Goal: Find specific page/section: Find specific page/section

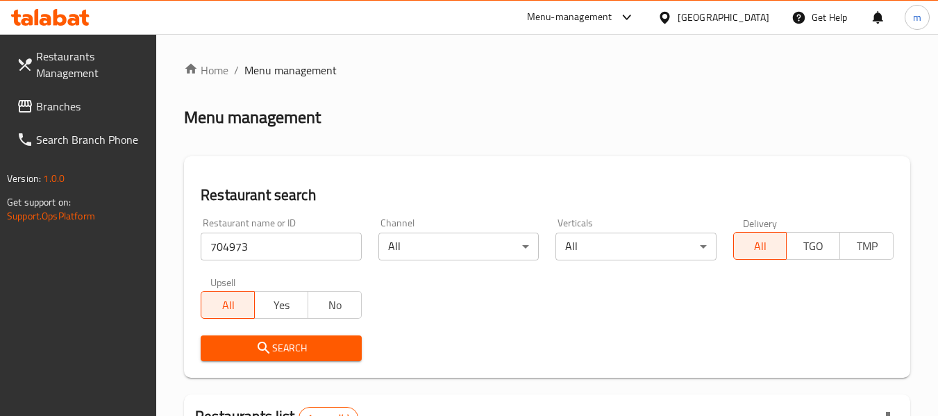
scroll to position [221, 0]
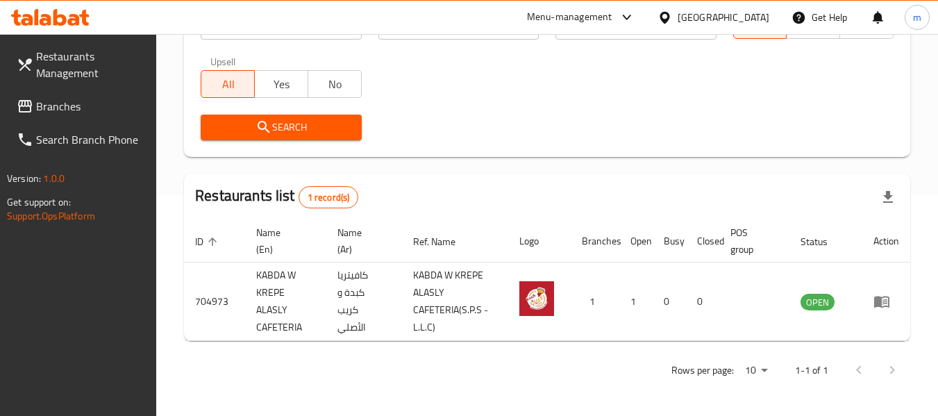
click at [80, 113] on span "Branches" at bounding box center [91, 106] width 110 height 17
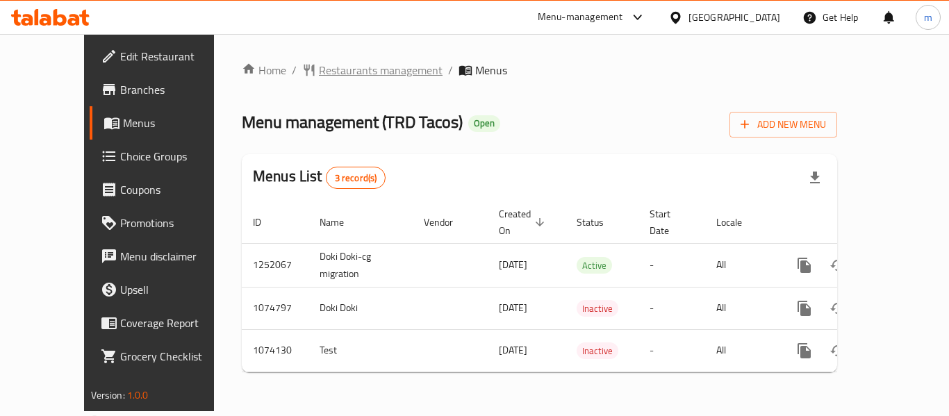
click at [331, 72] on span "Restaurants management" at bounding box center [381, 70] width 124 height 17
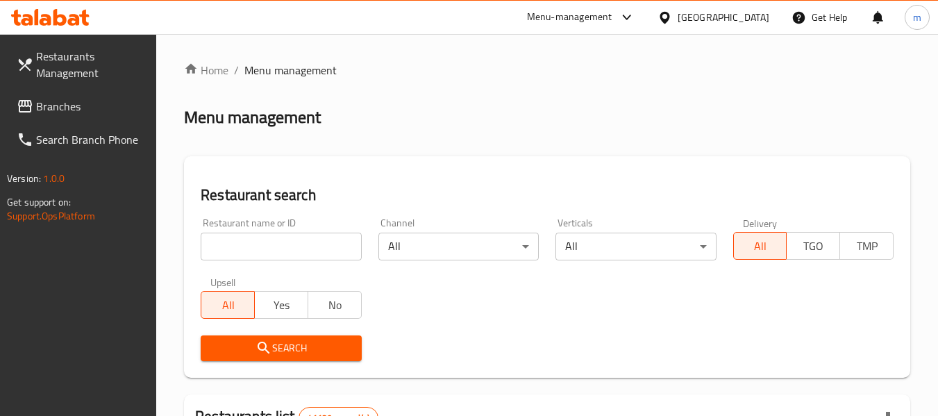
click at [293, 251] on input "search" at bounding box center [281, 247] width 160 height 28
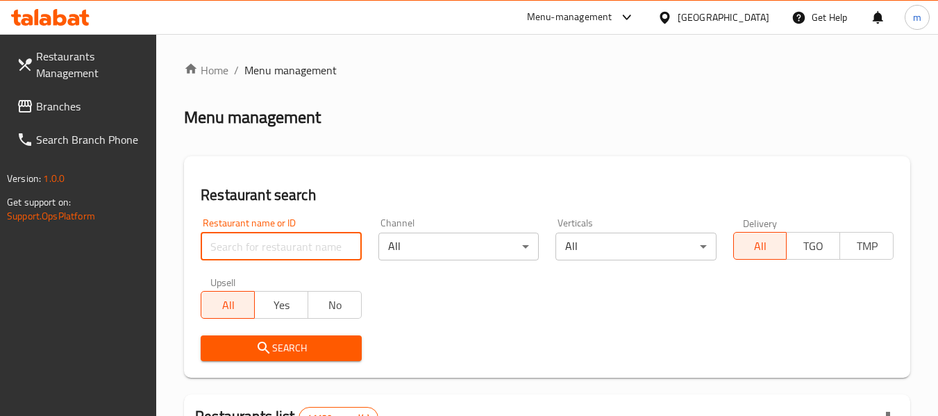
paste input "663858"
type input "663858"
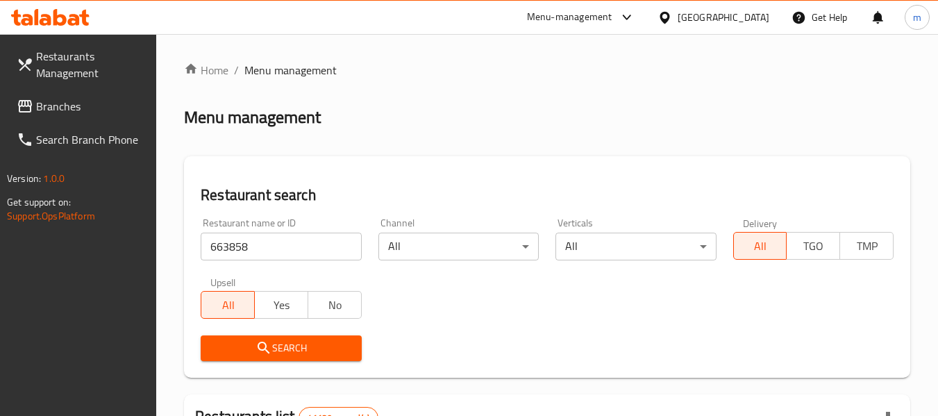
click at [281, 341] on span "Search" at bounding box center [281, 348] width 138 height 17
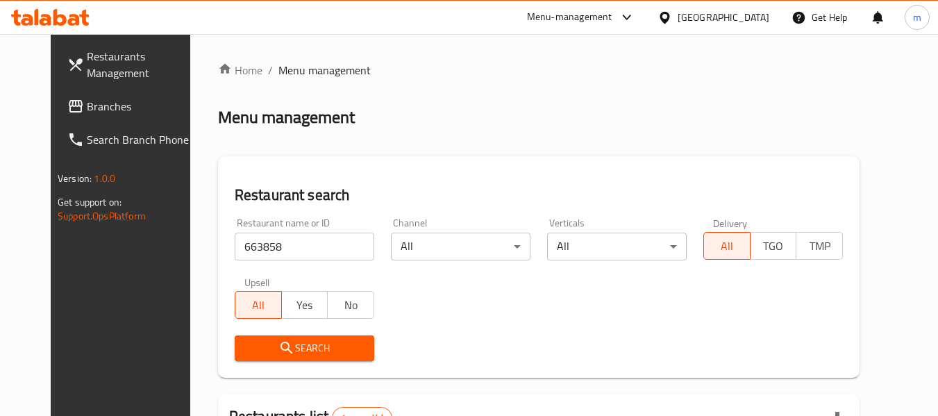
click at [713, 6] on div "[GEOGRAPHIC_DATA]" at bounding box center [713, 17] width 134 height 33
click at [712, 7] on div "[GEOGRAPHIC_DATA]" at bounding box center [713, 17] width 134 height 33
click at [723, 10] on div "[GEOGRAPHIC_DATA]" at bounding box center [724, 17] width 92 height 15
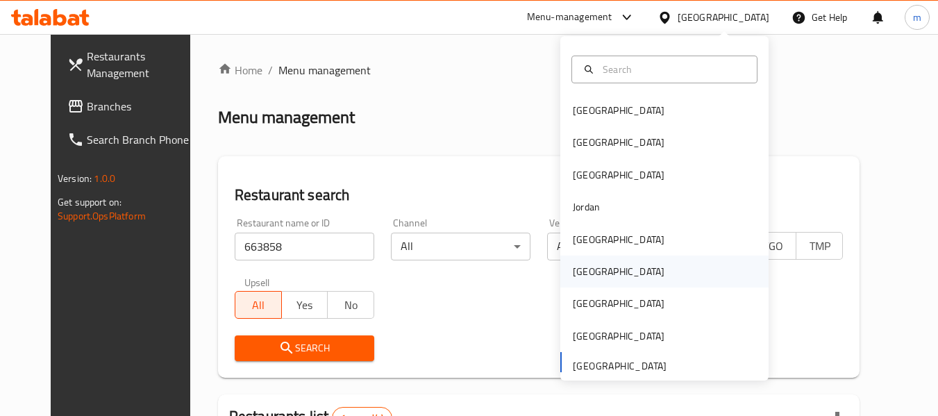
click at [599, 276] on div "[GEOGRAPHIC_DATA]" at bounding box center [619, 272] width 114 height 32
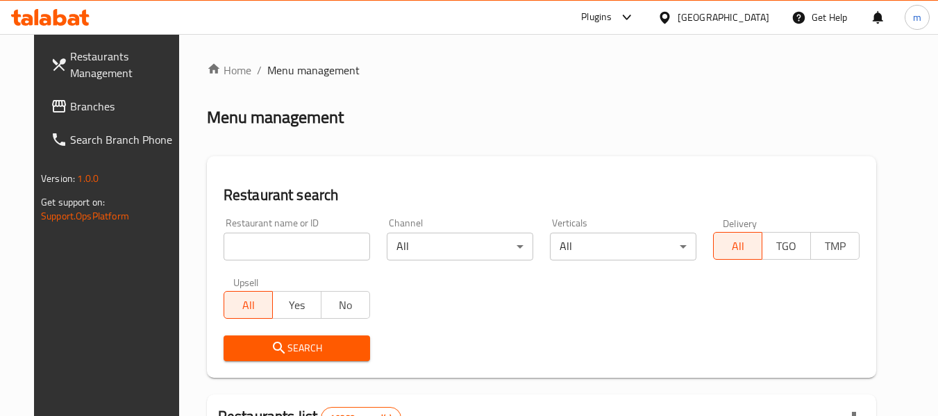
click at [79, 115] on span "Branches" at bounding box center [125, 106] width 110 height 17
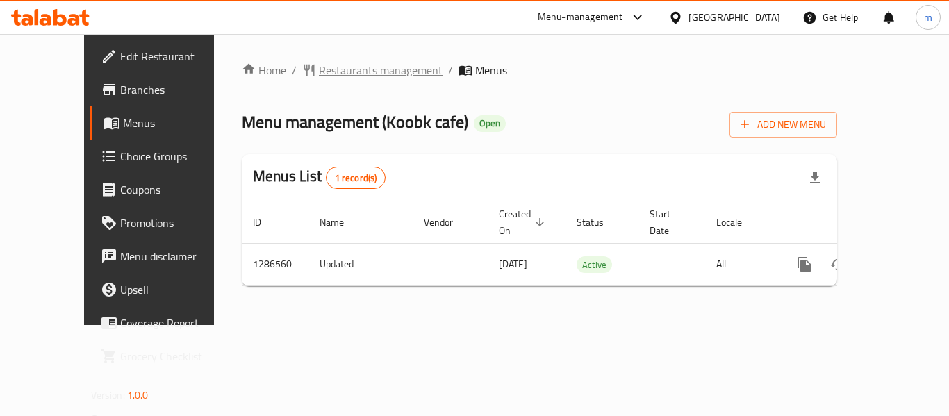
click at [319, 68] on span "Restaurants management" at bounding box center [381, 70] width 124 height 17
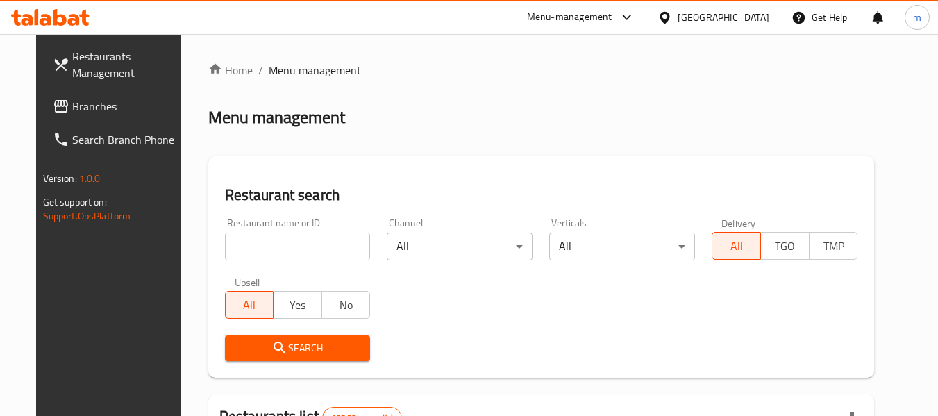
click at [292, 253] on input "search" at bounding box center [298, 247] width 146 height 28
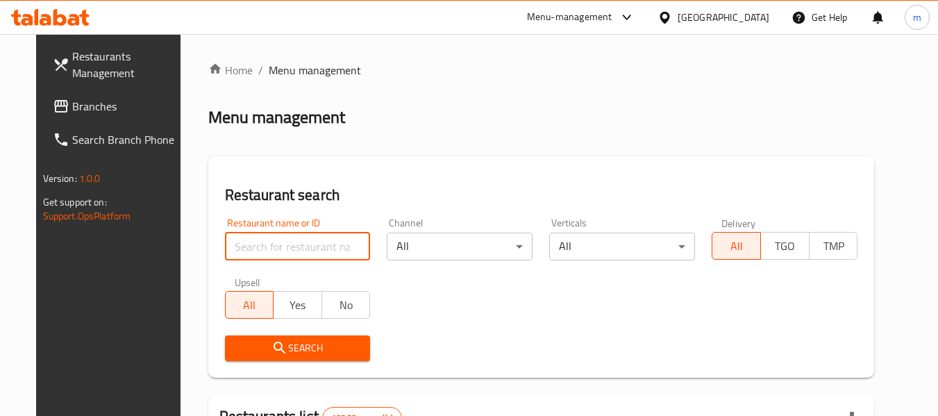
paste input "696383"
type input "696383"
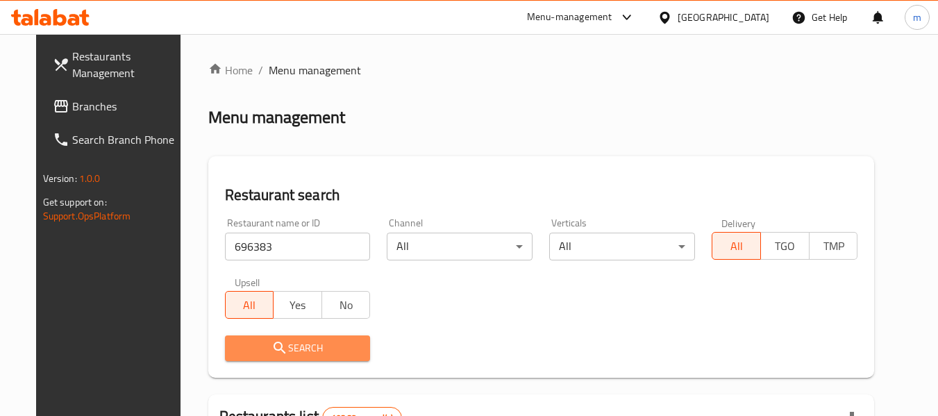
click at [292, 338] on button "Search" at bounding box center [298, 348] width 146 height 26
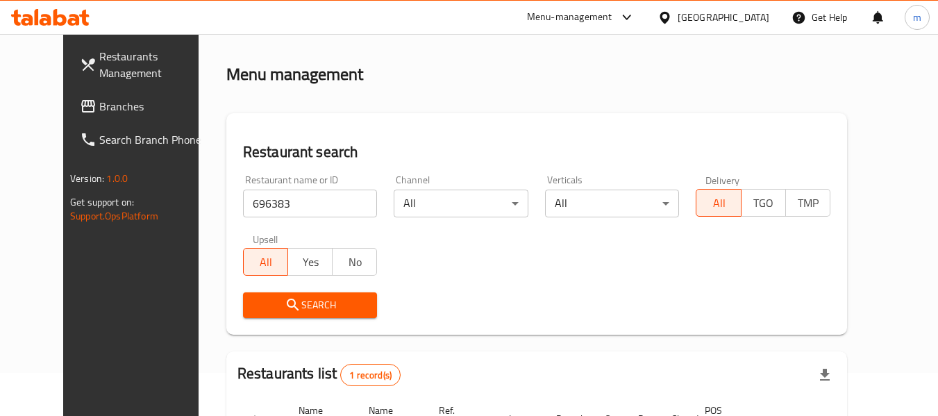
scroll to position [186, 0]
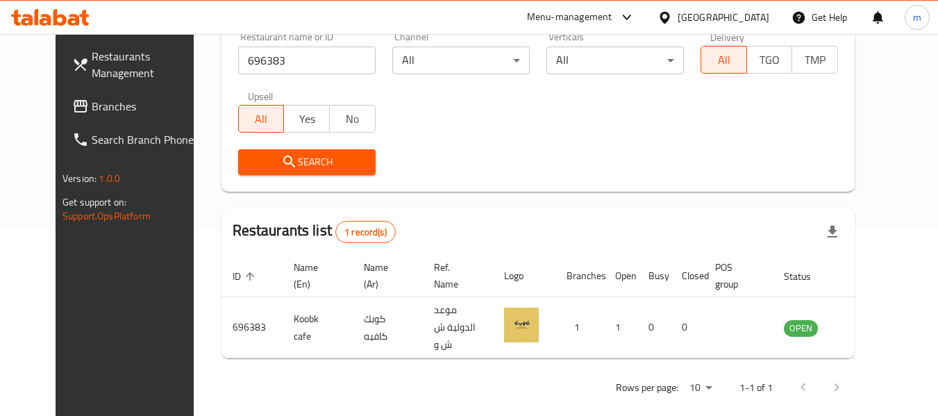
click at [769, 9] on div "Oman" at bounding box center [713, 17] width 134 height 33
click at [754, 15] on div "Oman" at bounding box center [724, 17] width 92 height 15
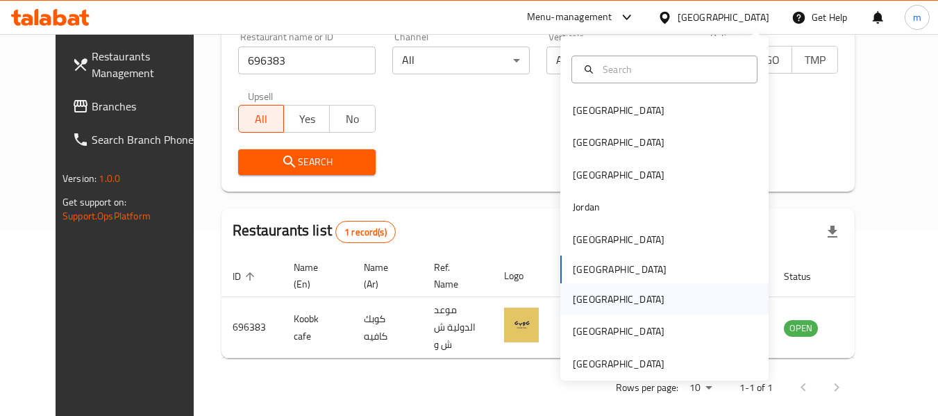
click at [587, 294] on div "Qatar" at bounding box center [619, 299] width 114 height 32
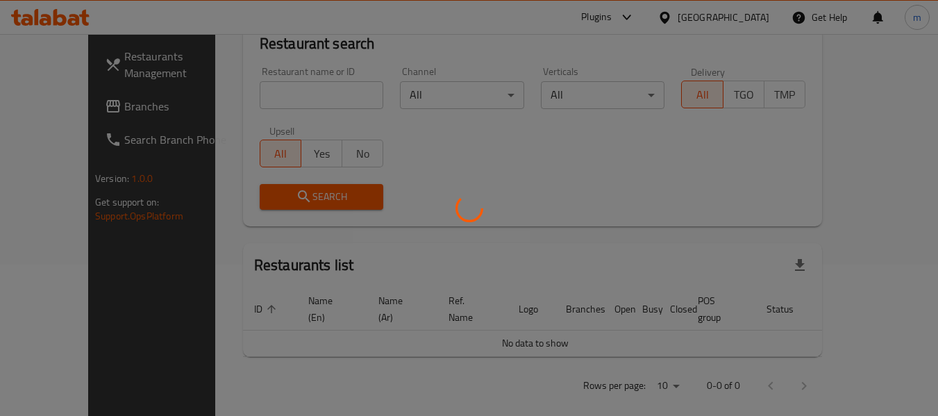
scroll to position [186, 0]
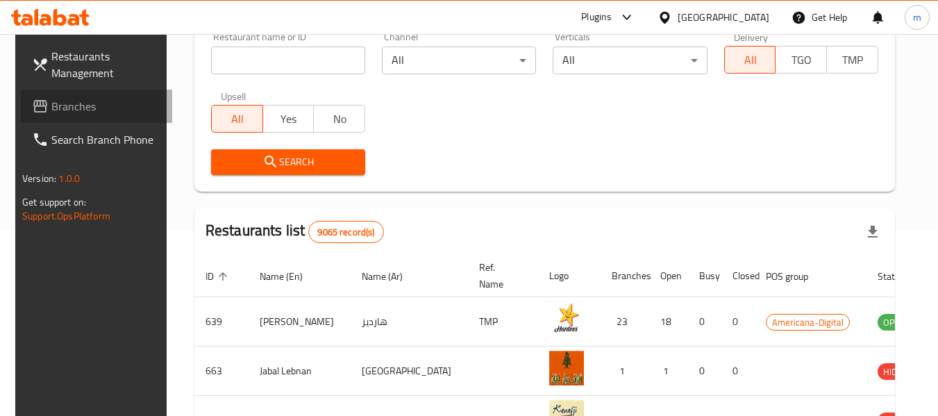
drag, startPoint x: 65, startPoint y: 109, endPoint x: 62, endPoint y: 98, distance: 11.3
click at [65, 109] on span "Branches" at bounding box center [106, 106] width 110 height 17
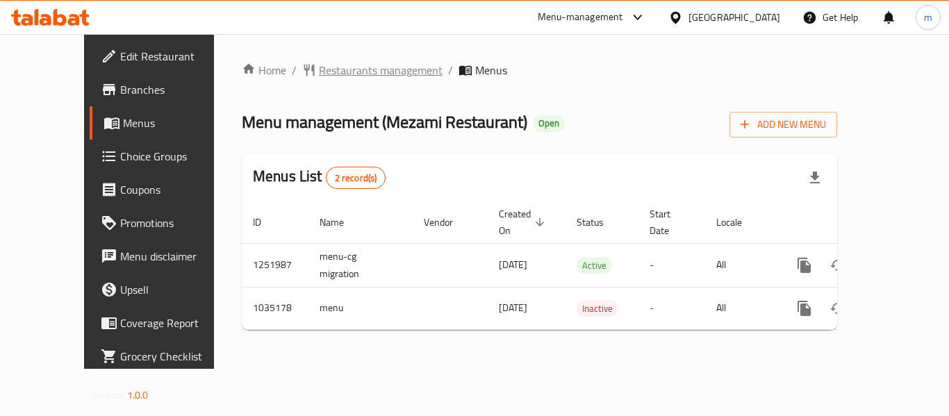
click at [319, 67] on span "Restaurants management" at bounding box center [381, 70] width 124 height 17
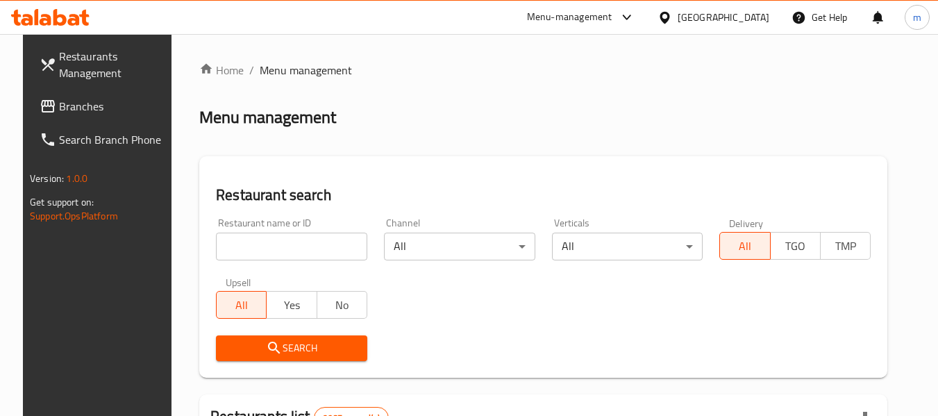
click at [282, 241] on input "search" at bounding box center [291, 247] width 151 height 28
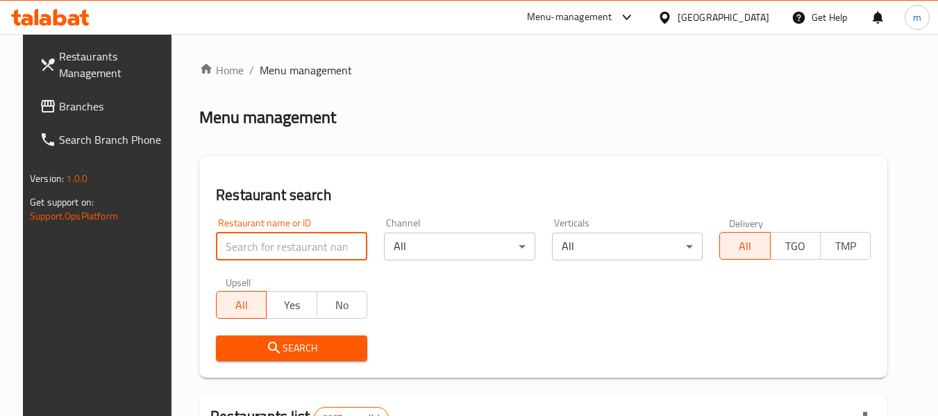
paste input "661621"
type input "661621"
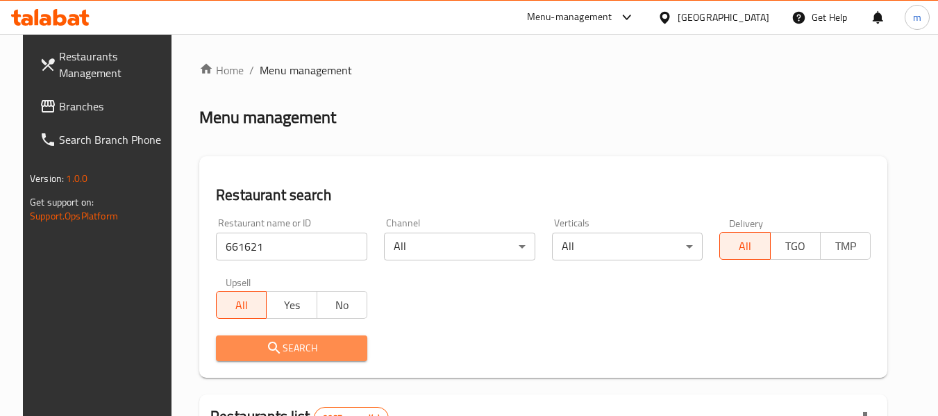
click at [294, 345] on span "Search" at bounding box center [291, 348] width 129 height 17
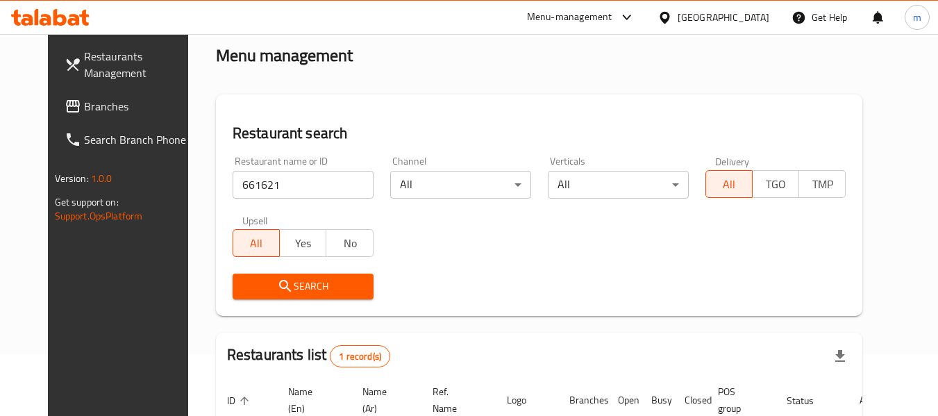
scroll to position [192, 0]
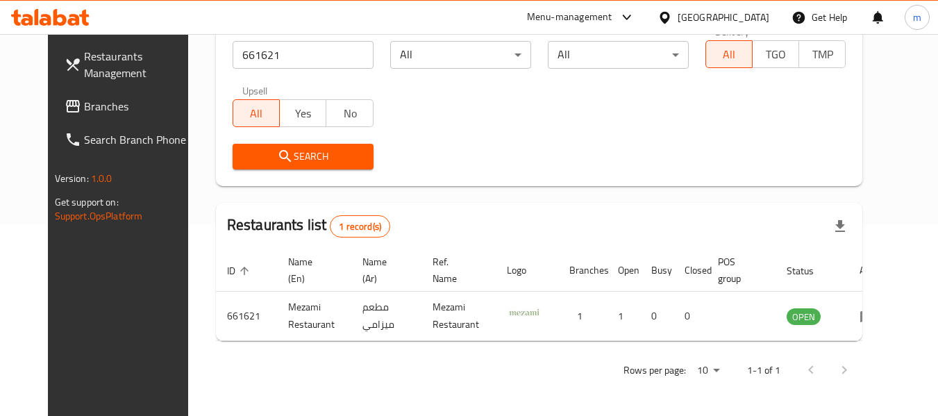
click at [672, 21] on icon at bounding box center [665, 17] width 15 height 15
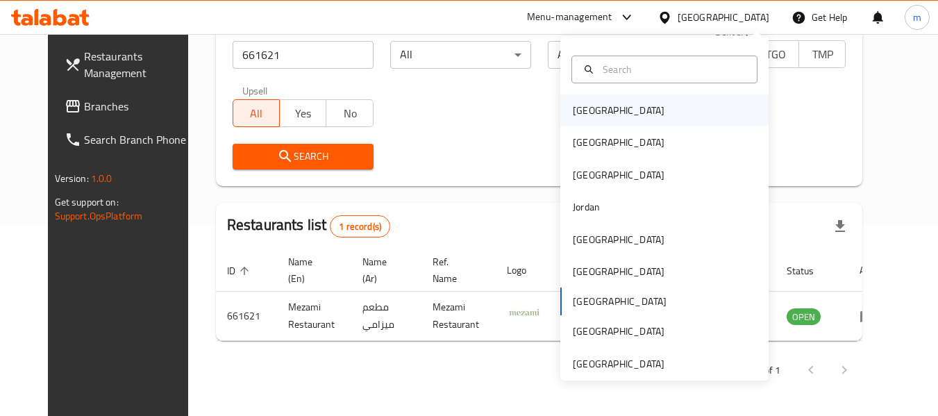
click at [631, 115] on div "Bahrain" at bounding box center [664, 110] width 208 height 32
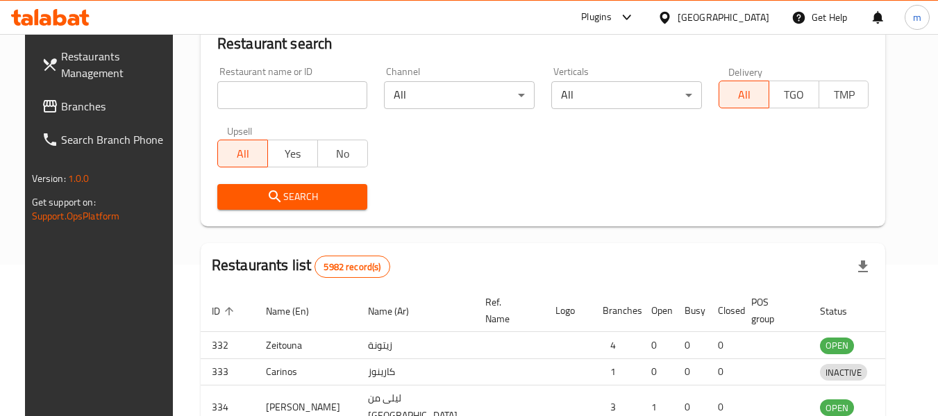
scroll to position [192, 0]
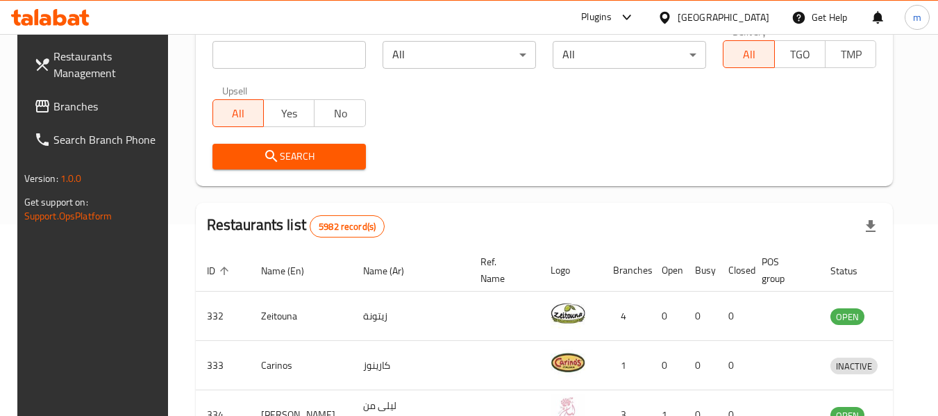
click at [55, 106] on span "Branches" at bounding box center [108, 106] width 110 height 17
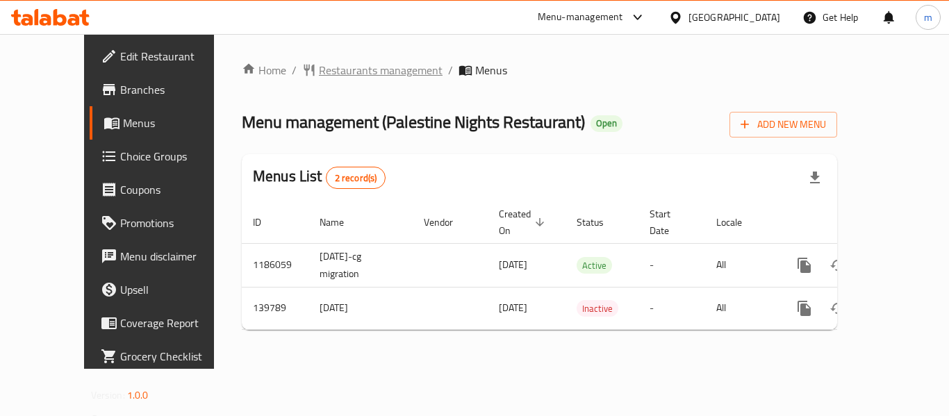
click at [335, 74] on span "Restaurants management" at bounding box center [381, 70] width 124 height 17
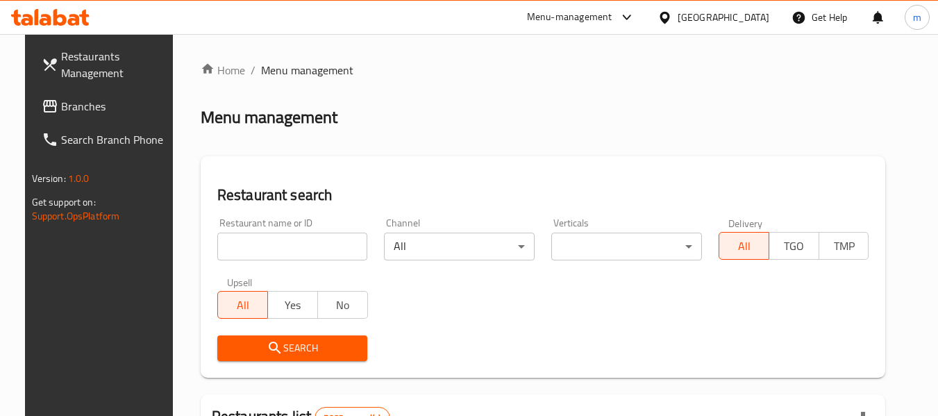
click at [293, 237] on input "search" at bounding box center [292, 247] width 151 height 28
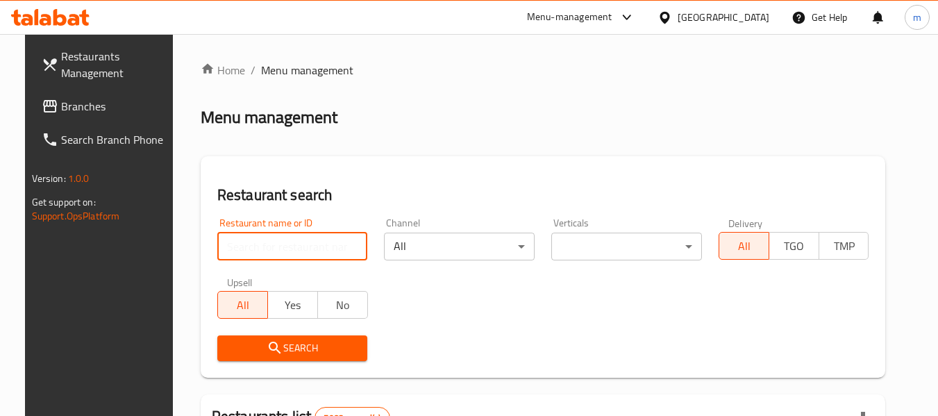
paste input "611996"
type input "611996"
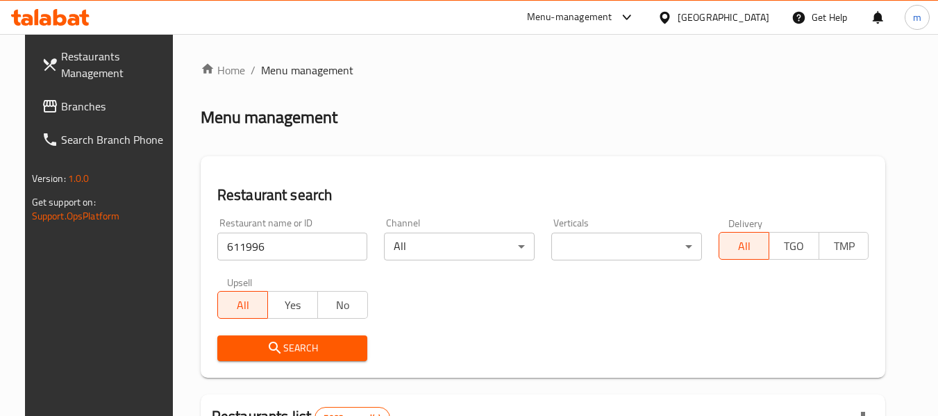
click at [288, 340] on span "Search" at bounding box center [292, 348] width 128 height 17
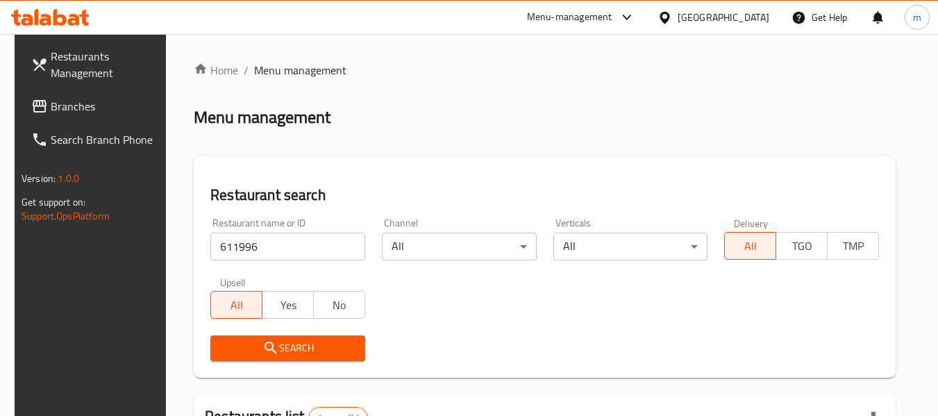
scroll to position [186, 0]
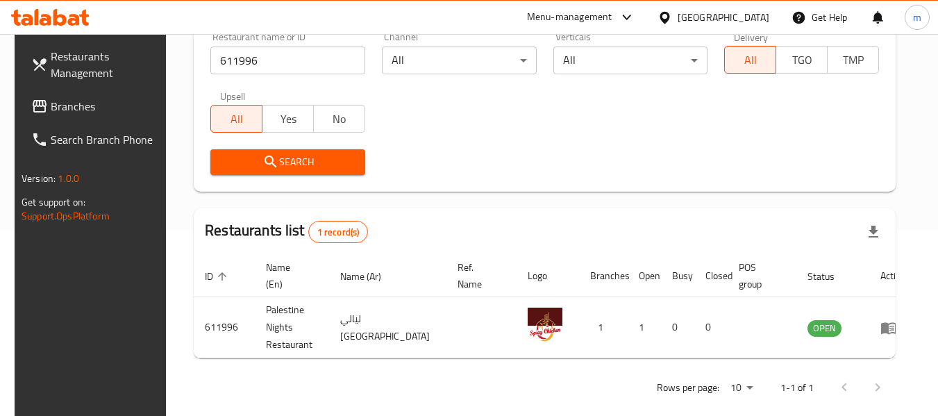
click at [678, 19] on div at bounding box center [668, 17] width 20 height 15
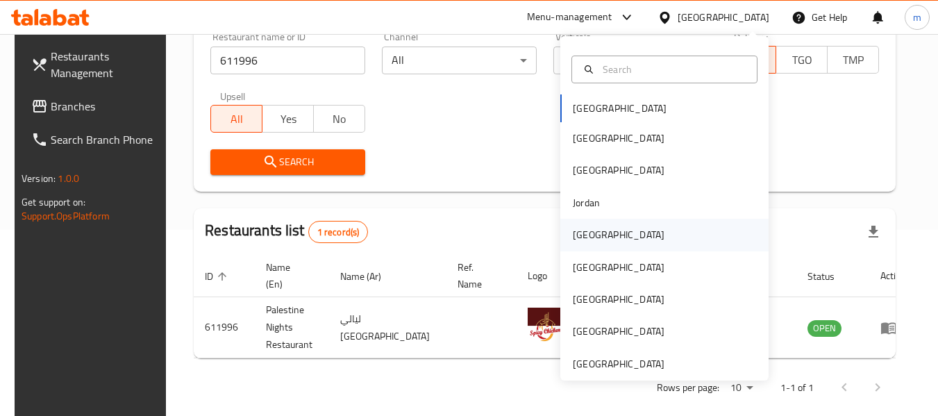
click at [595, 244] on div "[GEOGRAPHIC_DATA]" at bounding box center [619, 235] width 114 height 32
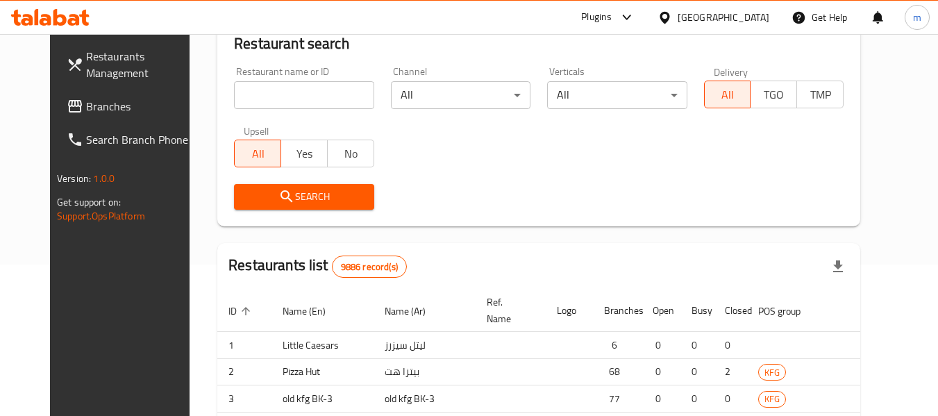
scroll to position [186, 0]
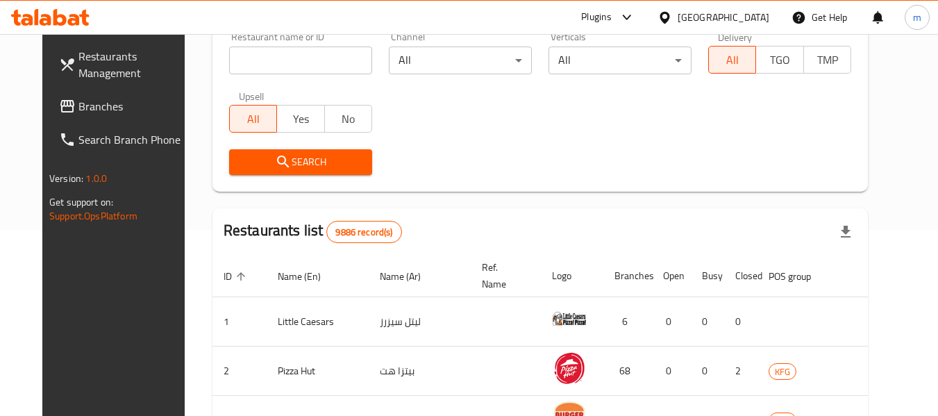
click at [78, 106] on span "Branches" at bounding box center [133, 106] width 110 height 17
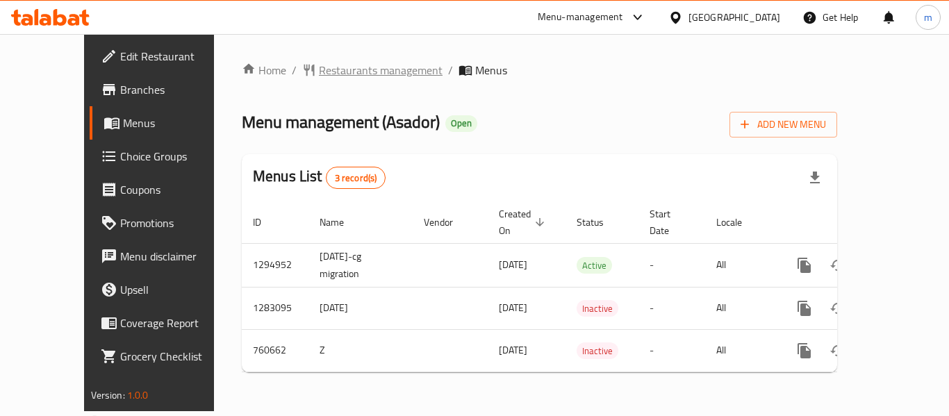
click at [319, 67] on span "Restaurants management" at bounding box center [381, 70] width 124 height 17
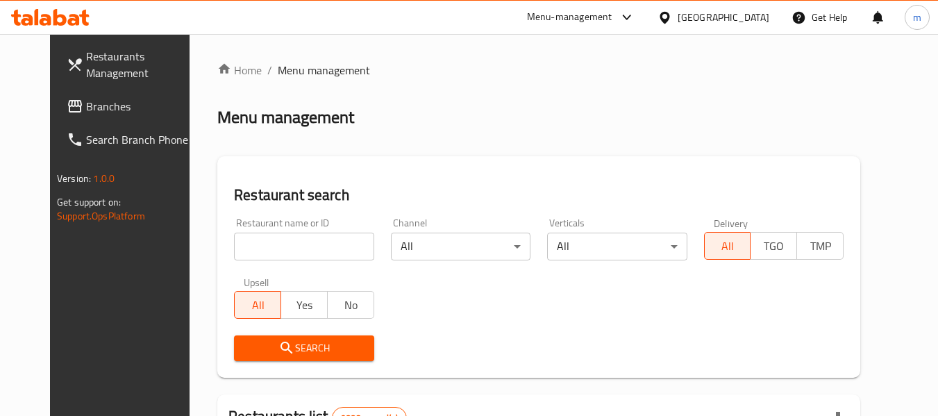
click at [288, 254] on input "search" at bounding box center [304, 247] width 140 height 28
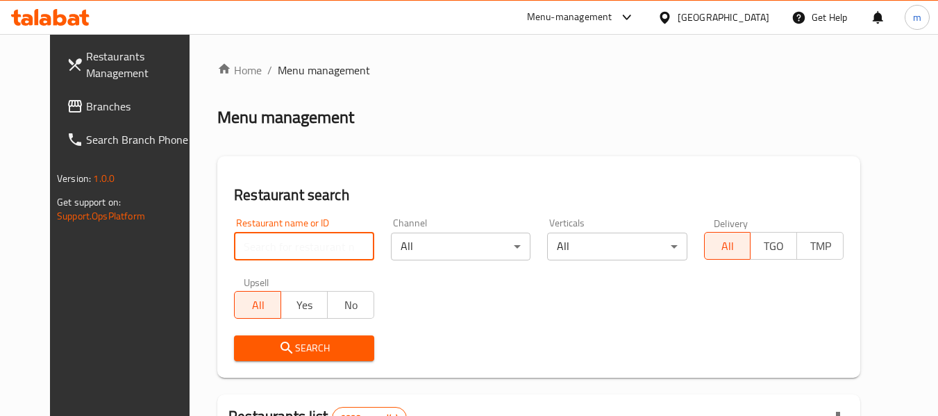
paste input "648295"
type input "648295"
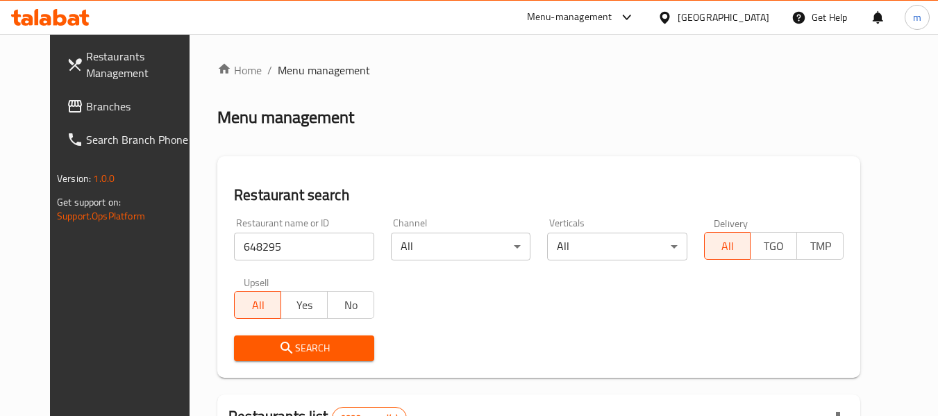
click at [277, 356] on span "Search" at bounding box center [303, 348] width 117 height 17
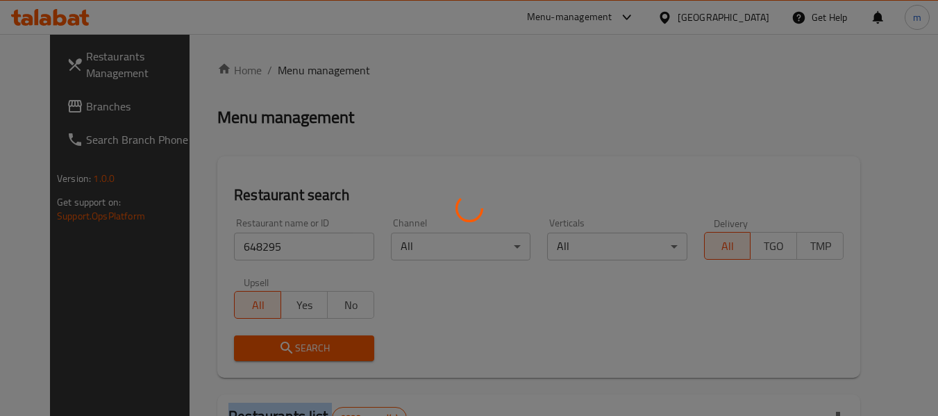
click at [277, 356] on div at bounding box center [469, 208] width 938 height 416
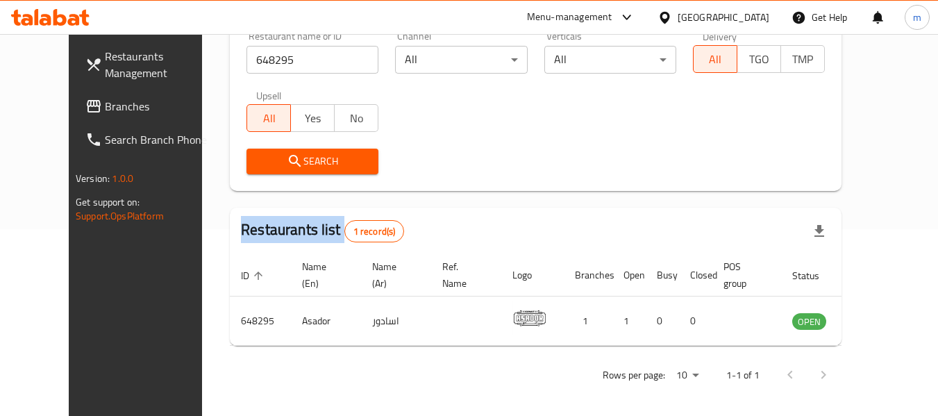
scroll to position [192, 0]
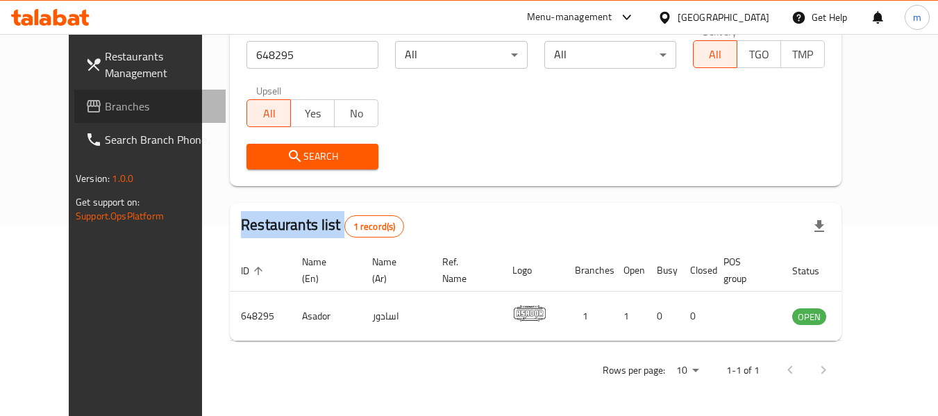
click at [105, 110] on span "Branches" at bounding box center [160, 106] width 110 height 17
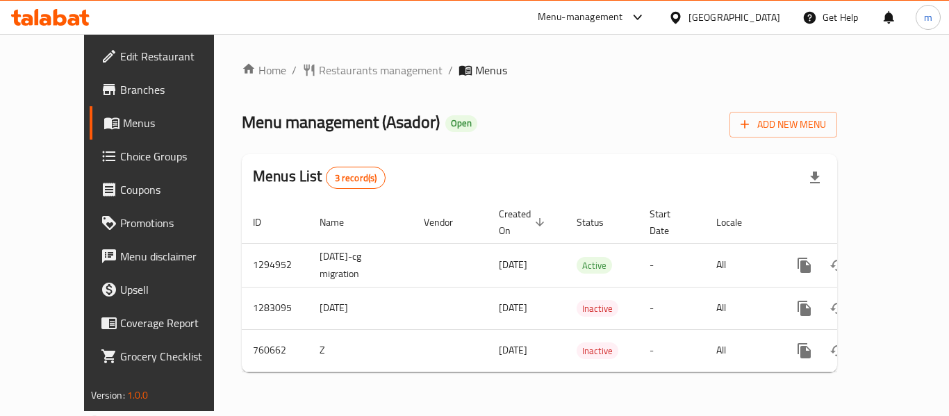
click at [337, 58] on div "Home / Restaurants management / Menus Menu management ( Asador ) Open Add New M…" at bounding box center [539, 222] width 651 height 377
click at [340, 70] on span "Restaurants management" at bounding box center [381, 70] width 124 height 17
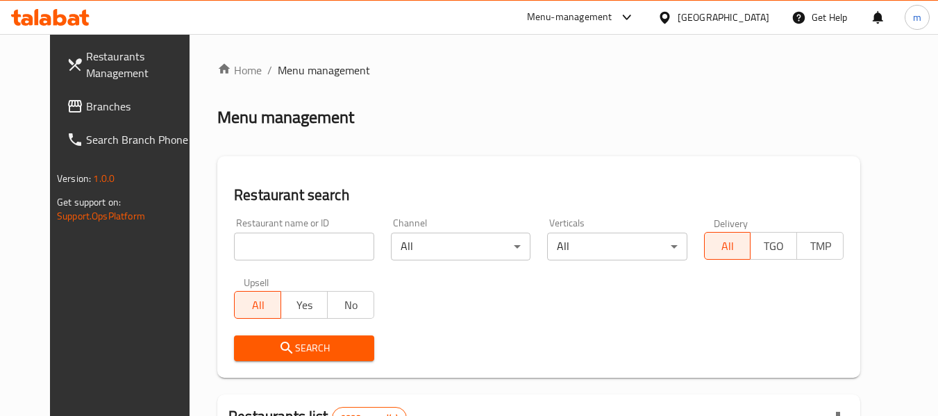
click at [292, 253] on input "search" at bounding box center [304, 247] width 140 height 28
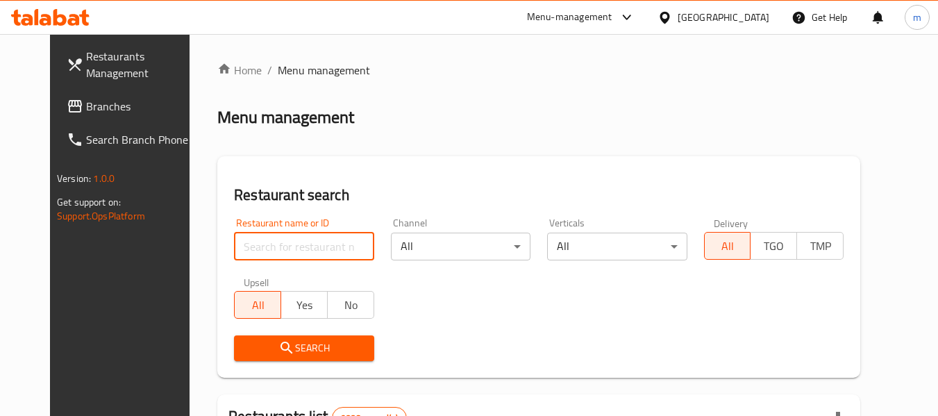
paste input "648295"
type input "648295"
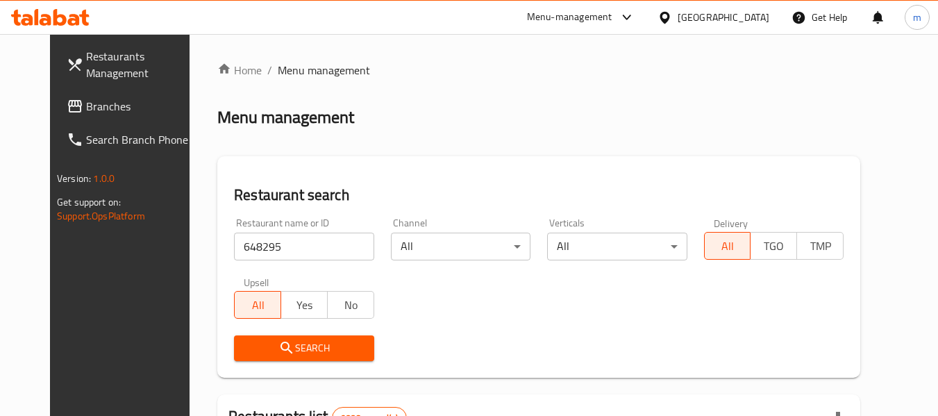
click at [297, 351] on span "Search" at bounding box center [303, 348] width 117 height 17
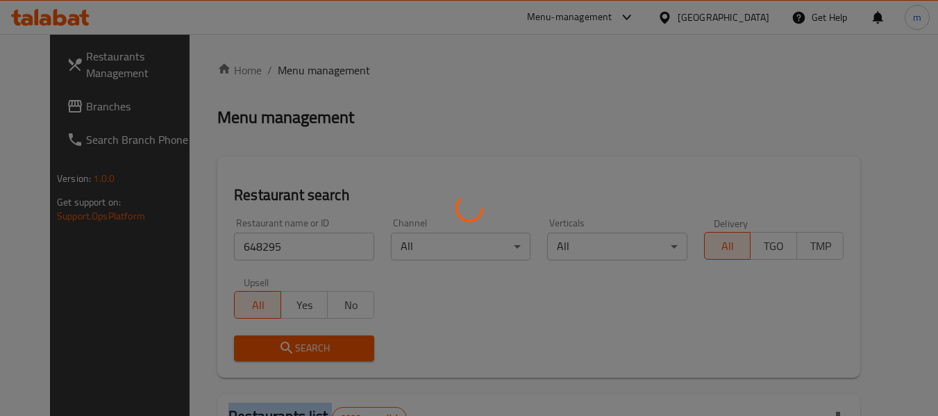
click at [297, 351] on div at bounding box center [469, 208] width 938 height 416
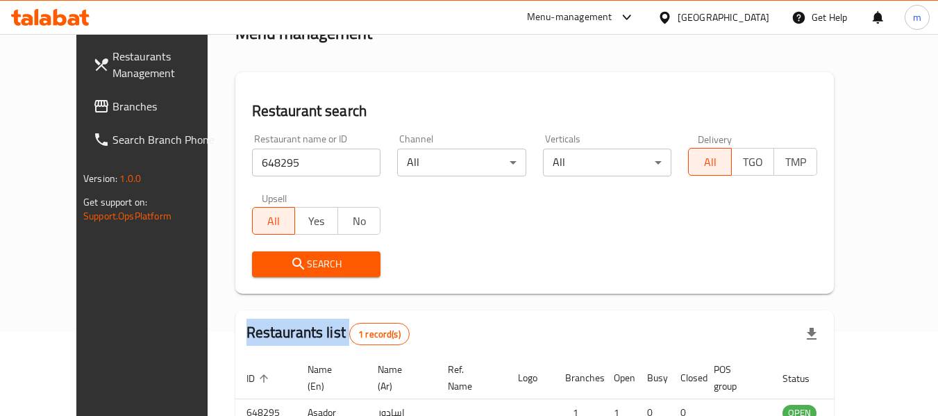
scroll to position [169, 0]
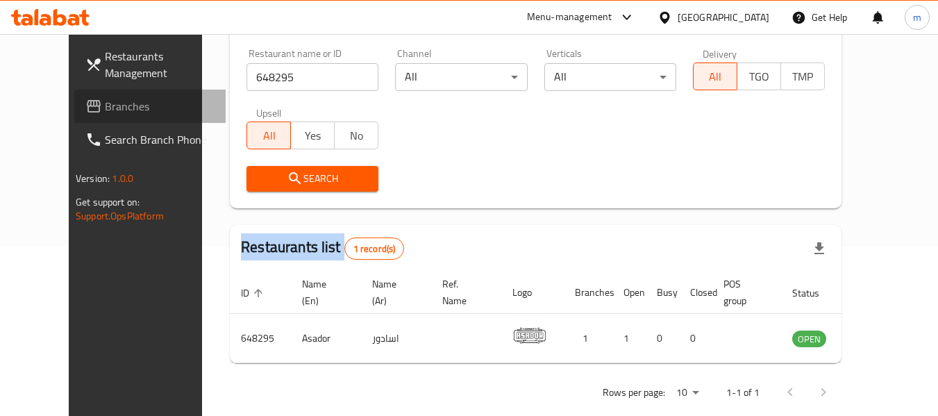
click at [105, 99] on span "Branches" at bounding box center [160, 106] width 110 height 17
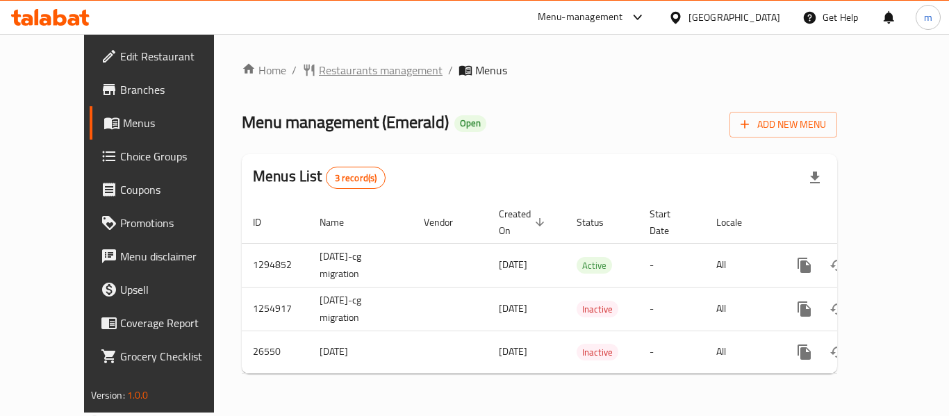
click at [344, 69] on span "Restaurants management" at bounding box center [381, 70] width 124 height 17
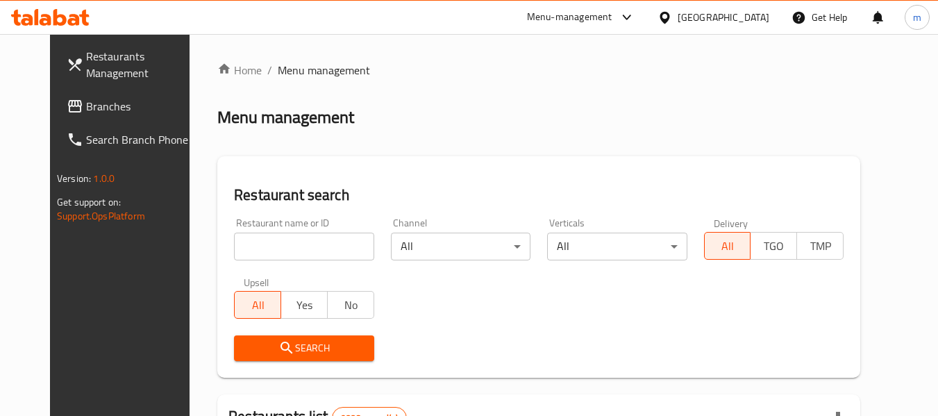
click at [312, 257] on input "search" at bounding box center [304, 247] width 140 height 28
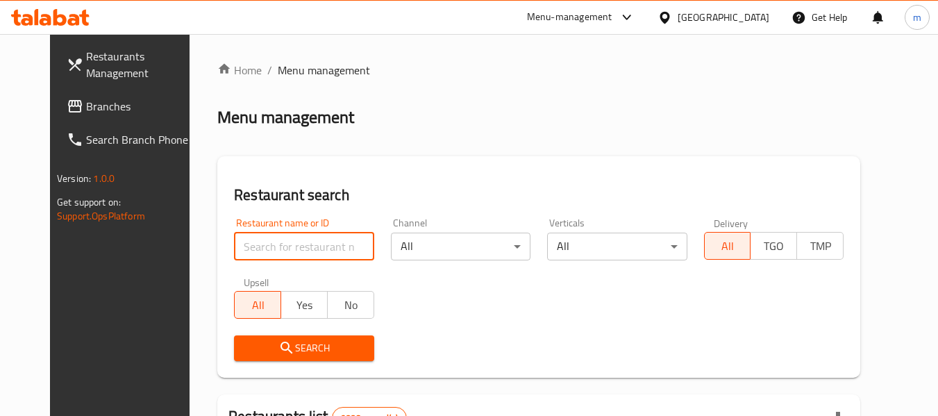
paste input "13811"
type input "13811"
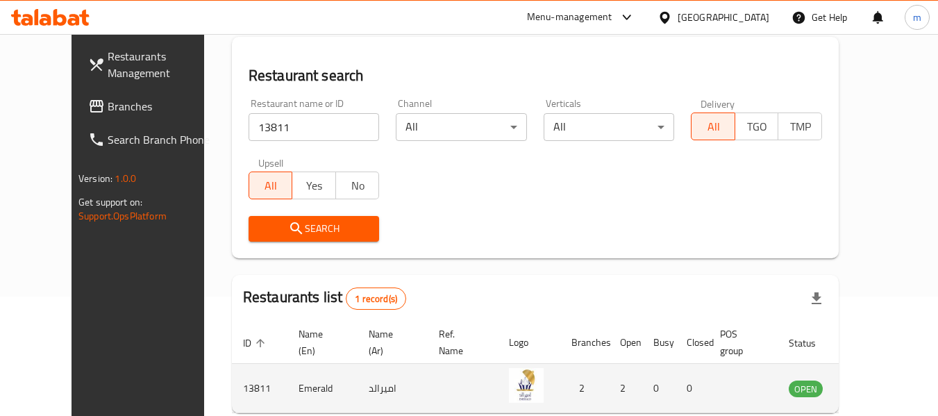
scroll to position [192, 0]
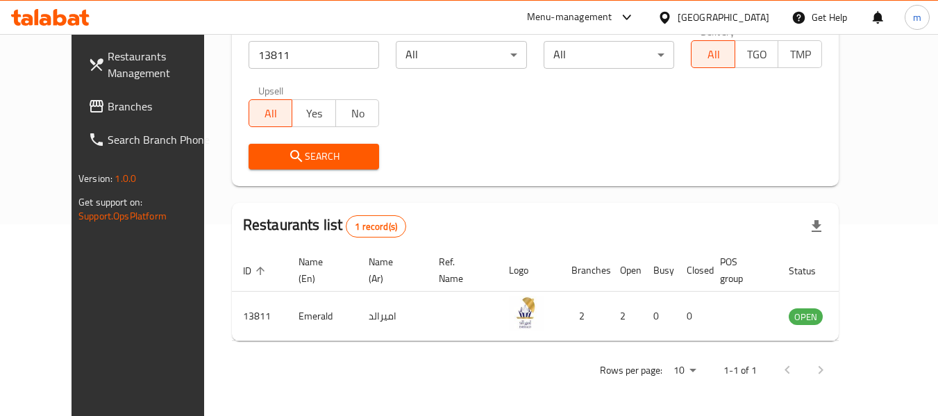
click at [108, 105] on span "Branches" at bounding box center [163, 106] width 110 height 17
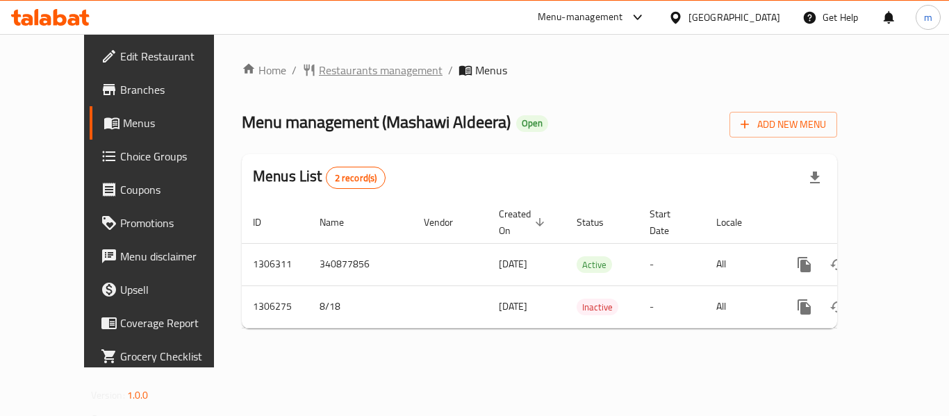
click at [352, 78] on span "Restaurants management" at bounding box center [381, 70] width 124 height 17
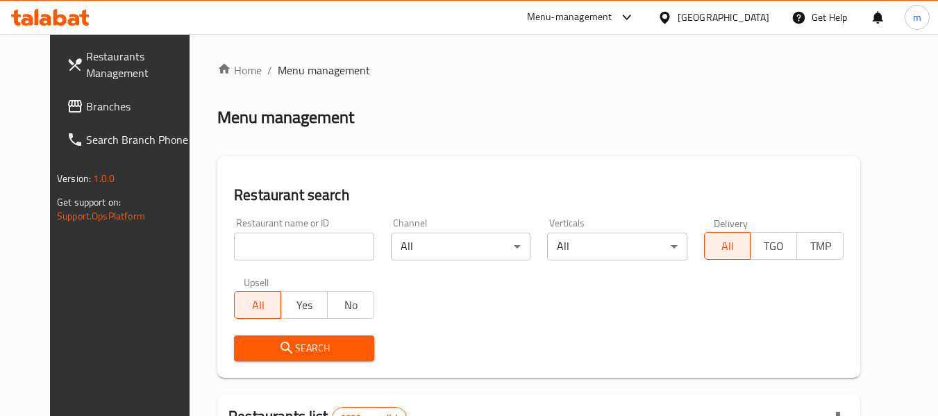
click at [285, 252] on input "search" at bounding box center [304, 247] width 140 height 28
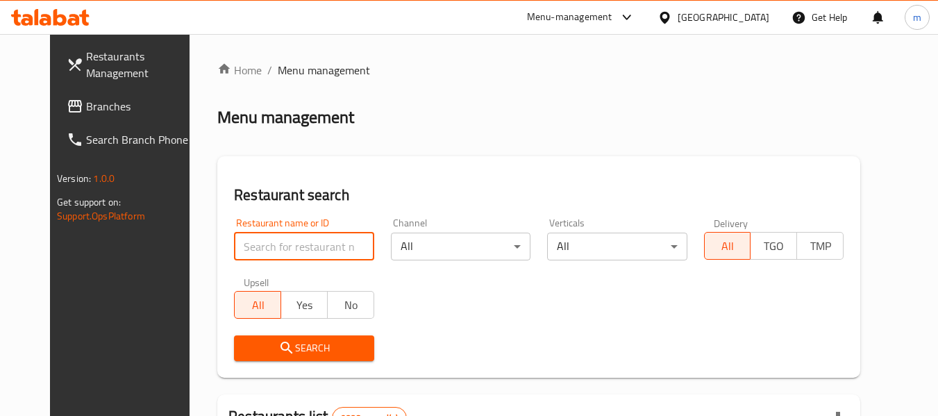
paste input "704031"
type input "704031"
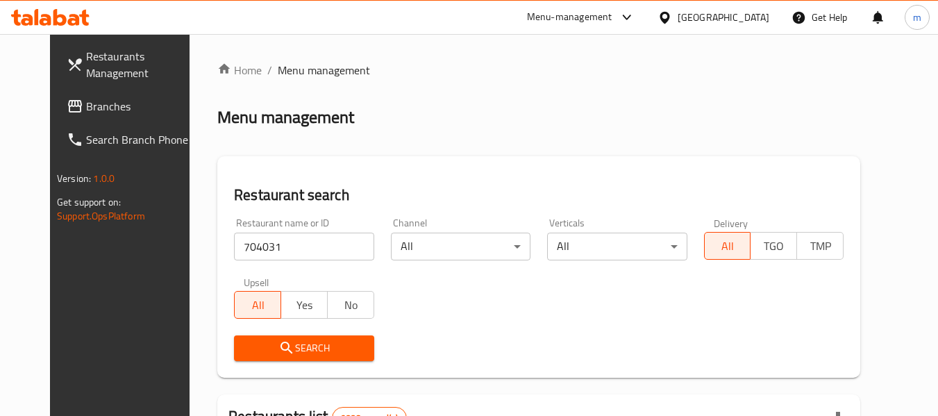
click at [283, 340] on span "Search" at bounding box center [303, 348] width 117 height 17
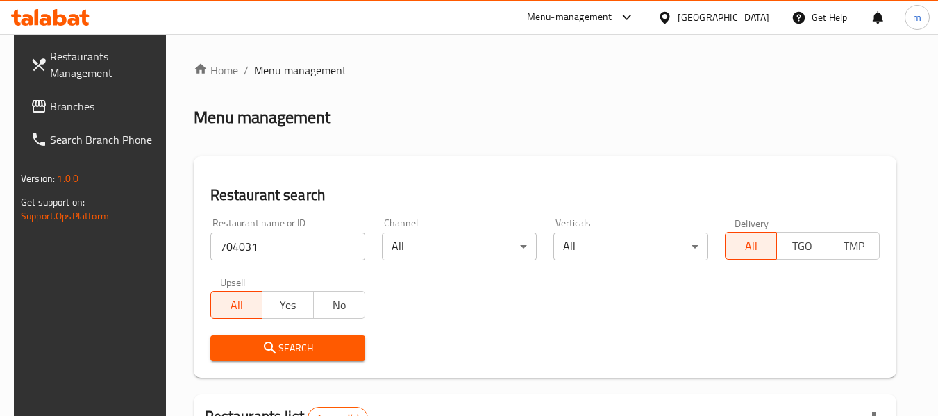
scroll to position [186, 0]
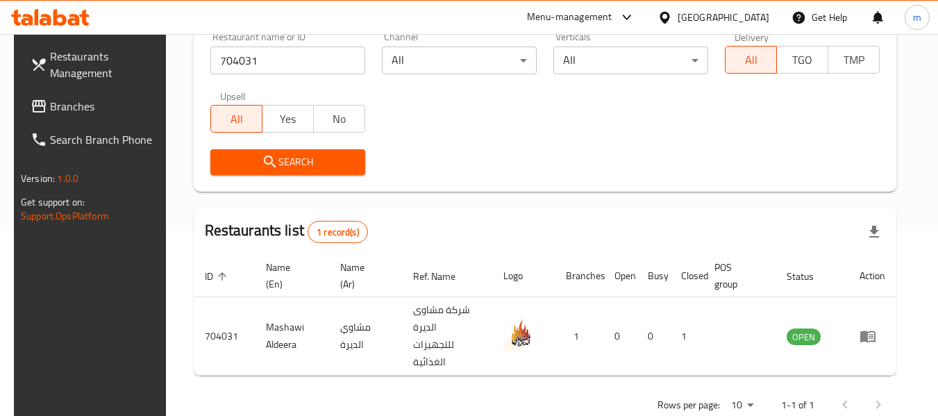
click at [759, 14] on div "Kuwait" at bounding box center [724, 17] width 92 height 15
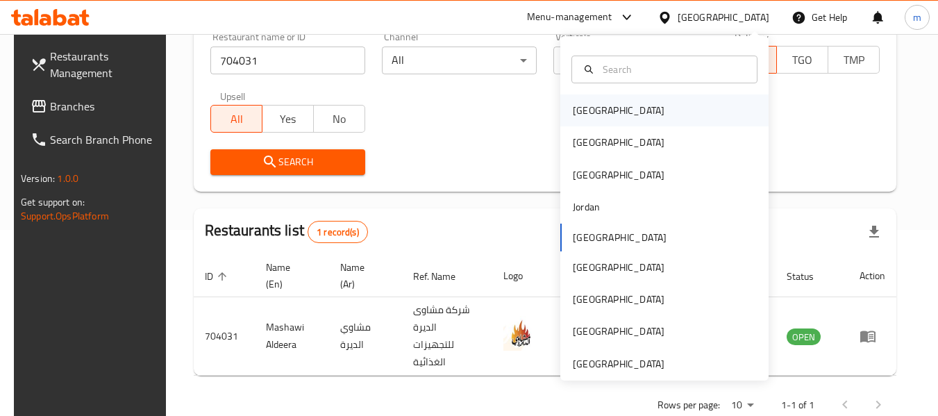
click at [609, 115] on div "Bahrain" at bounding box center [664, 110] width 208 height 32
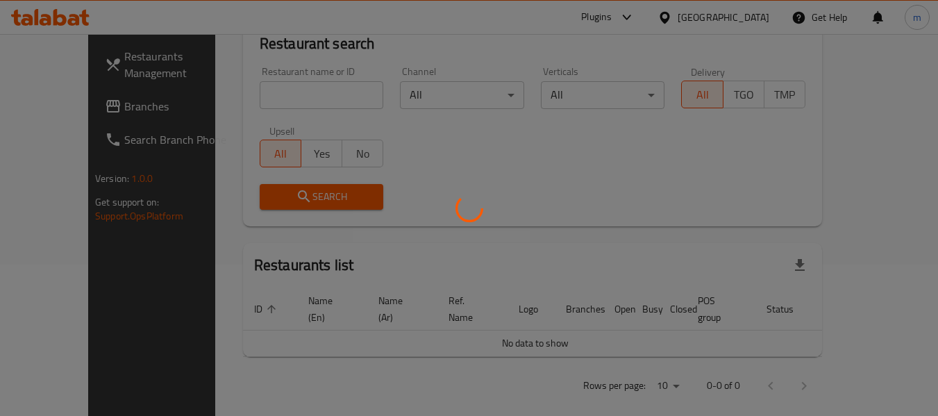
scroll to position [186, 0]
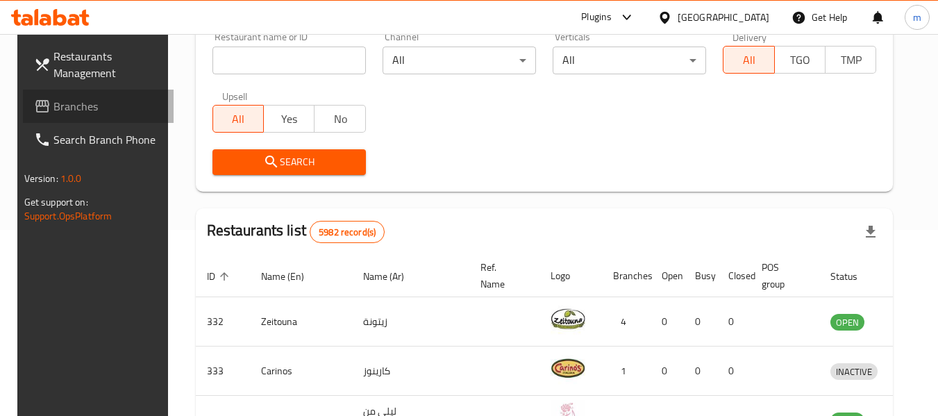
click at [68, 106] on span "Branches" at bounding box center [108, 106] width 110 height 17
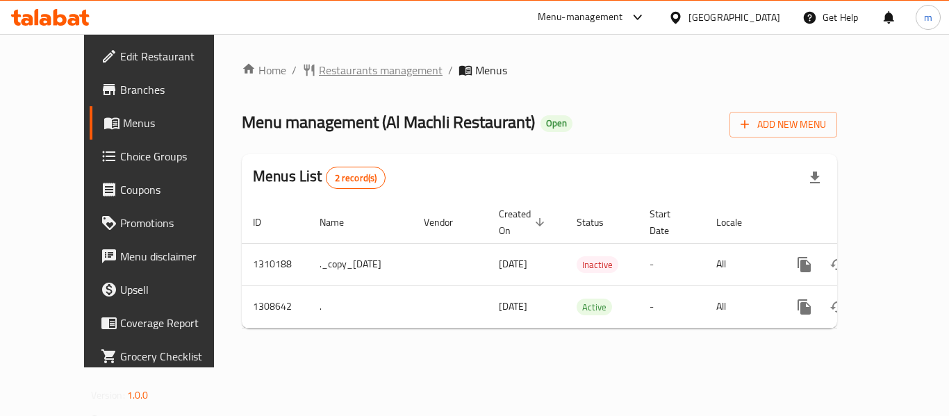
click at [331, 74] on span "Restaurants management" at bounding box center [381, 70] width 124 height 17
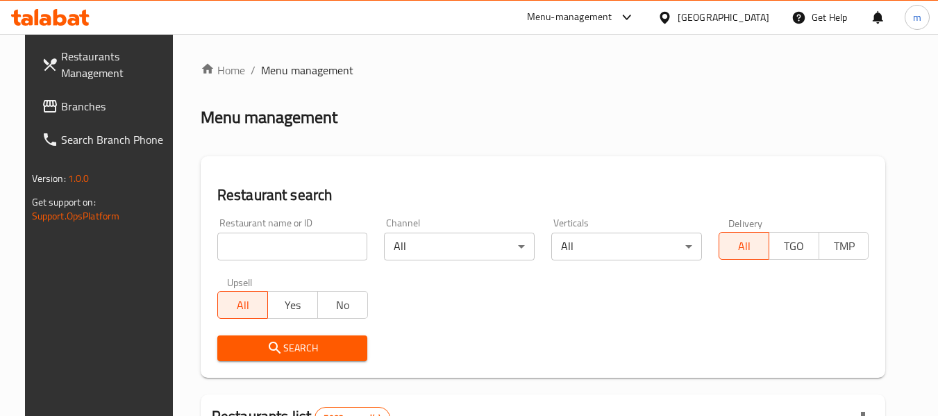
click at [282, 248] on input "search" at bounding box center [292, 247] width 151 height 28
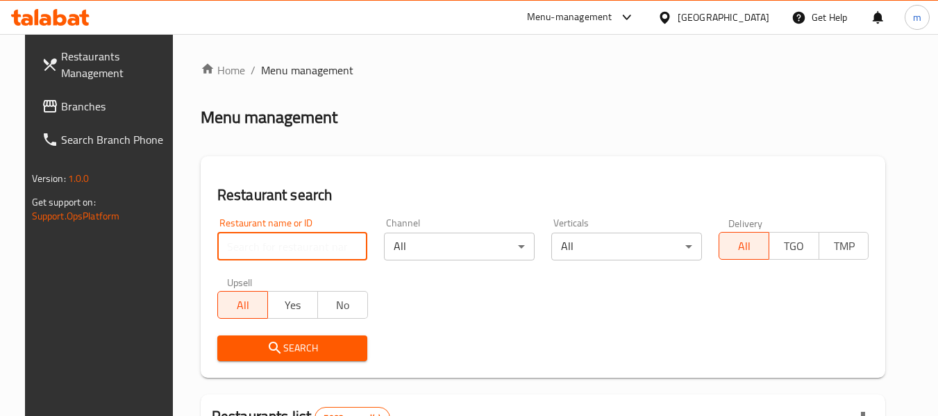
paste input "704955"
type input "704955"
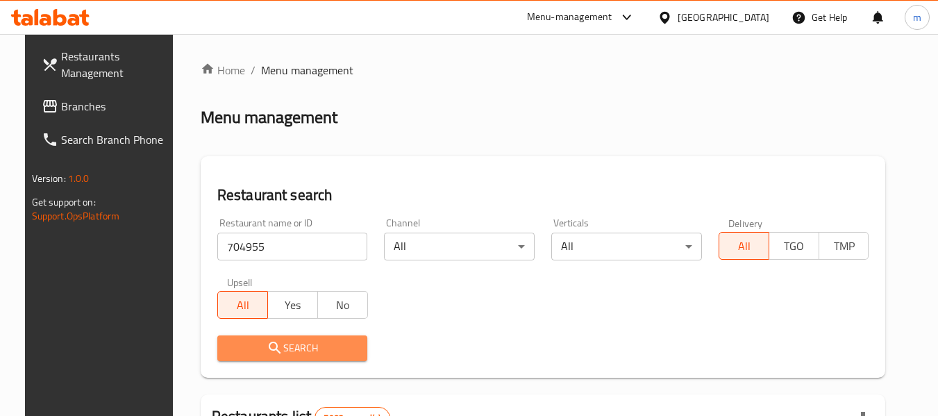
click at [278, 340] on span "Search" at bounding box center [292, 348] width 128 height 17
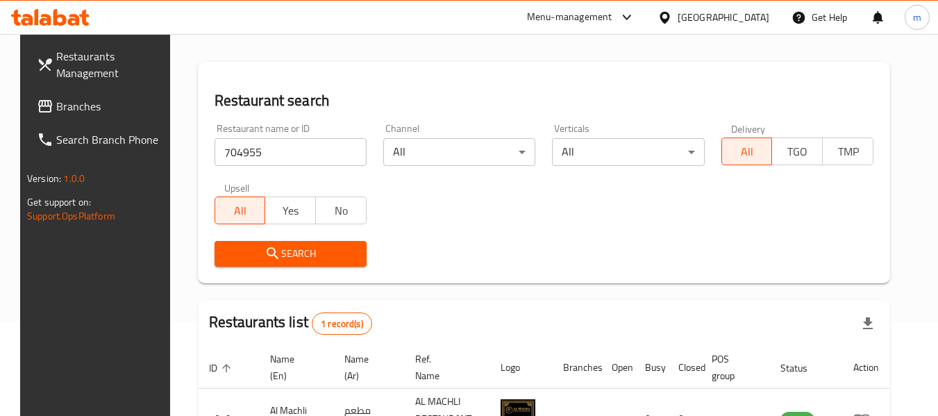
scroll to position [186, 0]
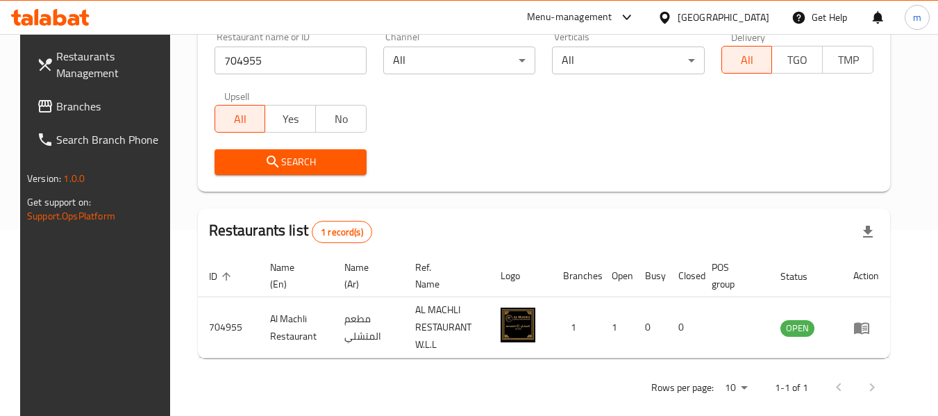
click at [742, 5] on div "Bahrain" at bounding box center [713, 17] width 134 height 33
click at [748, 15] on div "Bahrain" at bounding box center [724, 17] width 92 height 15
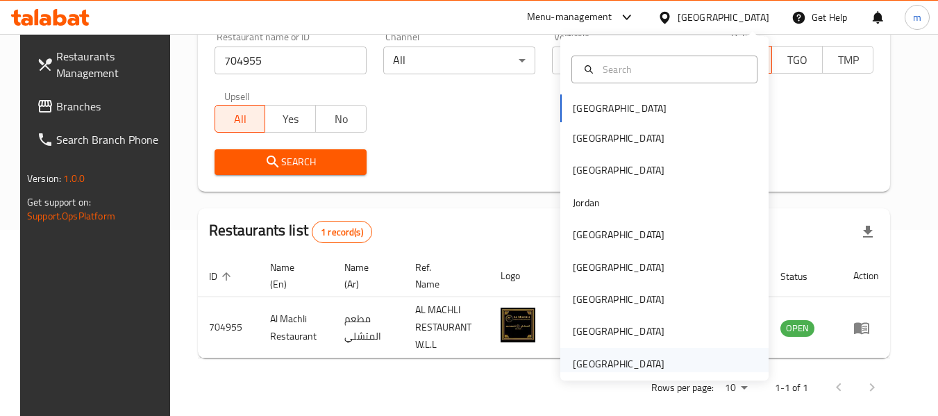
click at [649, 365] on div "[GEOGRAPHIC_DATA]" at bounding box center [619, 363] width 92 height 15
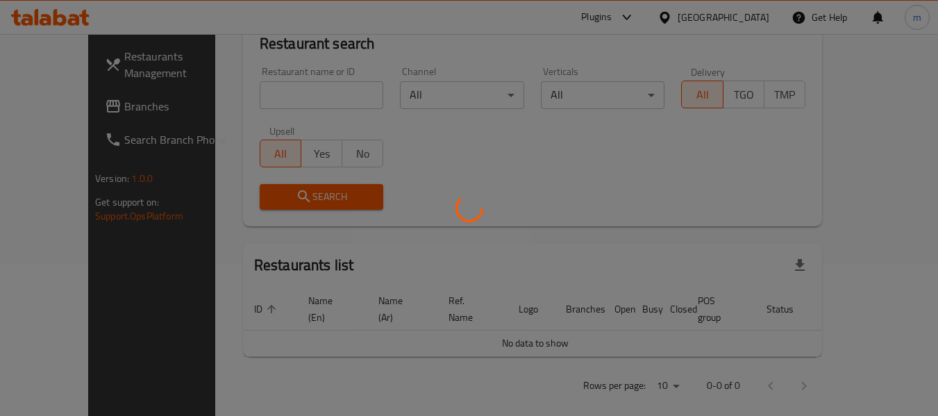
scroll to position [186, 0]
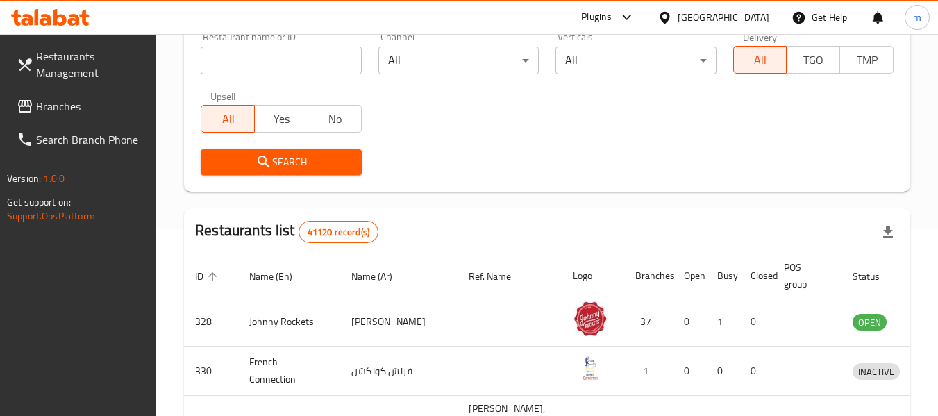
click at [67, 106] on span "Branches" at bounding box center [91, 106] width 110 height 17
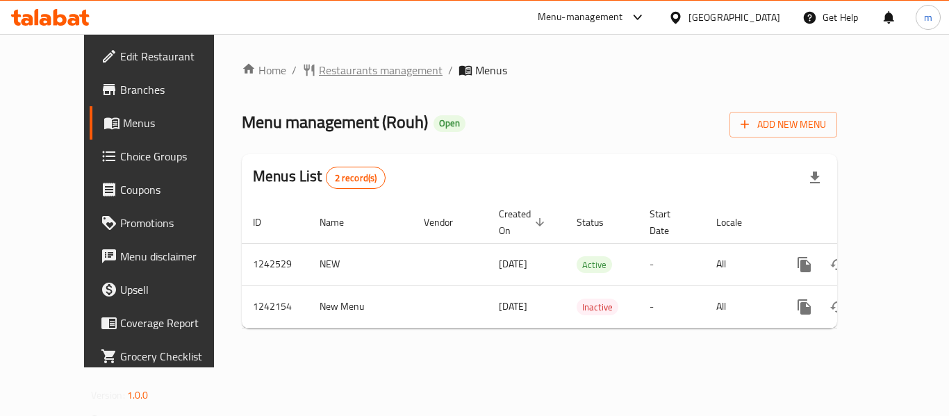
click at [319, 72] on span "Restaurants management" at bounding box center [381, 70] width 124 height 17
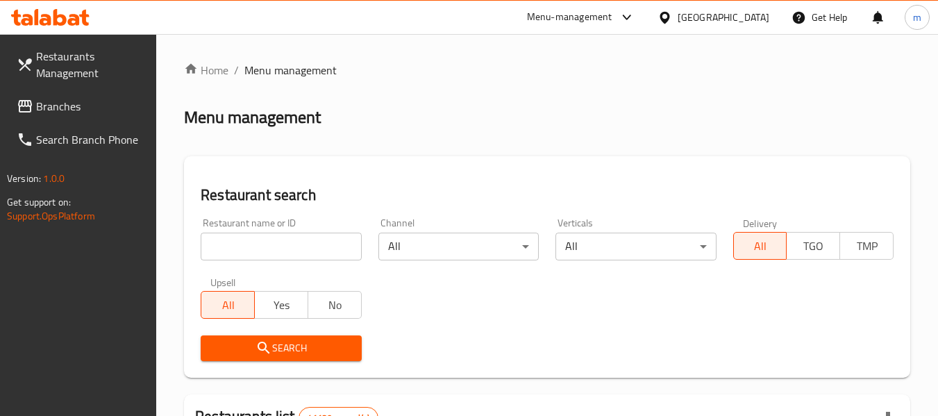
click at [283, 236] on input "search" at bounding box center [281, 247] width 160 height 28
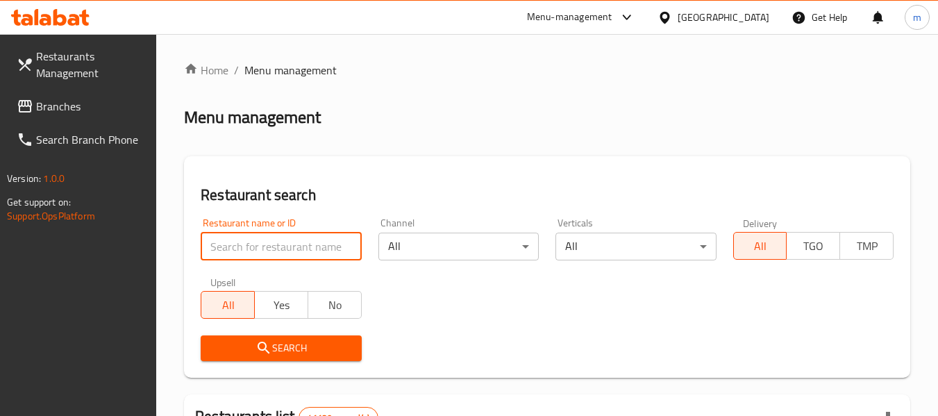
paste input "681023"
type input "681023"
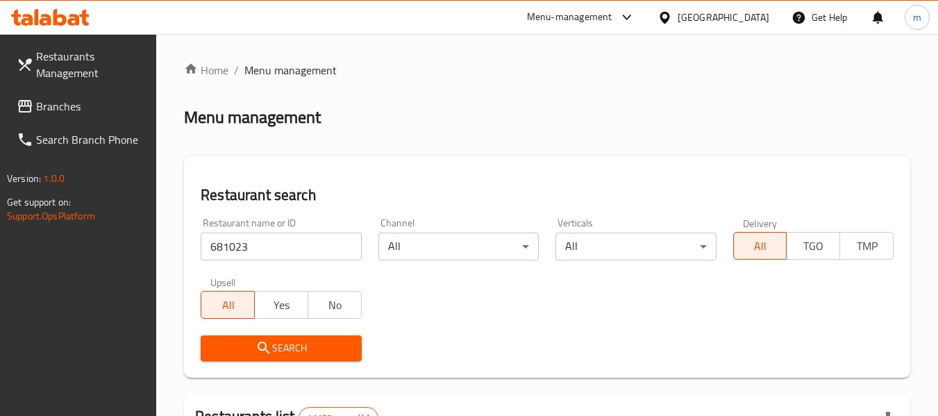
click at [251, 352] on span "Search" at bounding box center [281, 348] width 138 height 17
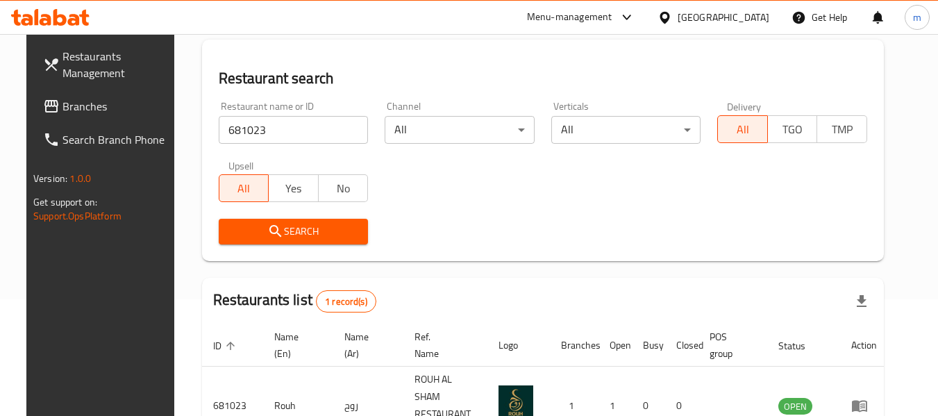
scroll to position [47, 0]
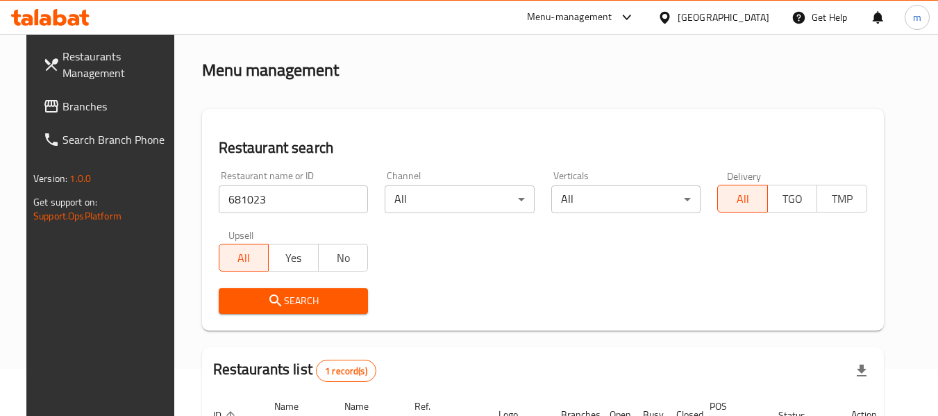
click at [63, 100] on span "Branches" at bounding box center [117, 106] width 110 height 17
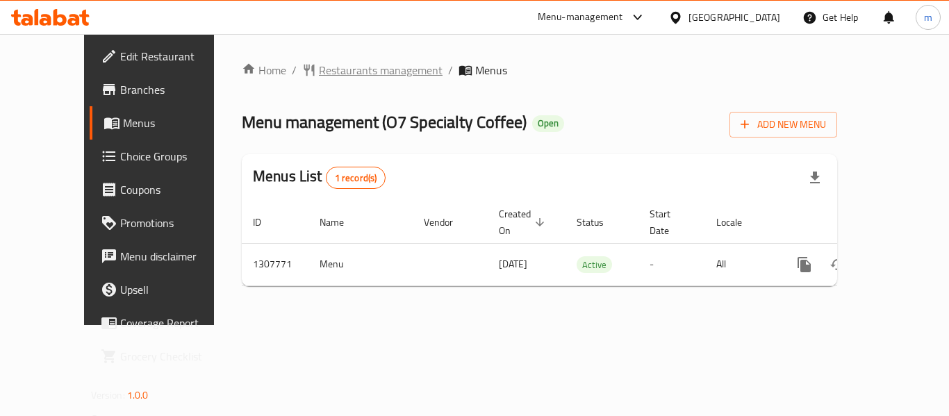
click at [335, 64] on span "Restaurants management" at bounding box center [381, 70] width 124 height 17
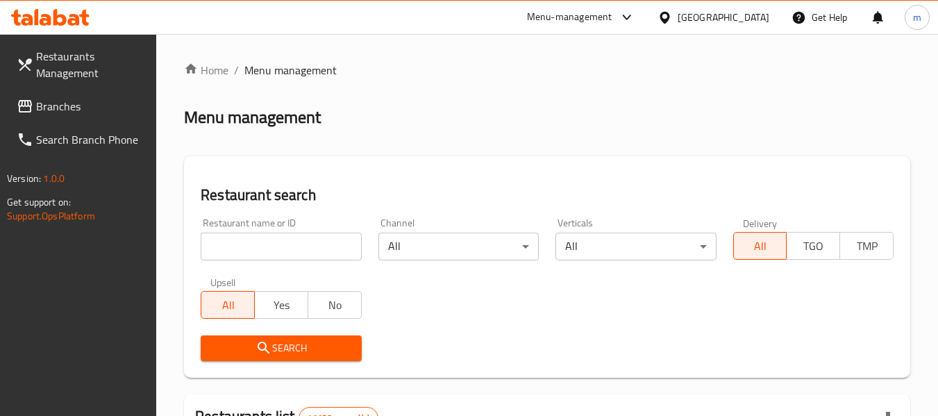
click at [285, 250] on input "search" at bounding box center [281, 247] width 160 height 28
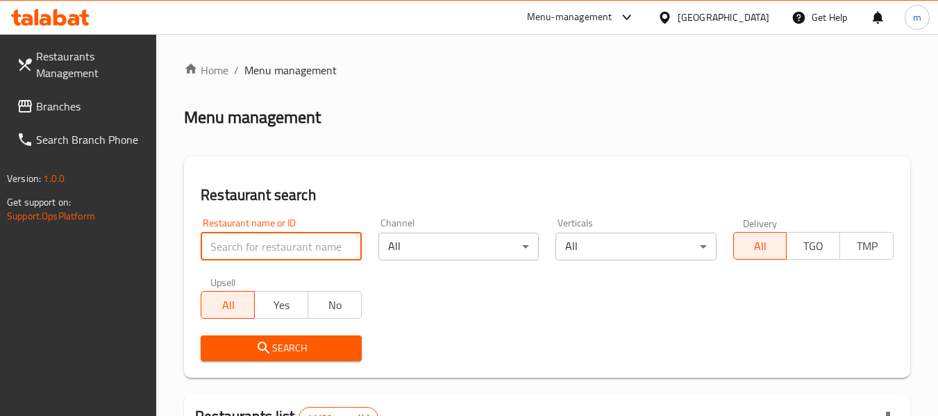
paste input "704616"
type input "704616"
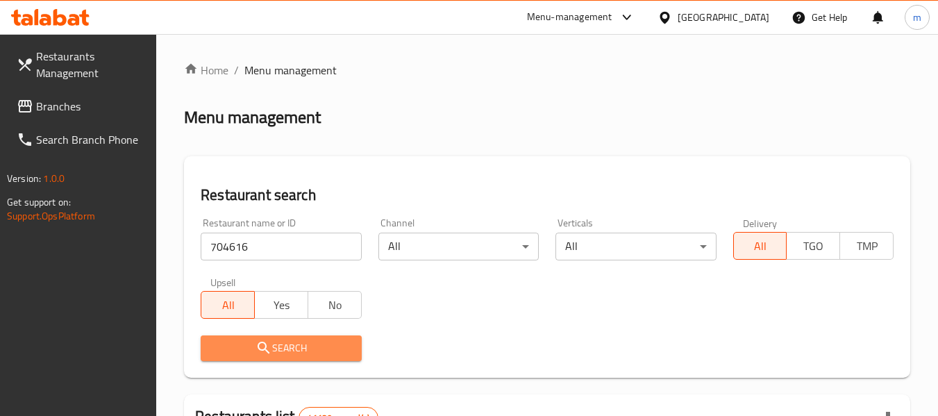
click at [276, 353] on span "Search" at bounding box center [281, 348] width 138 height 17
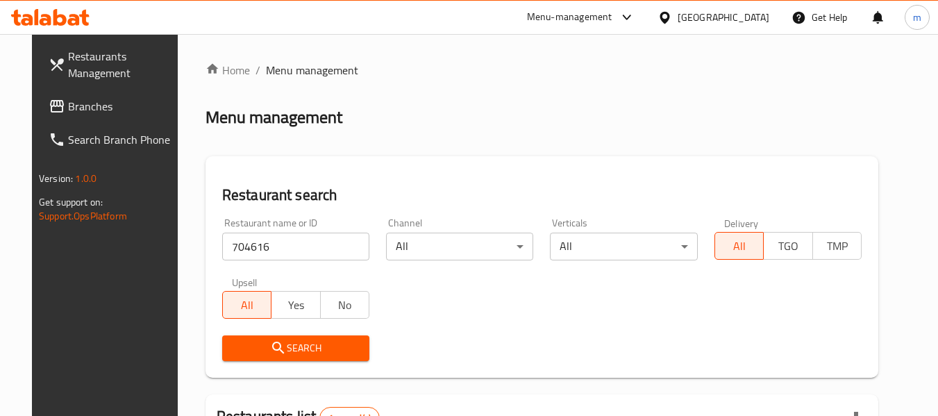
scroll to position [186, 0]
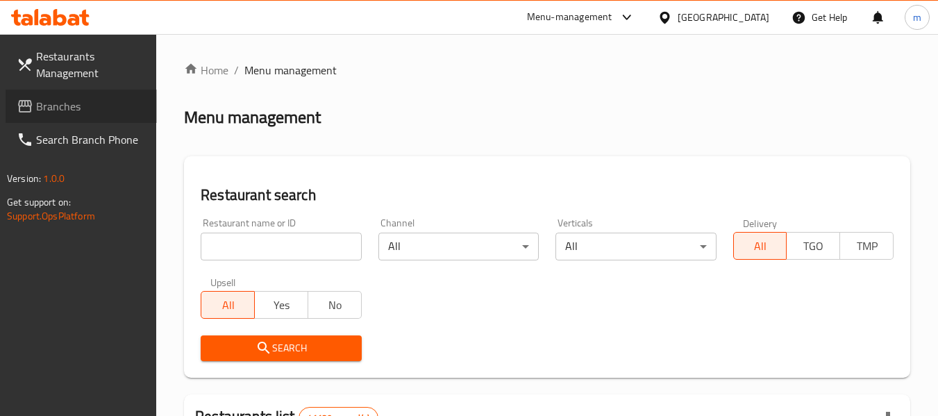
click at [66, 103] on span "Branches" at bounding box center [91, 106] width 110 height 17
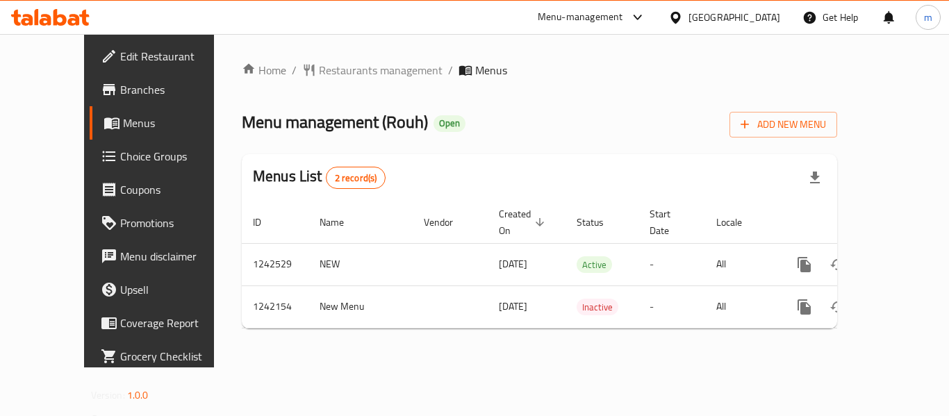
click at [327, 55] on div "Home / Restaurants management / Menus Menu management ( Rouh ) Open Add New Men…" at bounding box center [539, 200] width 651 height 333
click at [326, 76] on span "Restaurants management" at bounding box center [381, 70] width 124 height 17
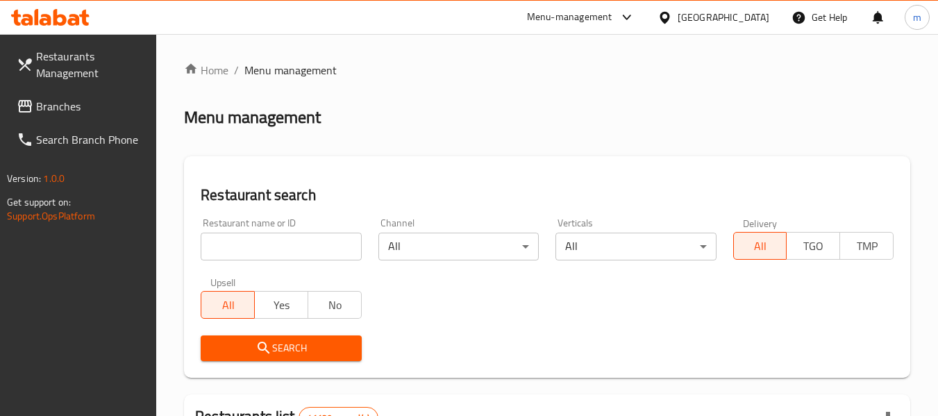
click at [292, 249] on input "search" at bounding box center [281, 247] width 160 height 28
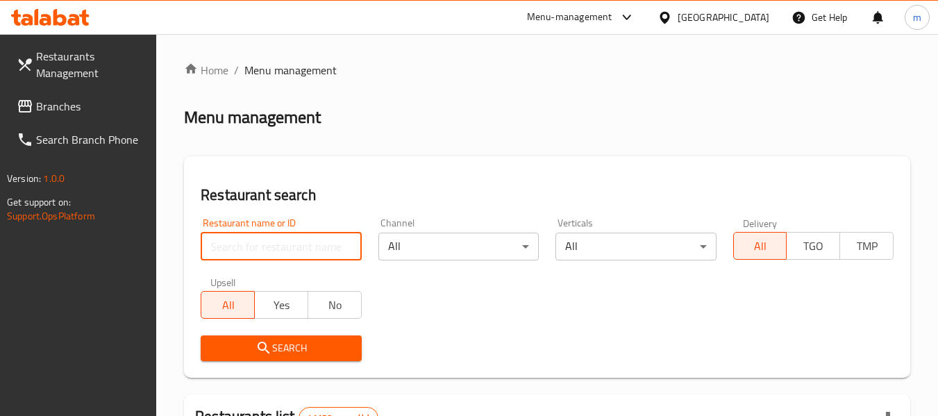
paste input "681023"
type input "681023"
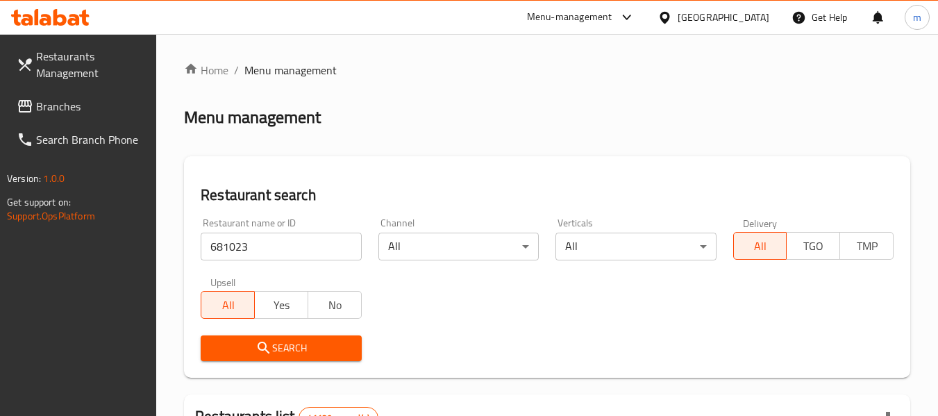
click at [290, 344] on span "Search" at bounding box center [281, 348] width 138 height 17
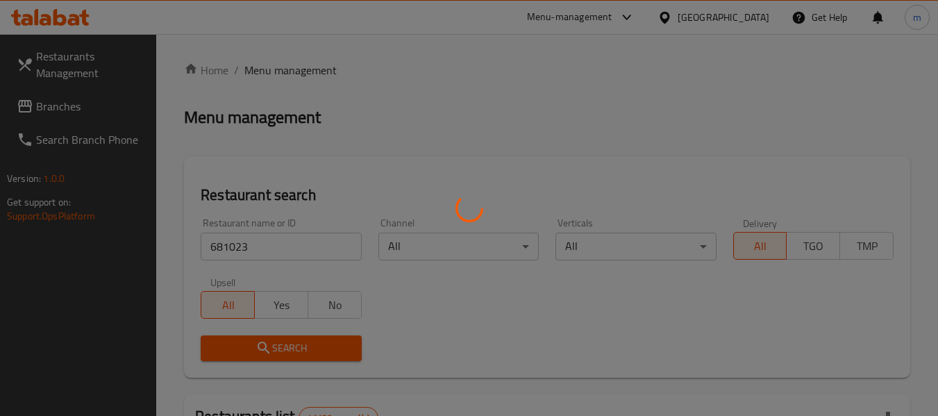
click at [290, 344] on div at bounding box center [469, 208] width 938 height 416
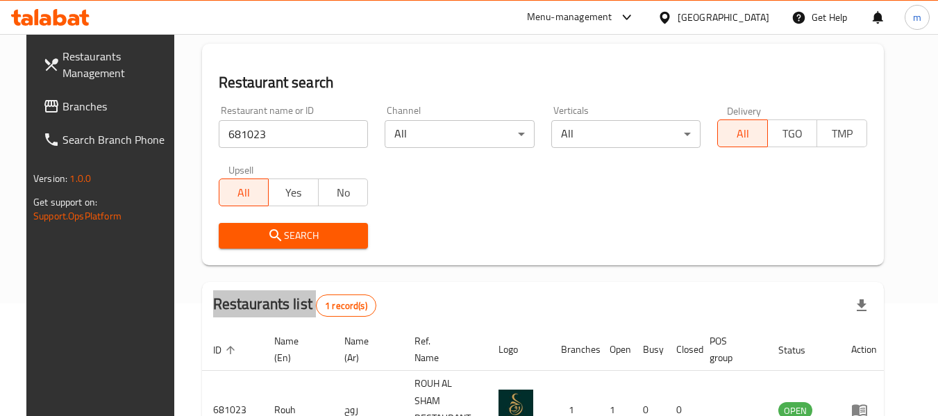
scroll to position [186, 0]
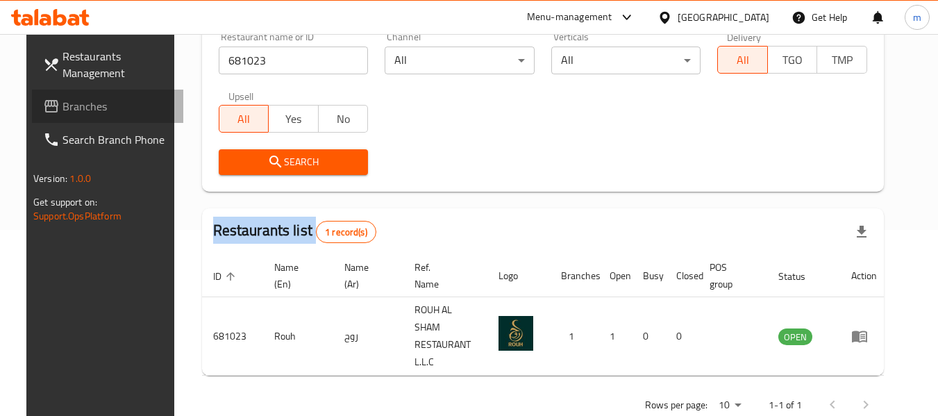
click at [87, 111] on span "Branches" at bounding box center [117, 106] width 110 height 17
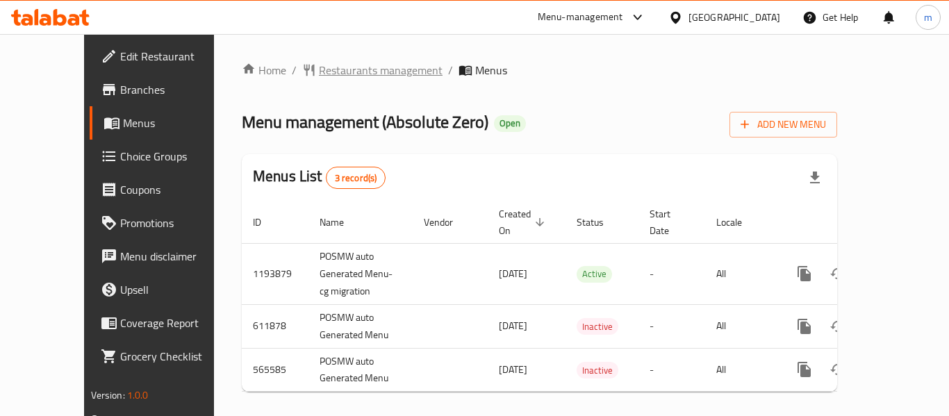
click at [319, 74] on span "Restaurants management" at bounding box center [381, 70] width 124 height 17
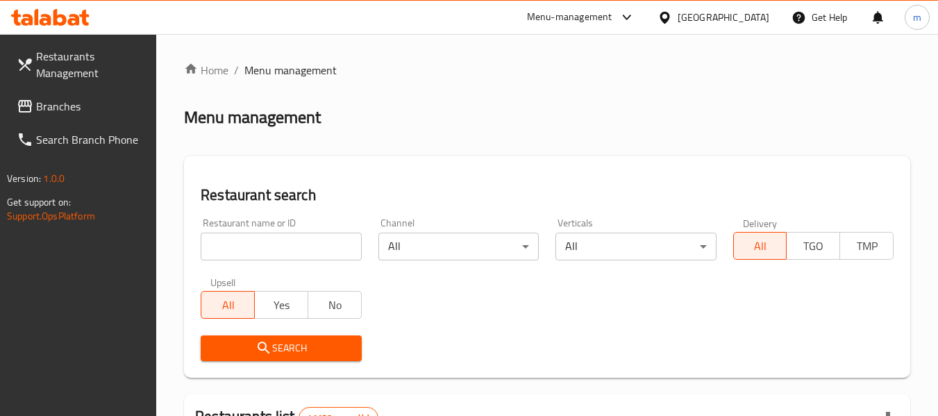
click at [281, 253] on input "search" at bounding box center [281, 247] width 160 height 28
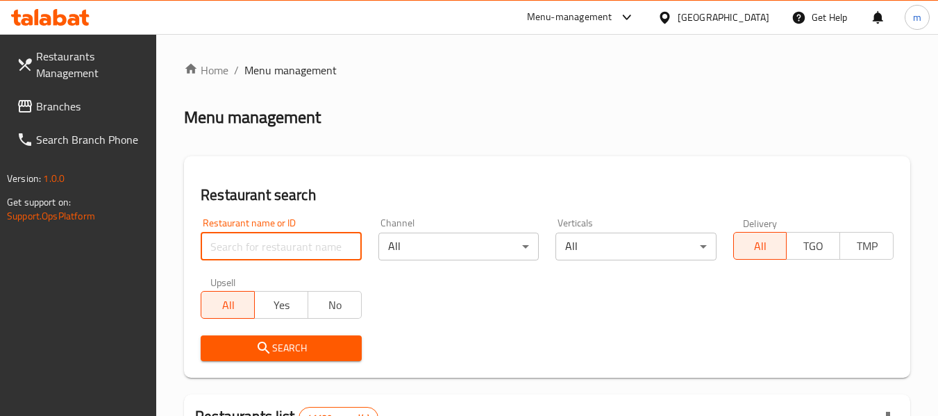
paste input "24693"
type input "24693"
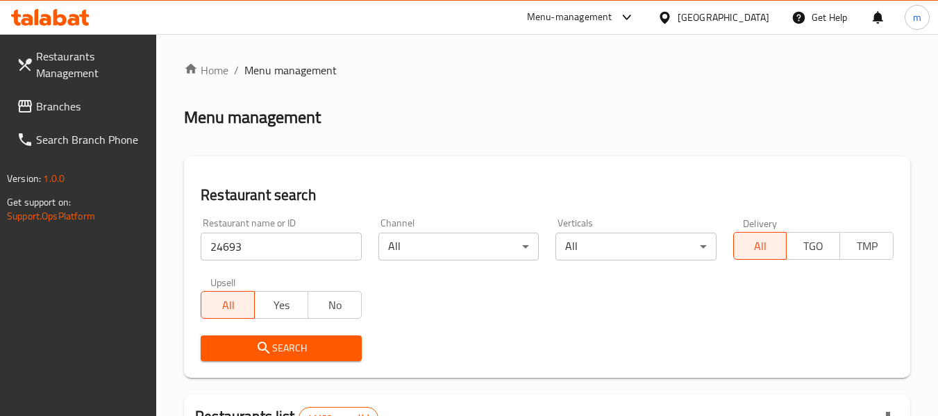
click at [285, 351] on span "Search" at bounding box center [281, 348] width 138 height 17
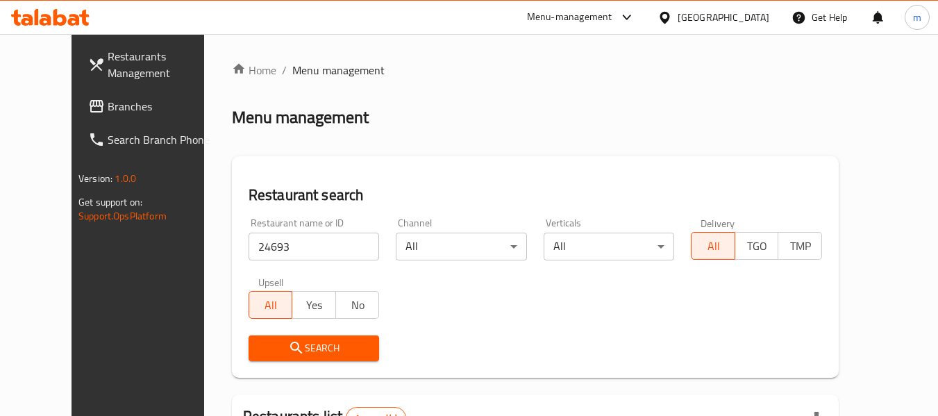
scroll to position [192, 0]
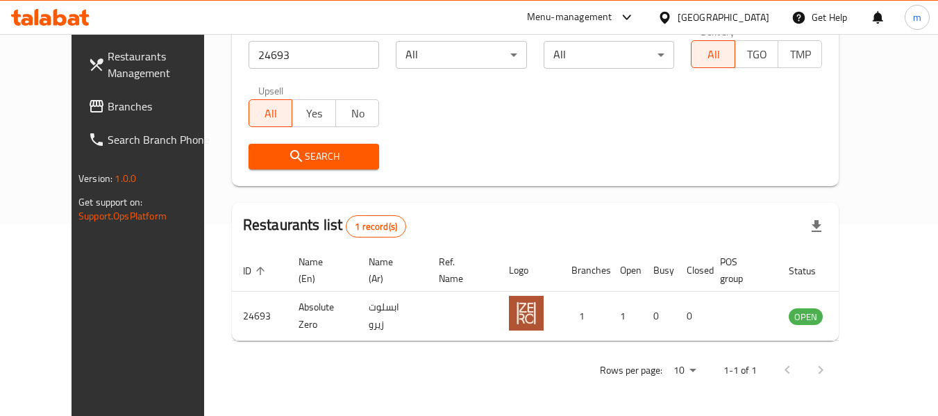
click at [710, 11] on div "[GEOGRAPHIC_DATA]" at bounding box center [724, 17] width 92 height 15
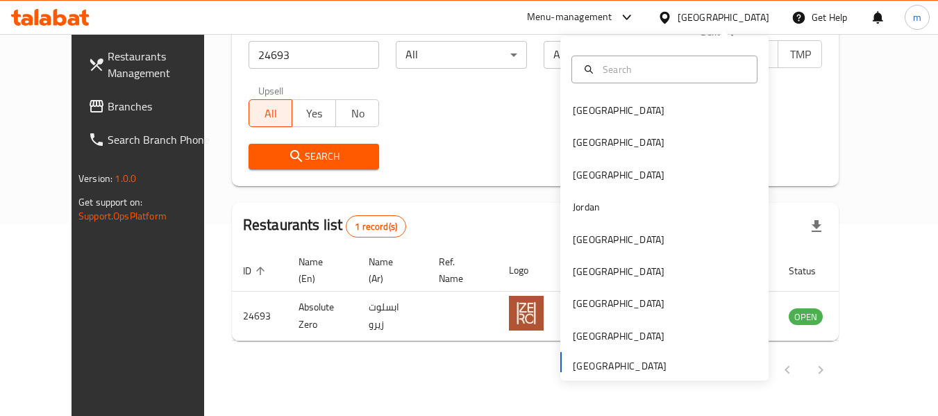
click at [620, 369] on div "Bahrain Egypt Iraq Jordan Kuwait Oman Qatar Saudi Arabia United Arab Emirates" at bounding box center [664, 236] width 208 height 285
click at [620, 367] on div "Bahrain Egypt Iraq Jordan Kuwait Oman Qatar Saudi Arabia United Arab Emirates" at bounding box center [664, 236] width 208 height 285
click at [108, 108] on span "Branches" at bounding box center [163, 106] width 110 height 17
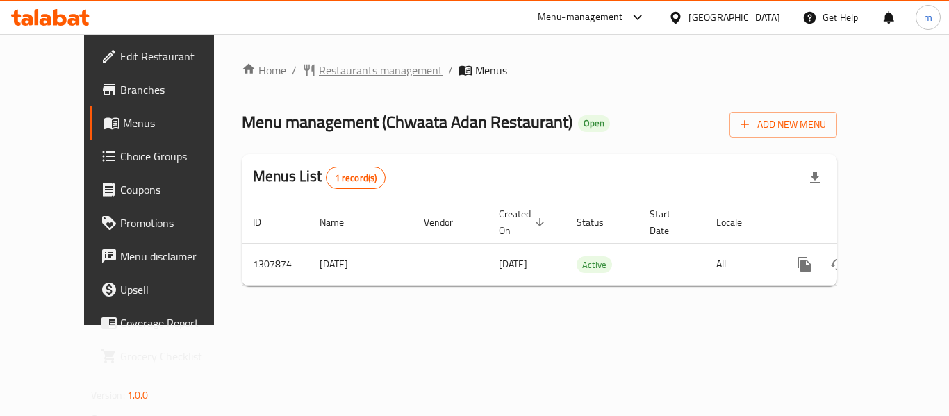
click at [328, 67] on span "Restaurants management" at bounding box center [381, 70] width 124 height 17
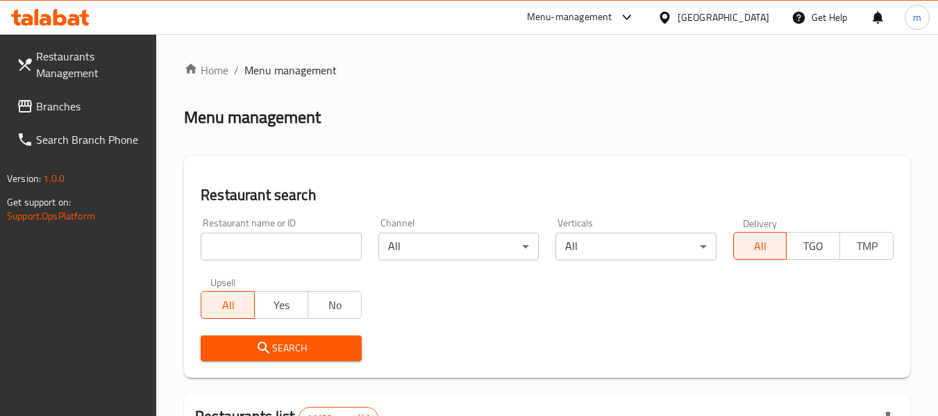
click at [279, 253] on input "search" at bounding box center [281, 247] width 160 height 28
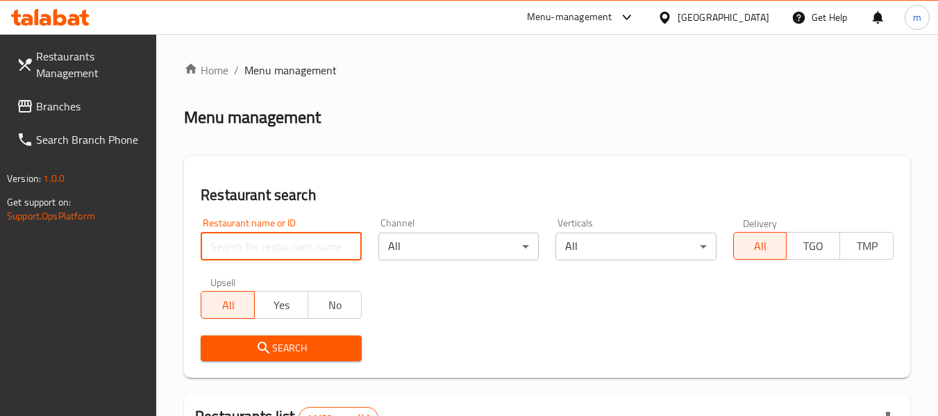
paste input "704632"
type input "704632"
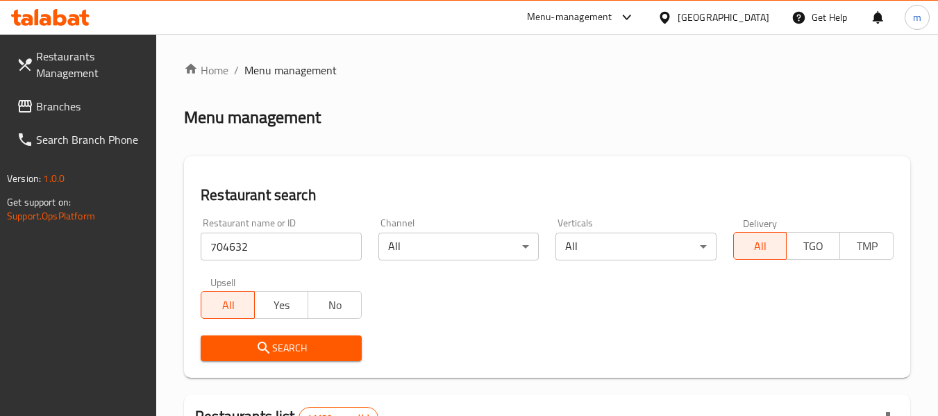
click at [287, 340] on span "Search" at bounding box center [281, 348] width 138 height 17
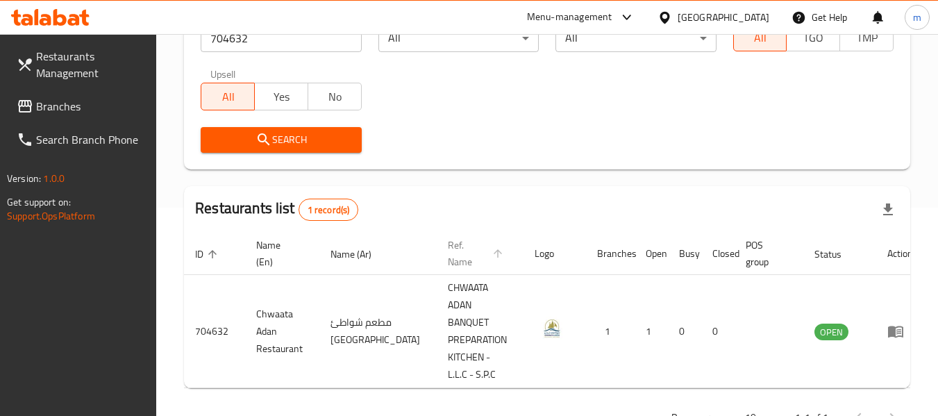
scroll to position [238, 0]
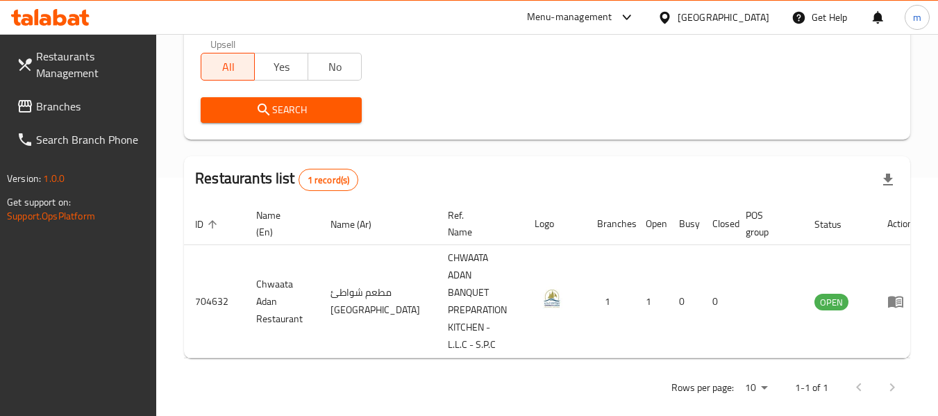
click at [51, 108] on span "Branches" at bounding box center [91, 106] width 110 height 17
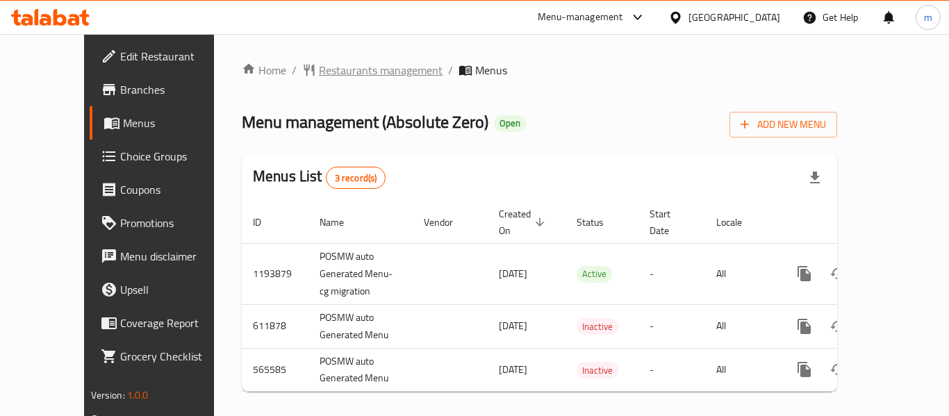
click at [351, 67] on span "Restaurants management" at bounding box center [381, 70] width 124 height 17
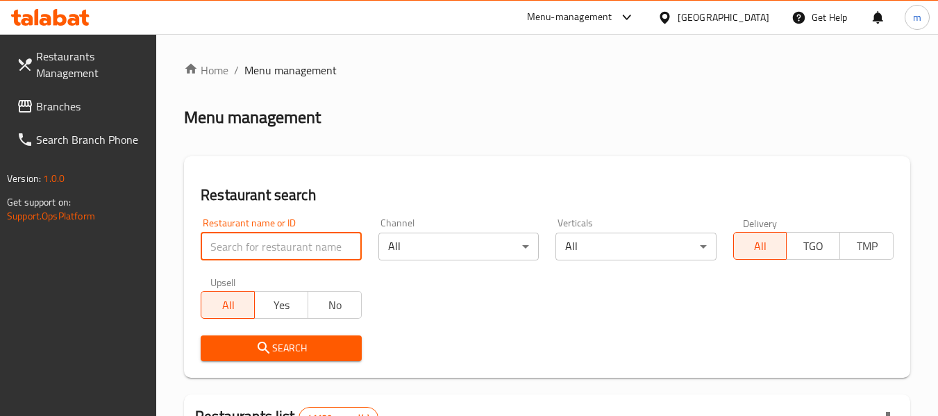
click at [299, 247] on input "search" at bounding box center [281, 247] width 160 height 28
paste input "24693"
type input "24693"
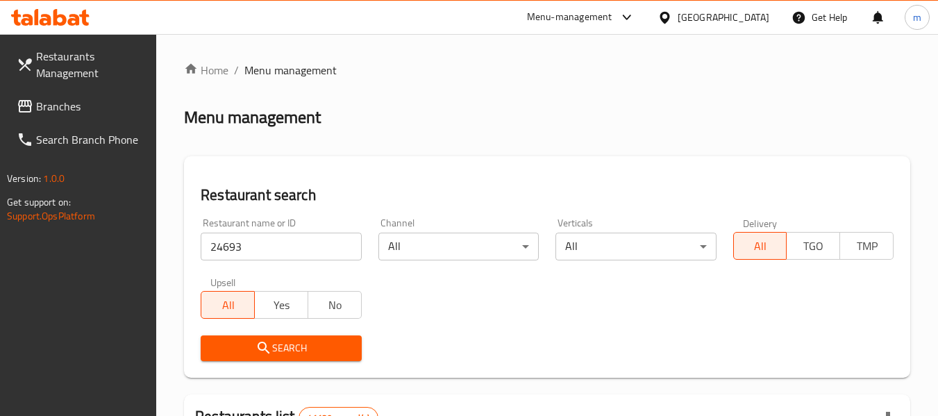
click at [274, 349] on span "Search" at bounding box center [281, 348] width 138 height 17
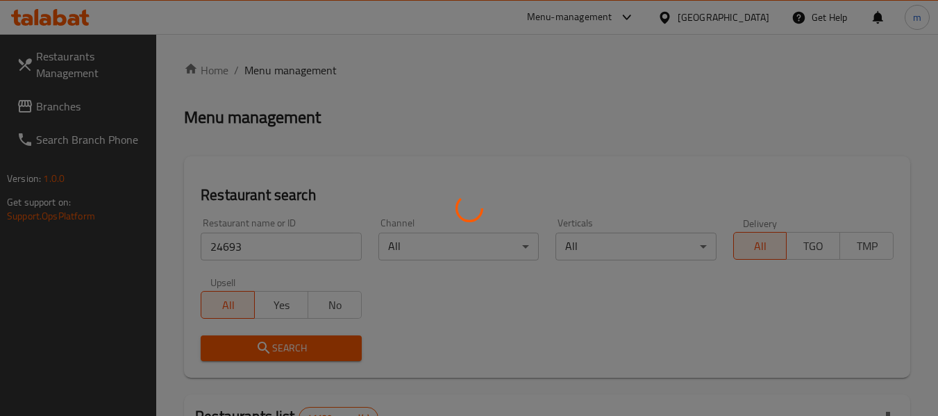
click at [274, 349] on div at bounding box center [469, 208] width 938 height 416
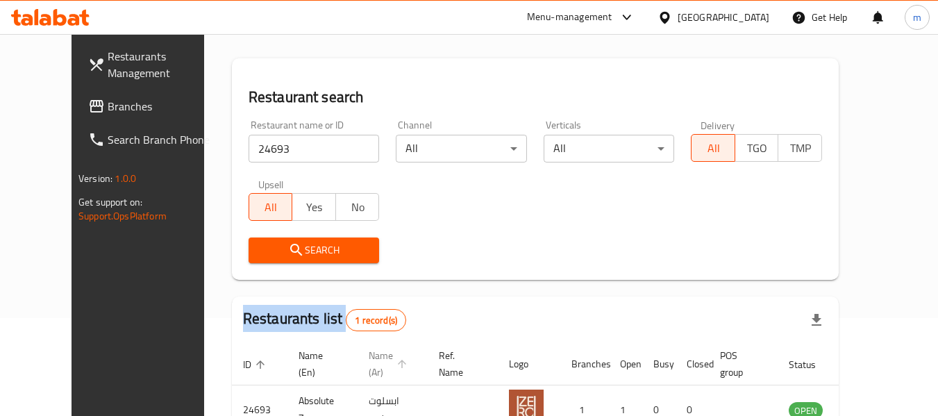
scroll to position [192, 0]
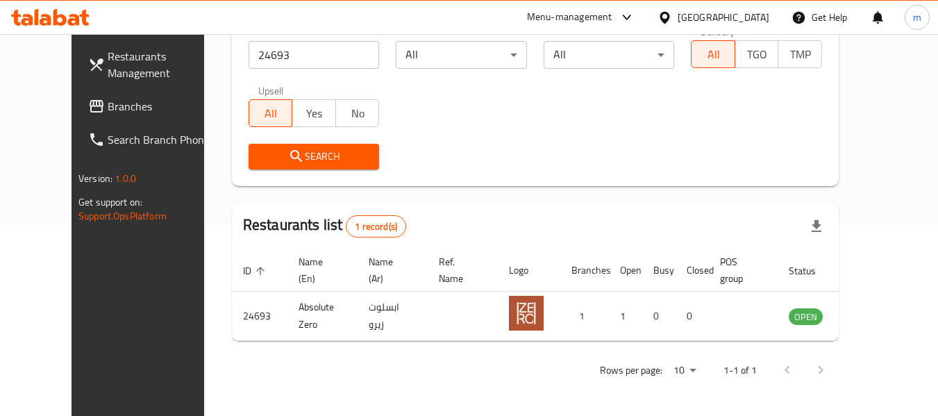
click at [745, 23] on div "[GEOGRAPHIC_DATA]" at bounding box center [724, 17] width 92 height 15
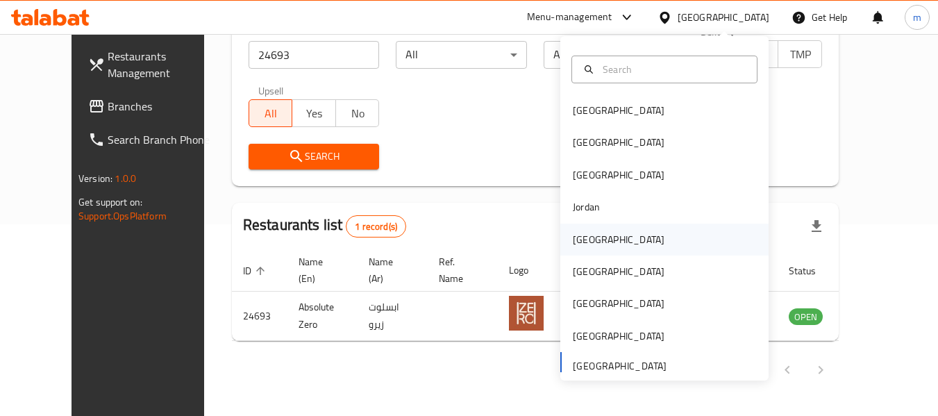
click at [585, 239] on div "[GEOGRAPHIC_DATA]" at bounding box center [619, 239] width 92 height 15
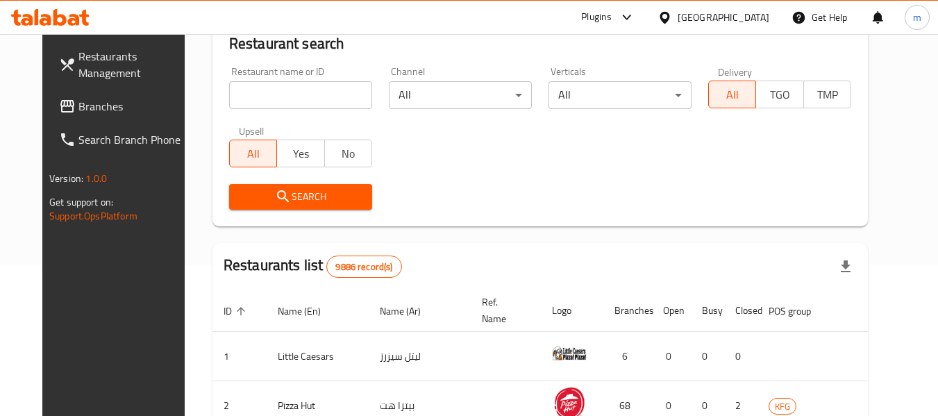
scroll to position [192, 0]
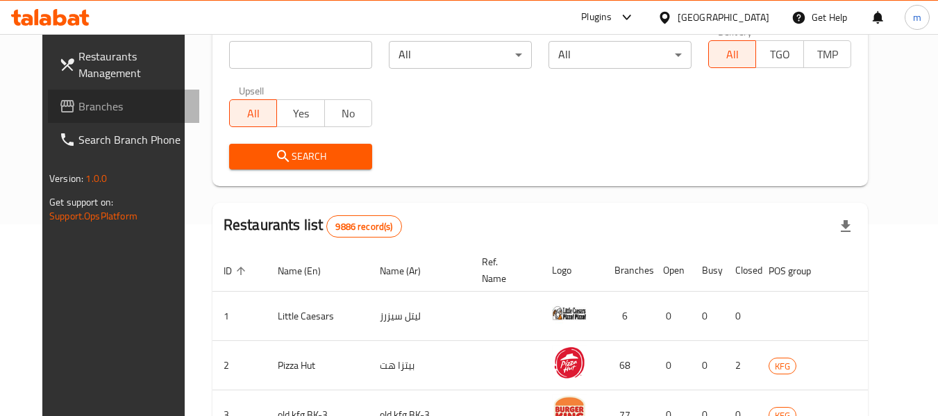
click at [78, 102] on span "Branches" at bounding box center [133, 106] width 110 height 17
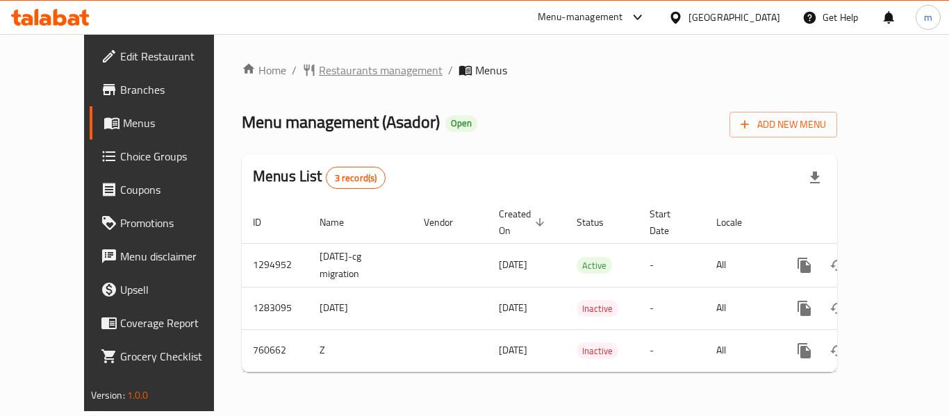
click at [325, 65] on span "Restaurants management" at bounding box center [381, 70] width 124 height 17
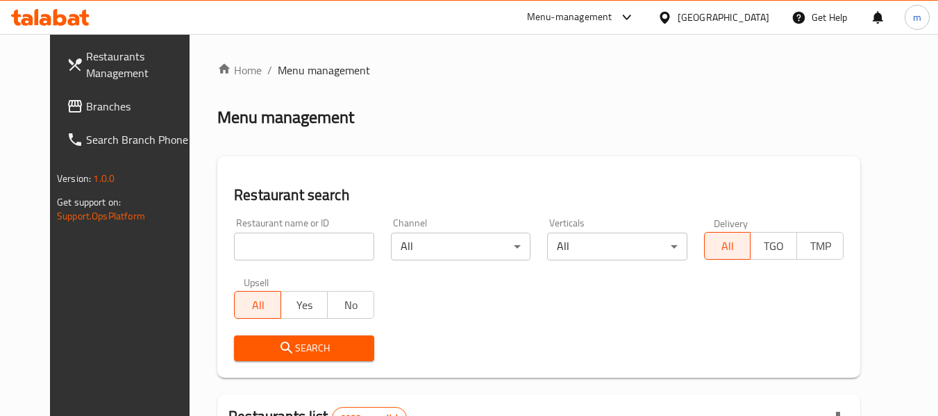
click at [272, 244] on input "search" at bounding box center [304, 247] width 140 height 28
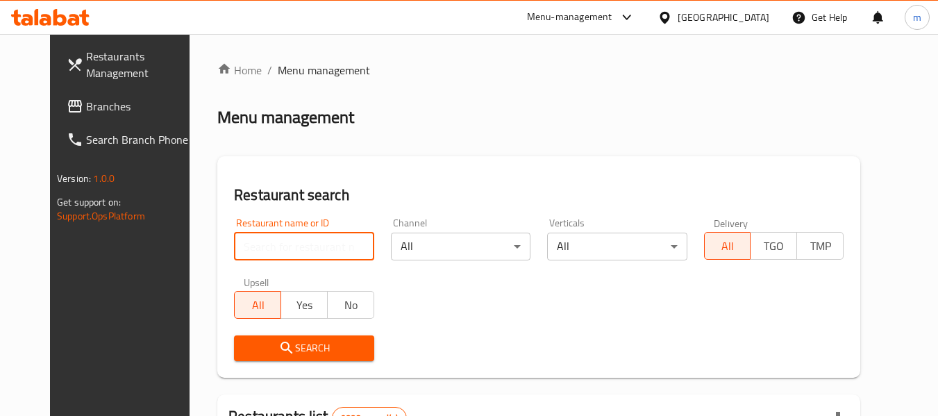
paste input "648295"
type input "648295"
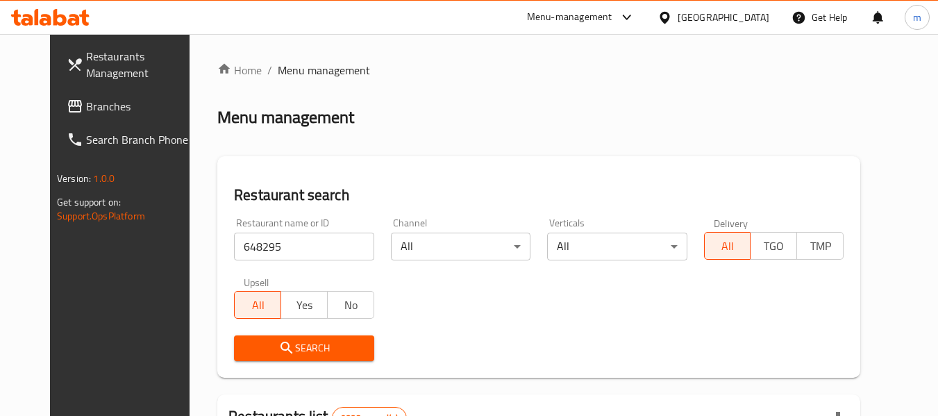
click at [301, 354] on span "Search" at bounding box center [303, 348] width 117 height 17
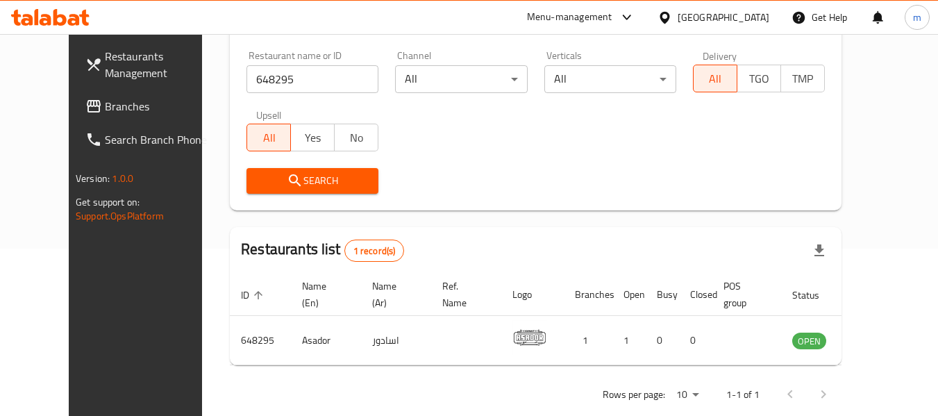
scroll to position [169, 0]
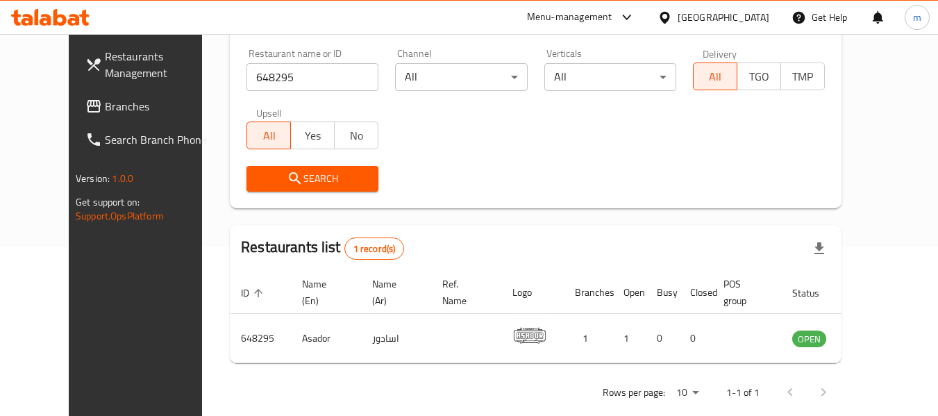
click at [756, 13] on div "[GEOGRAPHIC_DATA]" at bounding box center [724, 17] width 92 height 15
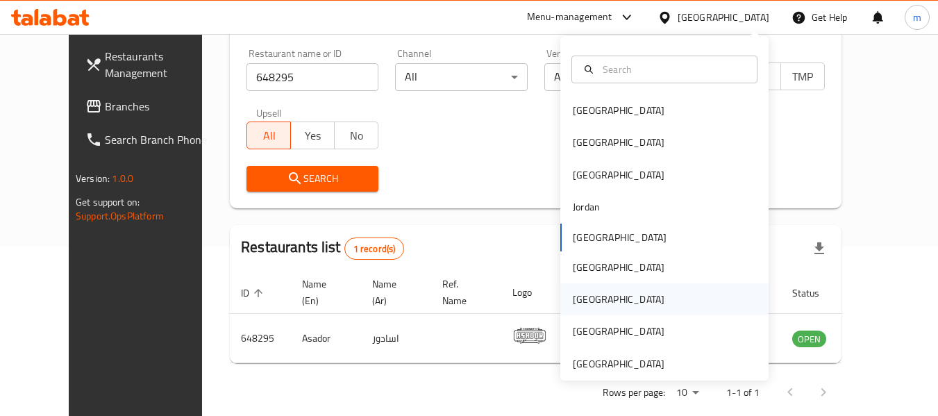
click at [573, 302] on div "[GEOGRAPHIC_DATA]" at bounding box center [619, 299] width 92 height 15
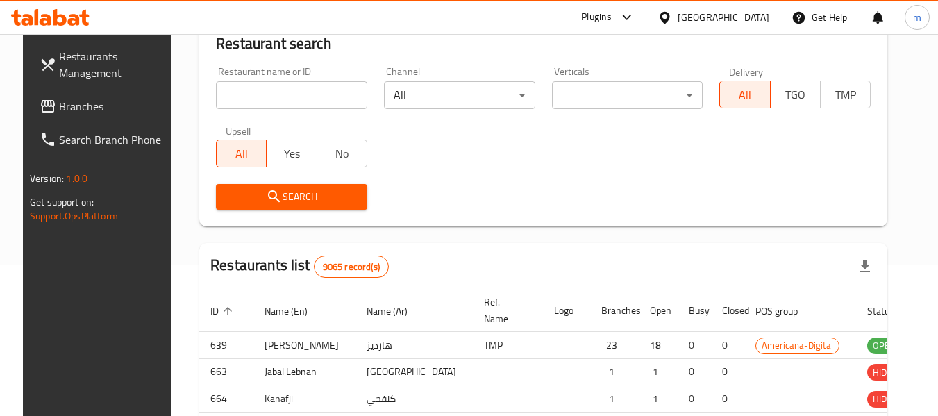
scroll to position [169, 0]
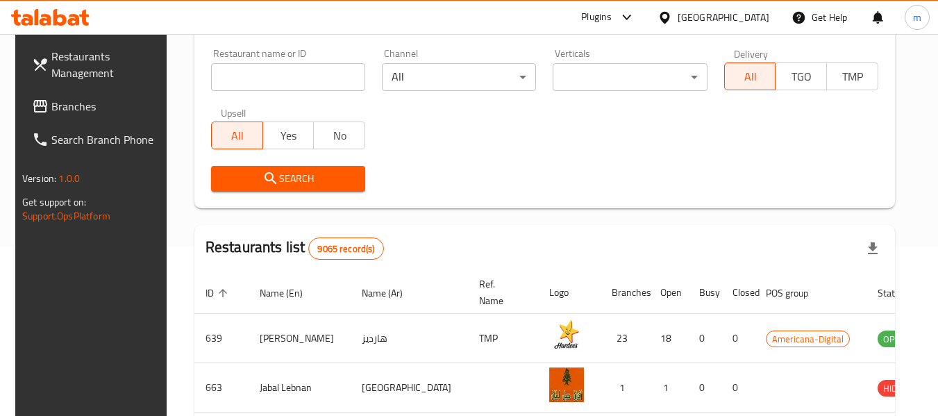
click at [72, 112] on span "Branches" at bounding box center [106, 106] width 110 height 17
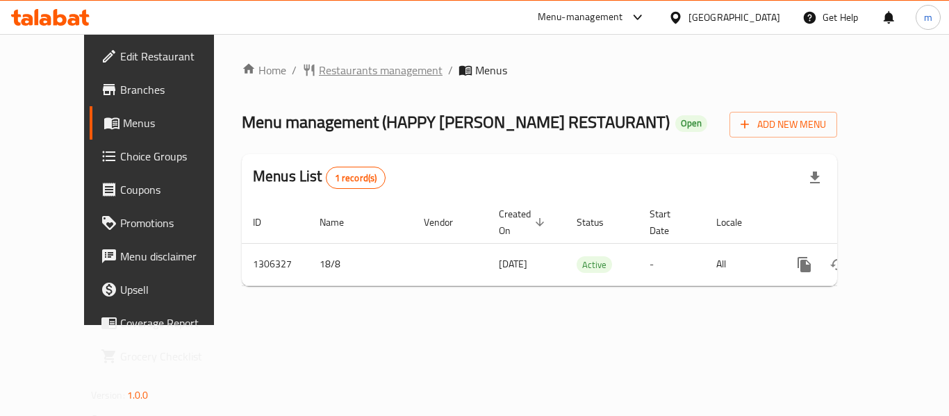
click at [319, 69] on span "Restaurants management" at bounding box center [381, 70] width 124 height 17
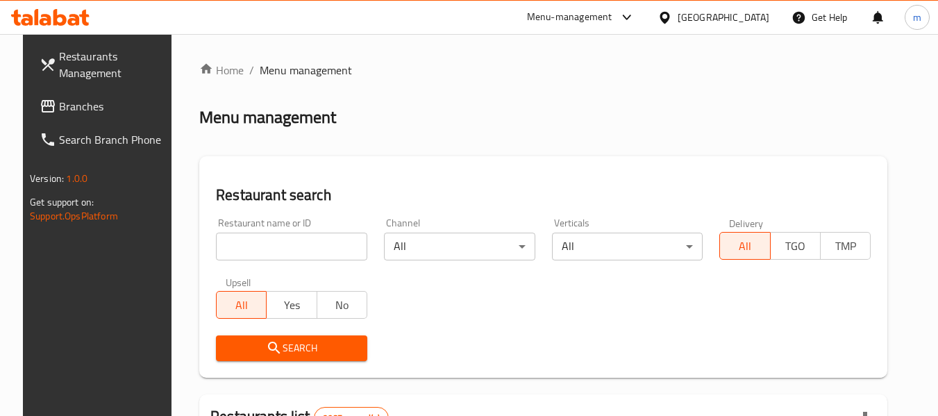
click at [283, 250] on input "search" at bounding box center [291, 247] width 151 height 28
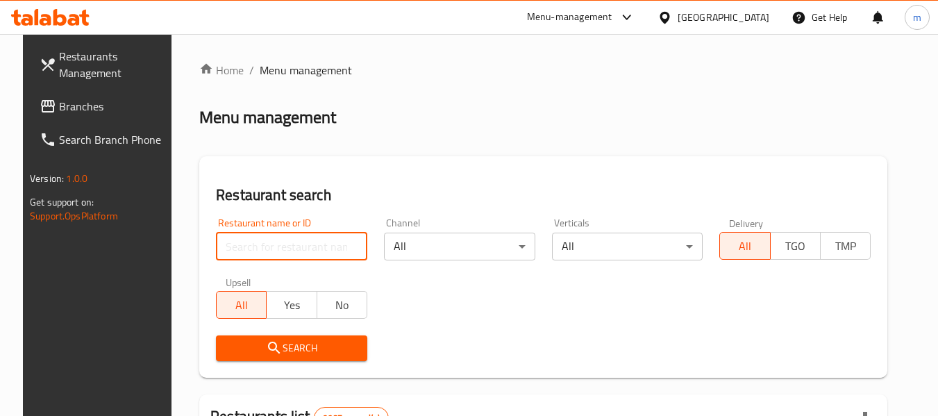
paste input "704036"
type input "704036"
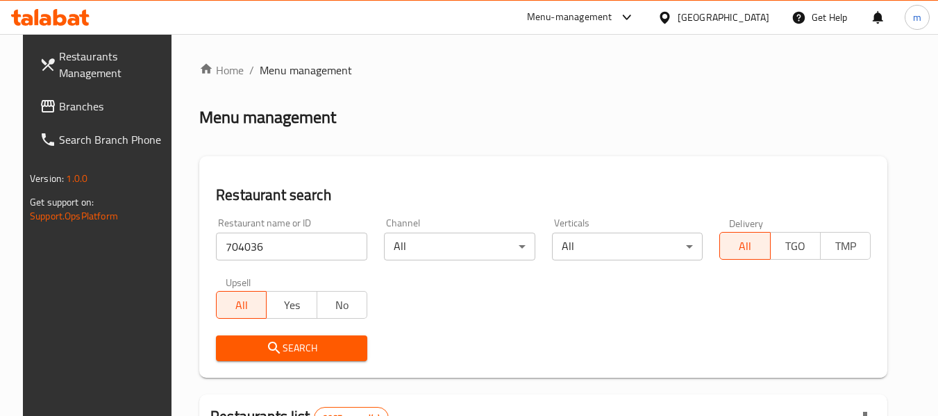
click at [310, 342] on span "Search" at bounding box center [291, 348] width 129 height 17
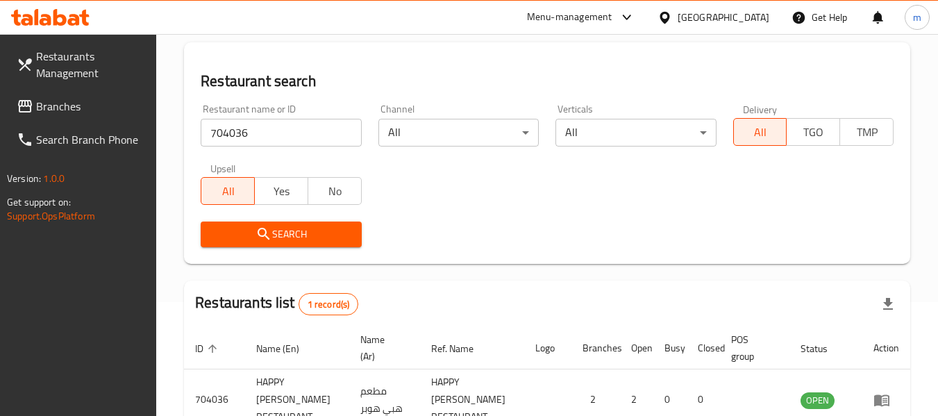
scroll to position [186, 0]
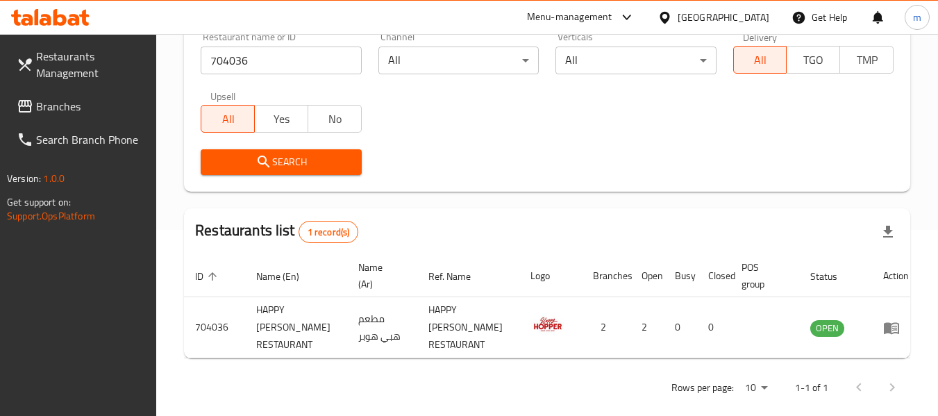
click at [678, 10] on div at bounding box center [668, 17] width 20 height 15
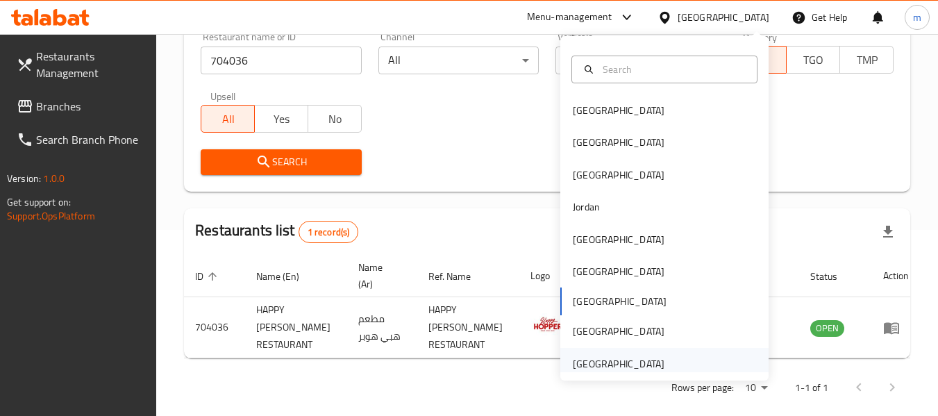
click at [631, 369] on div "[GEOGRAPHIC_DATA]" at bounding box center [619, 363] width 92 height 15
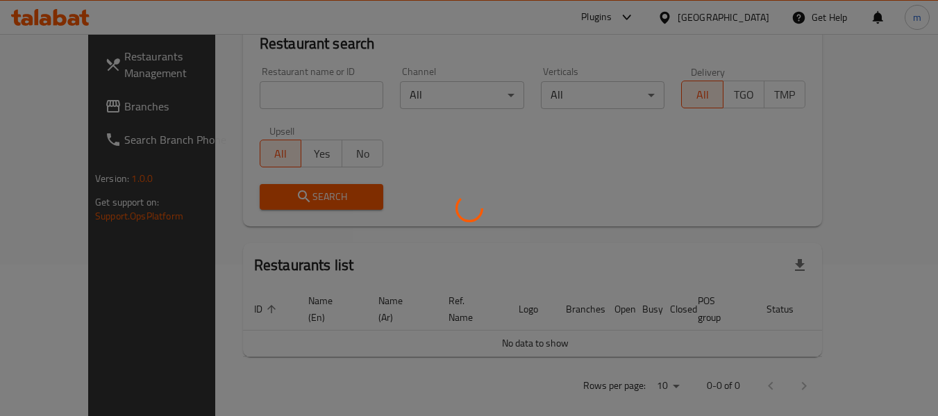
scroll to position [186, 0]
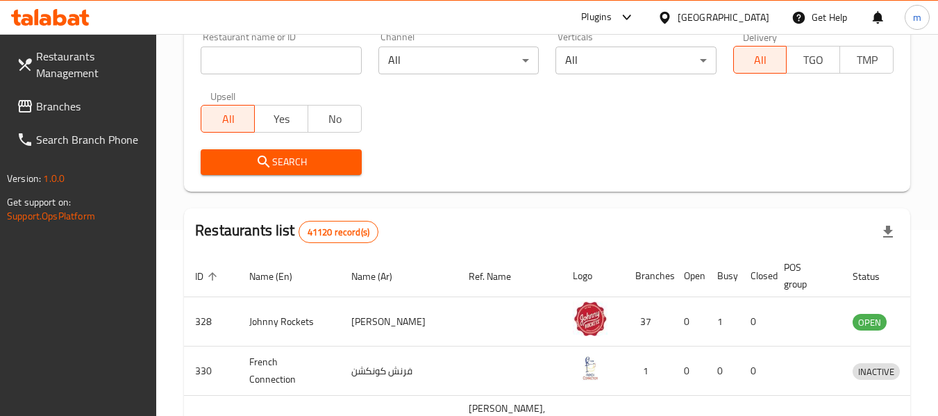
click at [69, 104] on span "Branches" at bounding box center [91, 106] width 110 height 17
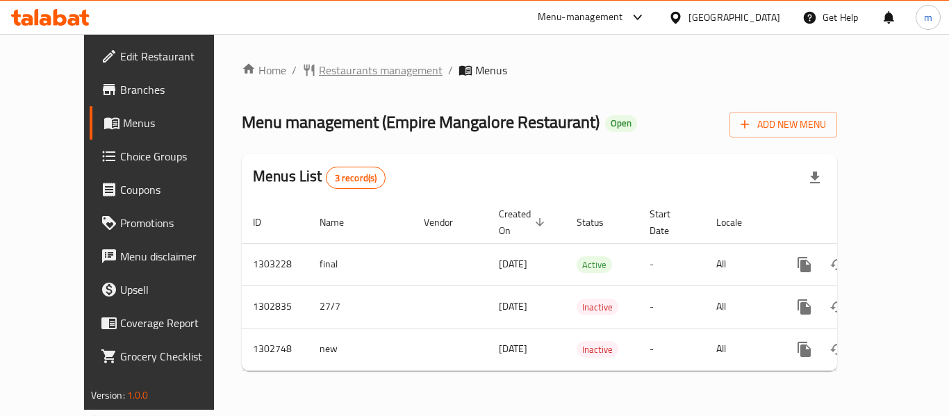
click at [319, 76] on span "Restaurants management" at bounding box center [381, 70] width 124 height 17
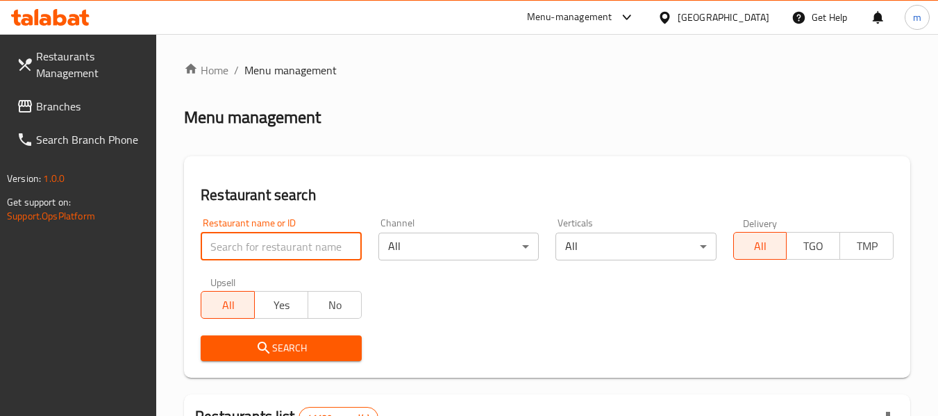
click at [285, 242] on input "search" at bounding box center [281, 247] width 160 height 28
paste input "617058"
type input "617058"
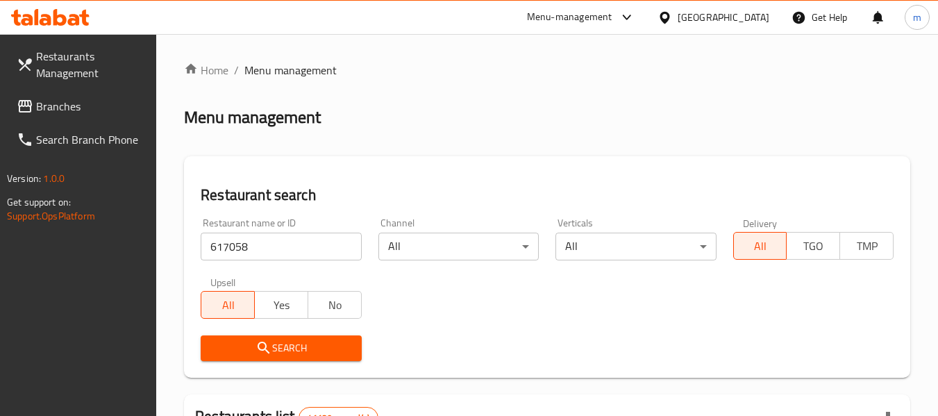
click at [287, 345] on span "Search" at bounding box center [281, 348] width 138 height 17
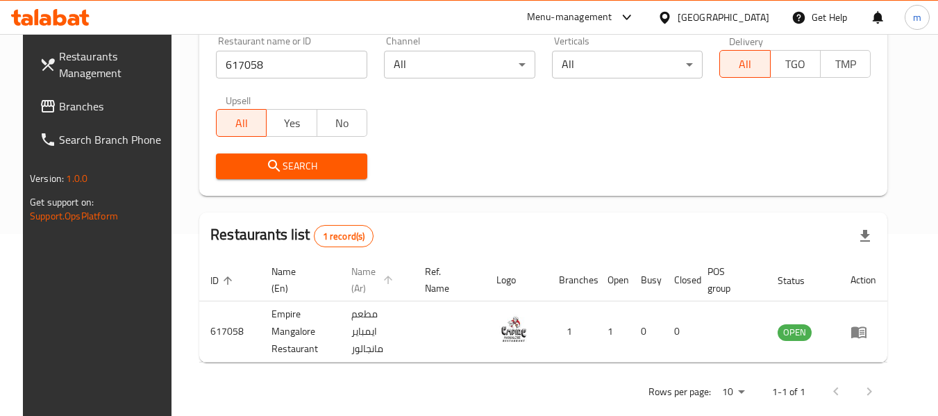
scroll to position [186, 0]
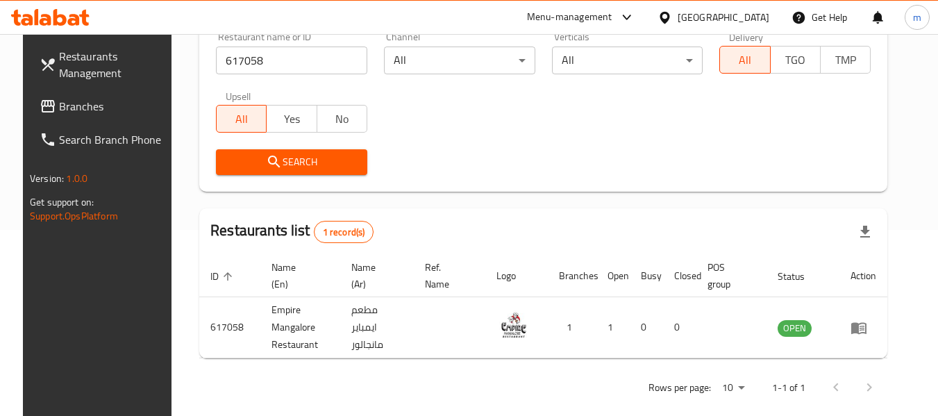
click at [66, 108] on span "Branches" at bounding box center [114, 106] width 110 height 17
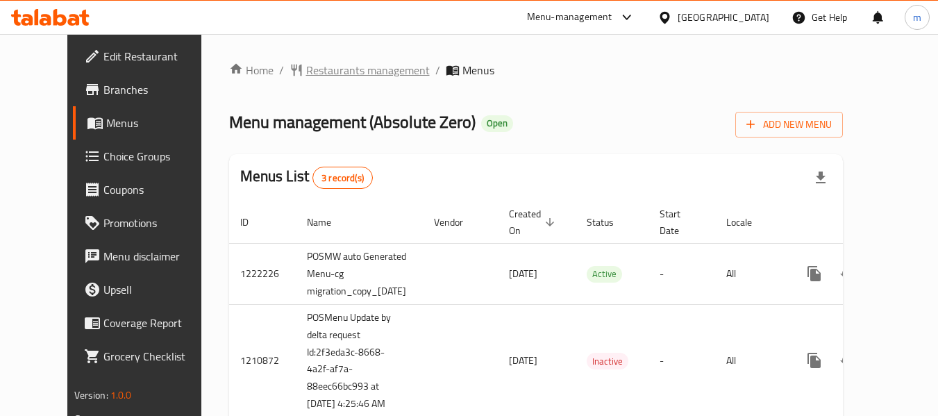
click at [314, 71] on span "Restaurants management" at bounding box center [368, 70] width 124 height 17
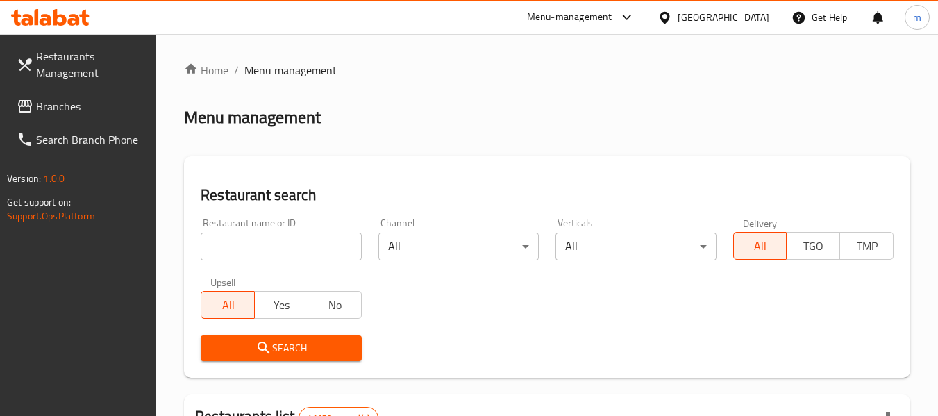
click at [289, 249] on input "search" at bounding box center [281, 247] width 160 height 28
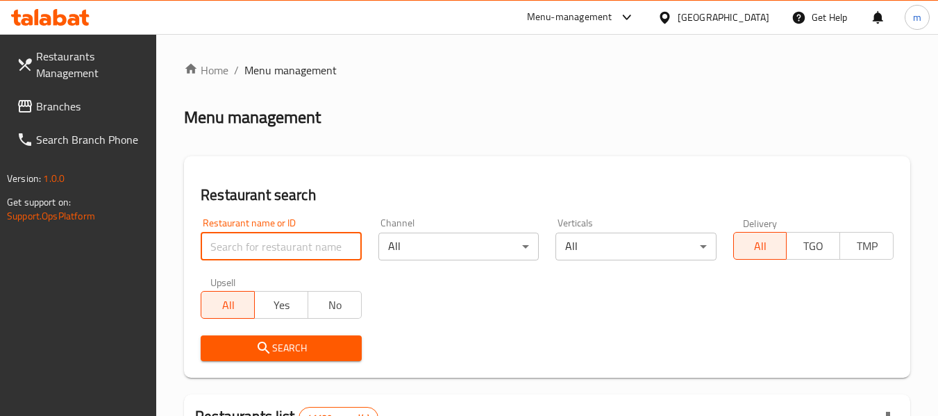
paste input "27306"
type input "27306"
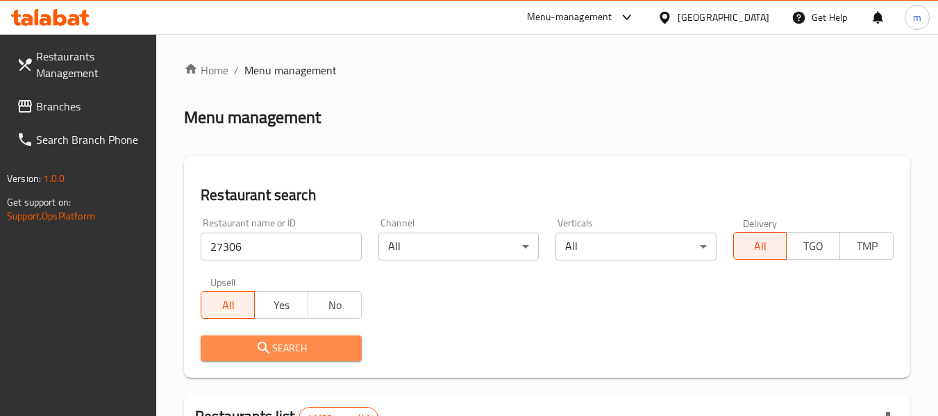
click at [280, 357] on button "Search" at bounding box center [281, 348] width 160 height 26
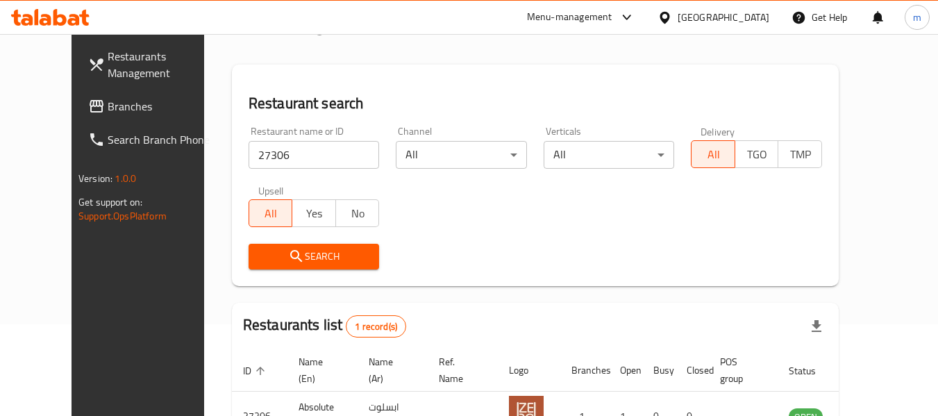
scroll to position [192, 0]
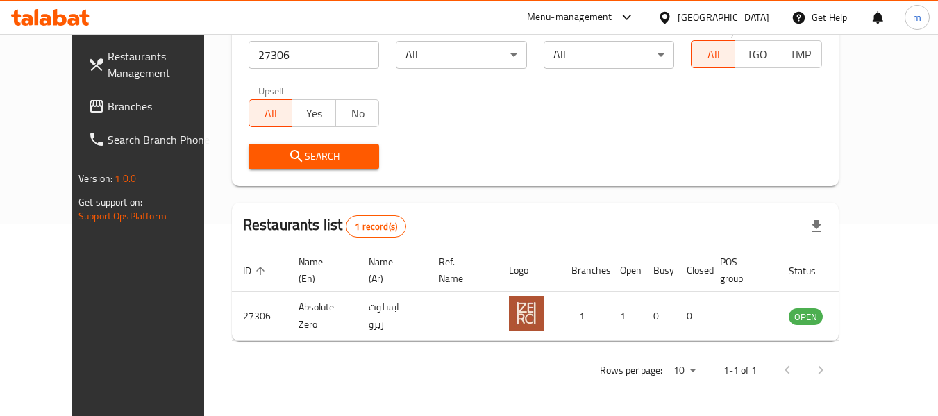
click at [108, 111] on span "Branches" at bounding box center [163, 106] width 110 height 17
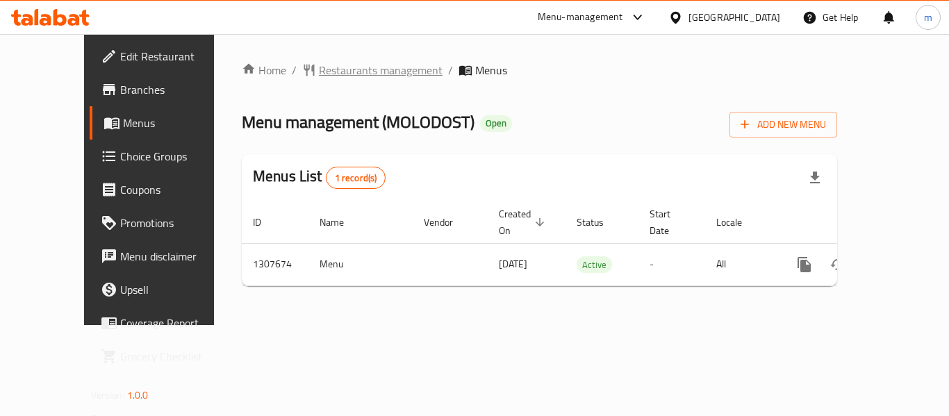
click at [328, 71] on span "Restaurants management" at bounding box center [381, 70] width 124 height 17
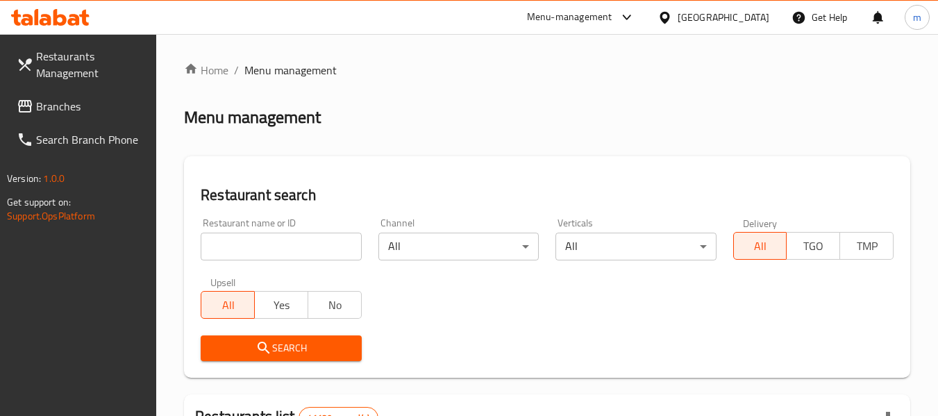
click at [252, 249] on input "search" at bounding box center [281, 247] width 160 height 28
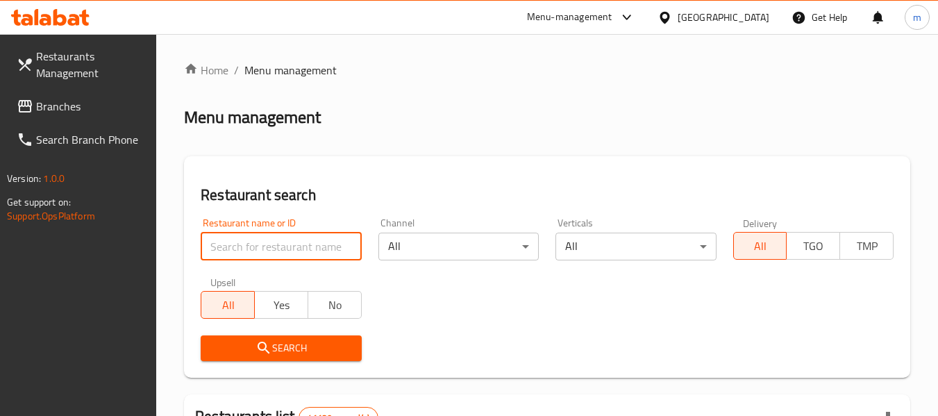
paste input "704320"
type input "704320"
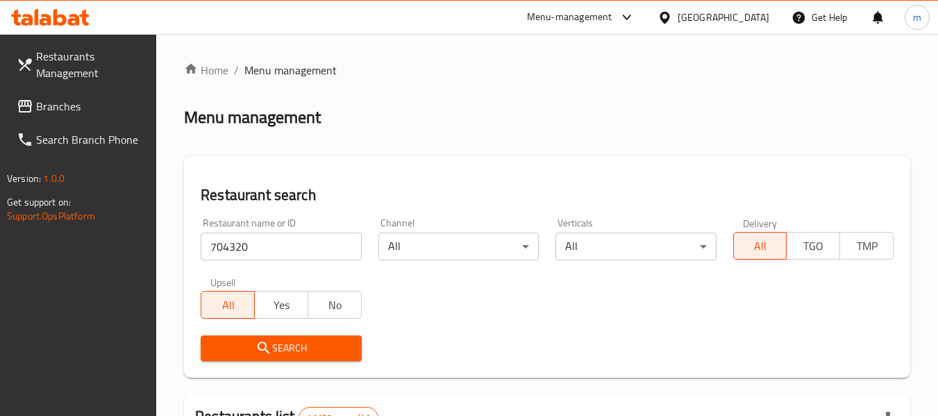
click at [304, 356] on span "Search" at bounding box center [281, 348] width 138 height 17
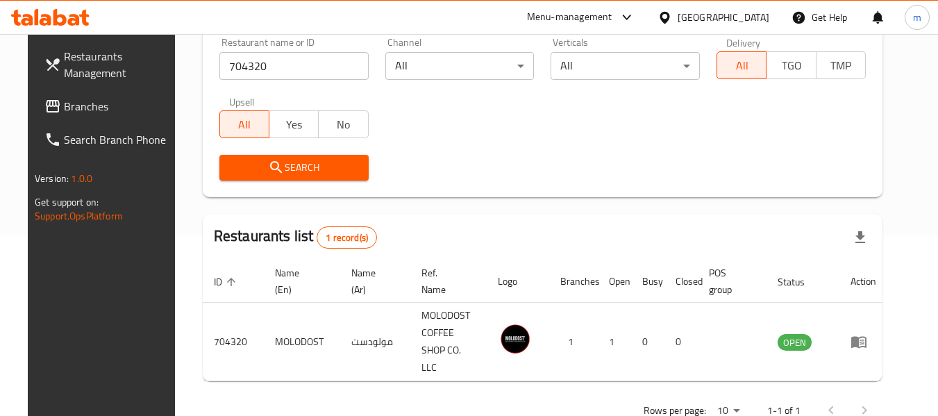
scroll to position [186, 0]
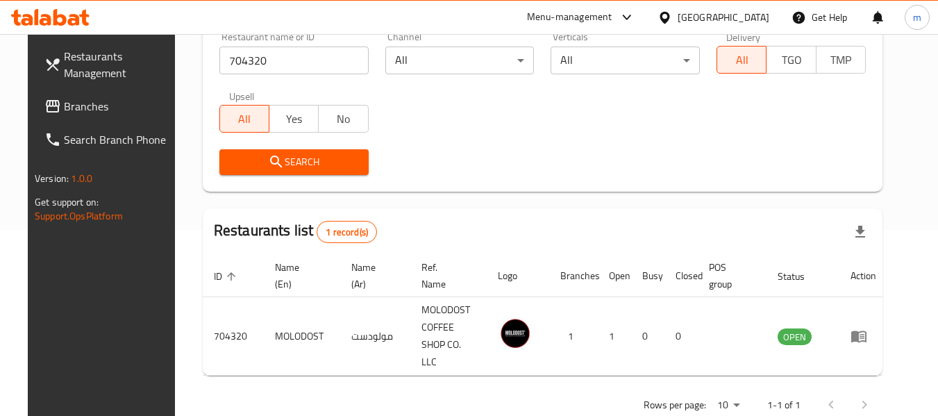
click at [735, 8] on div "[GEOGRAPHIC_DATA]" at bounding box center [713, 17] width 134 height 33
click at [697, 10] on div "[GEOGRAPHIC_DATA]" at bounding box center [724, 17] width 92 height 15
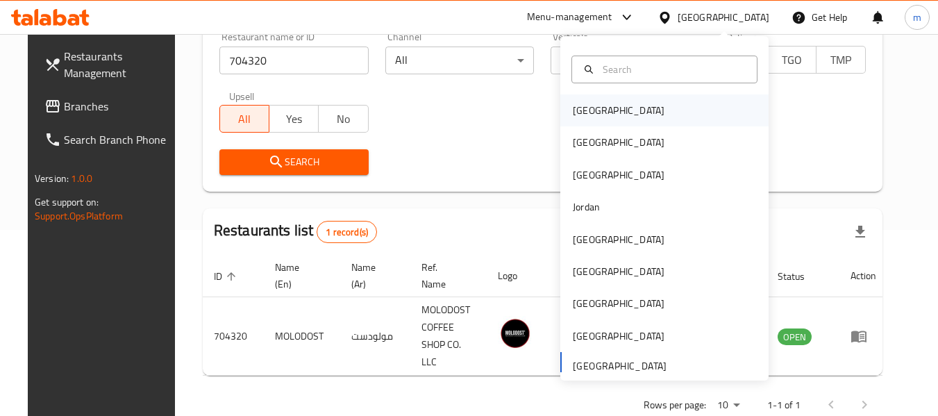
click at [603, 111] on div "[GEOGRAPHIC_DATA]" at bounding box center [619, 110] width 114 height 32
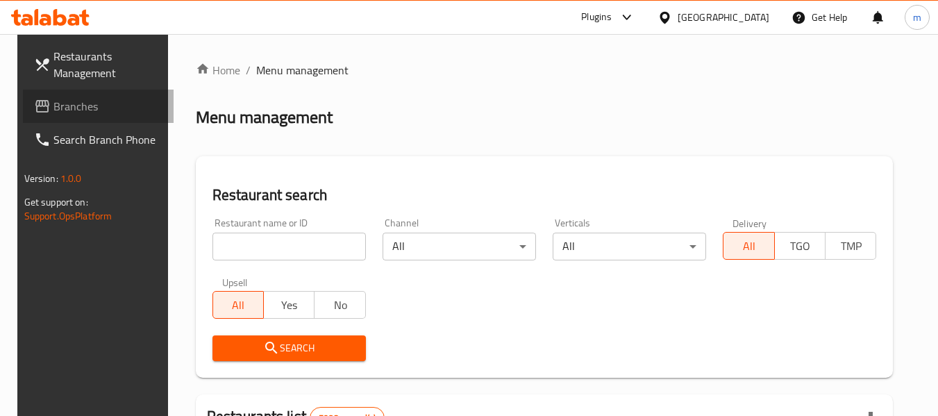
click at [85, 105] on span "Branches" at bounding box center [108, 106] width 110 height 17
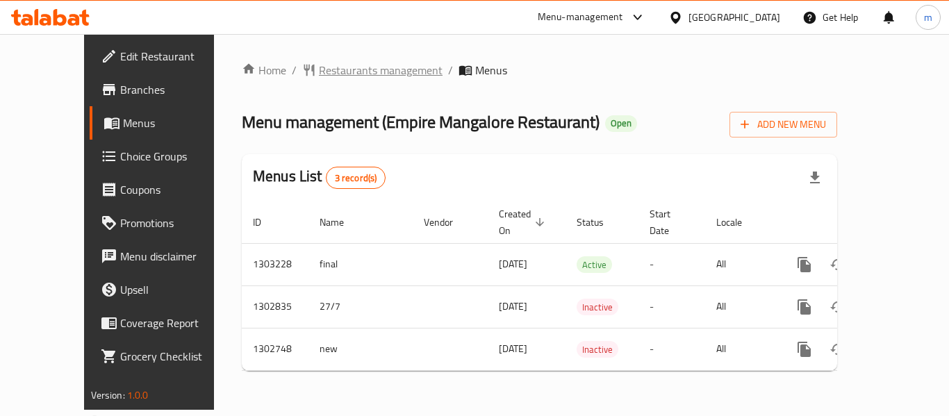
click at [340, 66] on span "Restaurants management" at bounding box center [381, 70] width 124 height 17
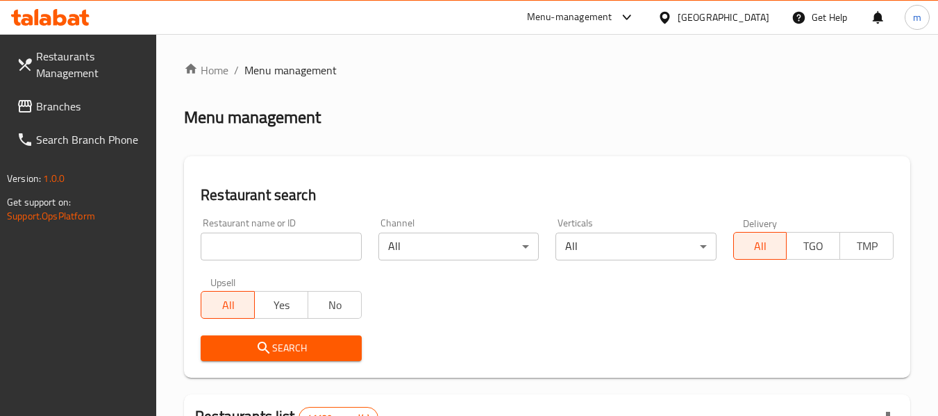
click at [303, 240] on input "search" at bounding box center [281, 247] width 160 height 28
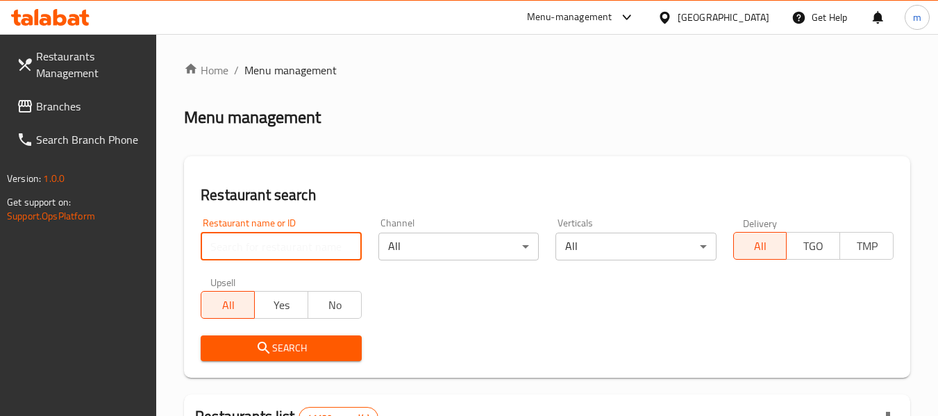
paste input "617058"
type input "617058"
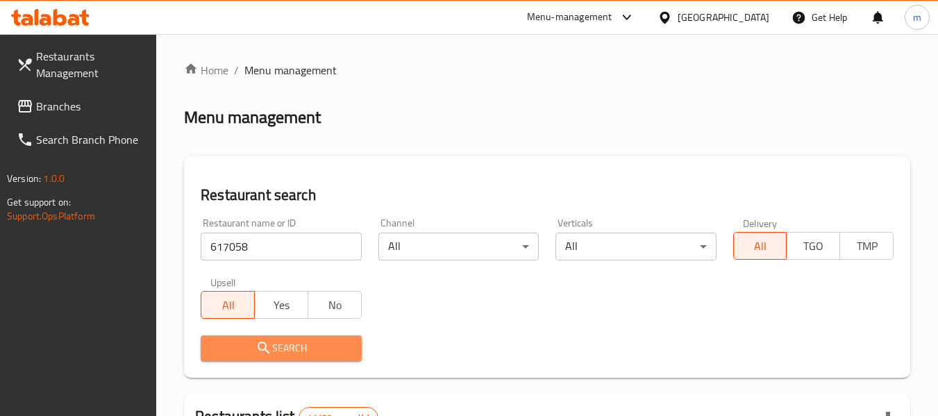
click at [298, 346] on span "Search" at bounding box center [281, 348] width 138 height 17
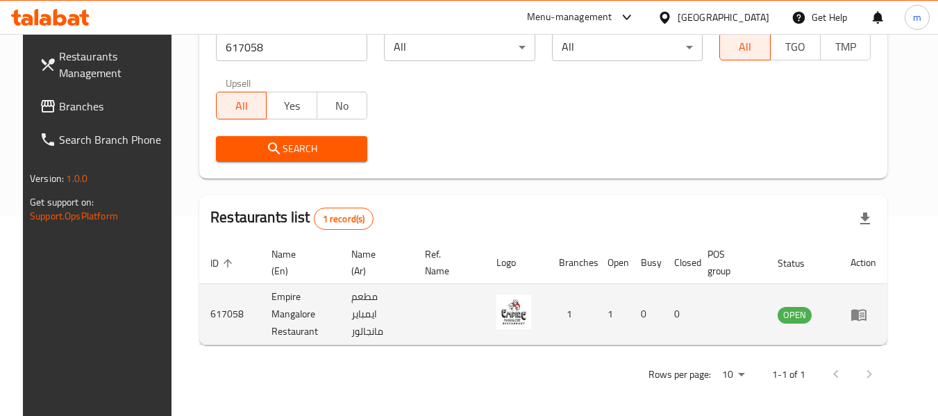
scroll to position [203, 0]
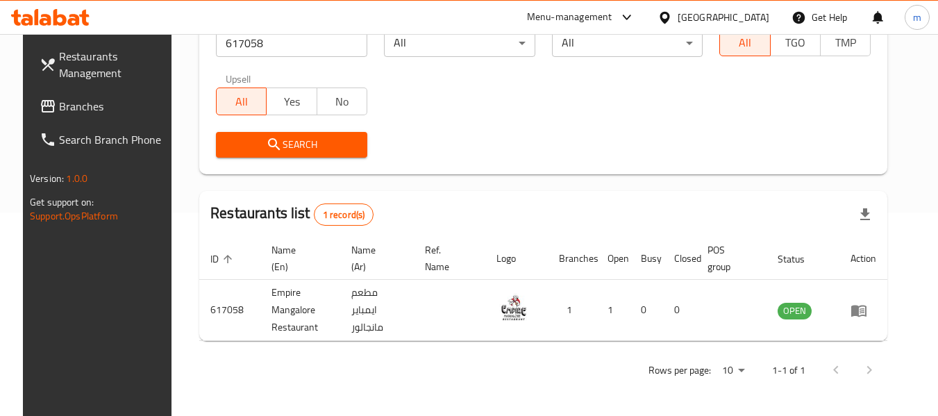
click at [749, 15] on div "[GEOGRAPHIC_DATA]" at bounding box center [724, 17] width 92 height 15
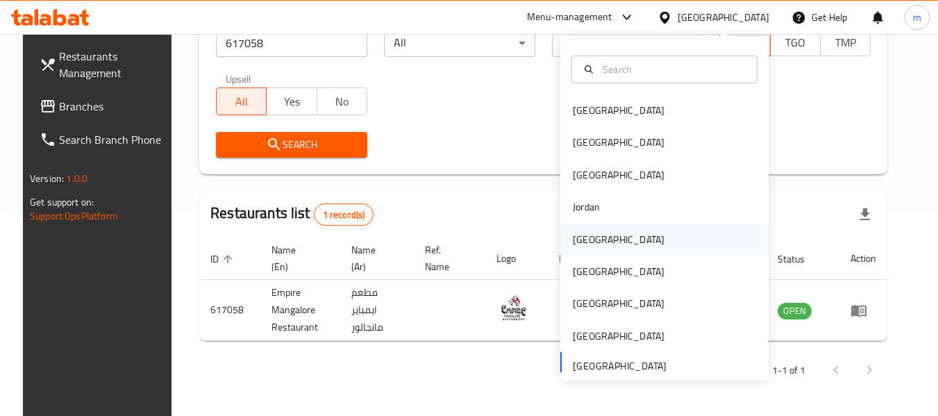
click at [573, 239] on div "[GEOGRAPHIC_DATA]" at bounding box center [619, 239] width 92 height 15
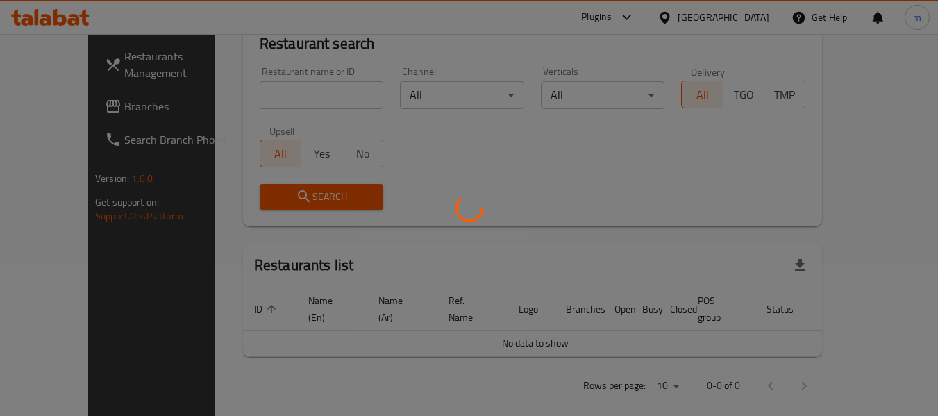
scroll to position [203, 0]
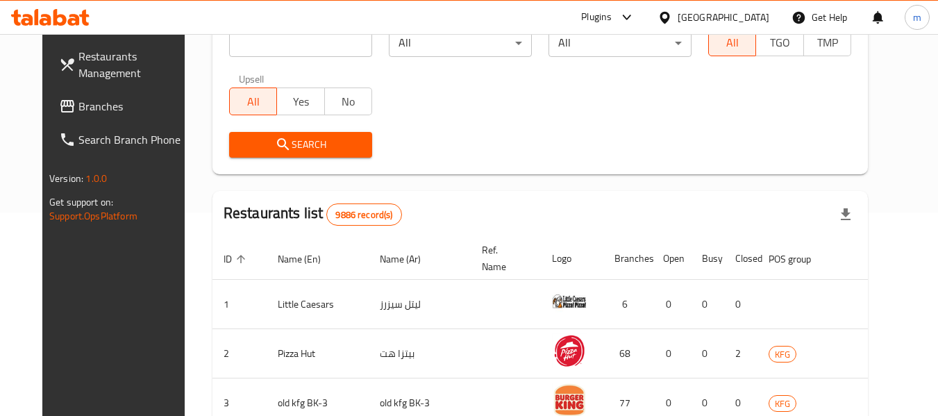
click at [78, 106] on span "Branches" at bounding box center [133, 106] width 110 height 17
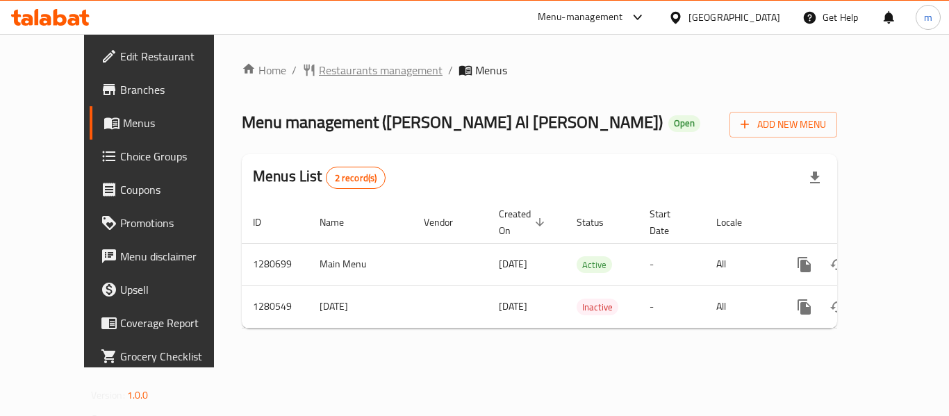
click at [327, 78] on span "Restaurants management" at bounding box center [381, 70] width 124 height 17
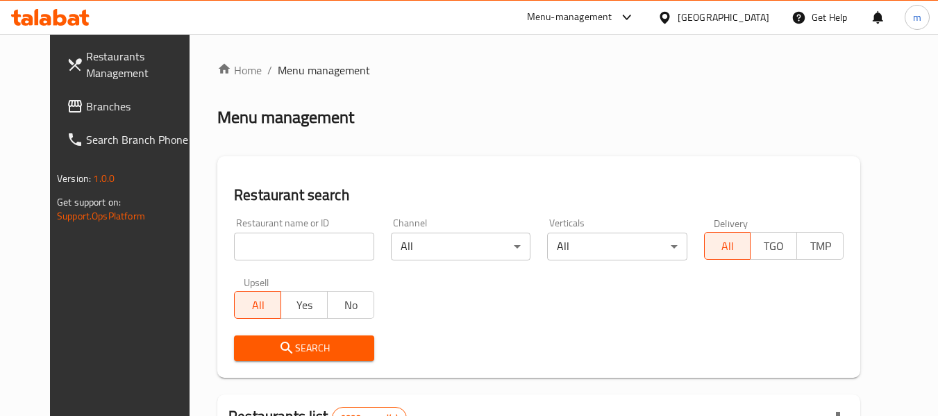
click at [297, 259] on input "search" at bounding box center [304, 247] width 140 height 28
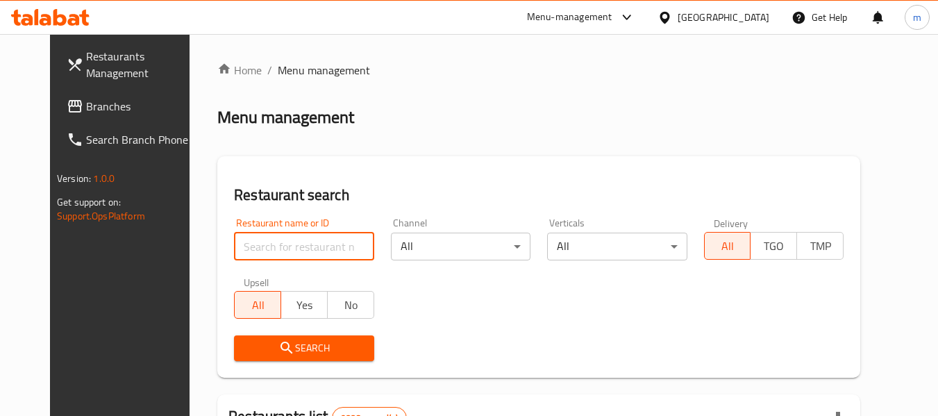
paste input "693877"
type input "693877"
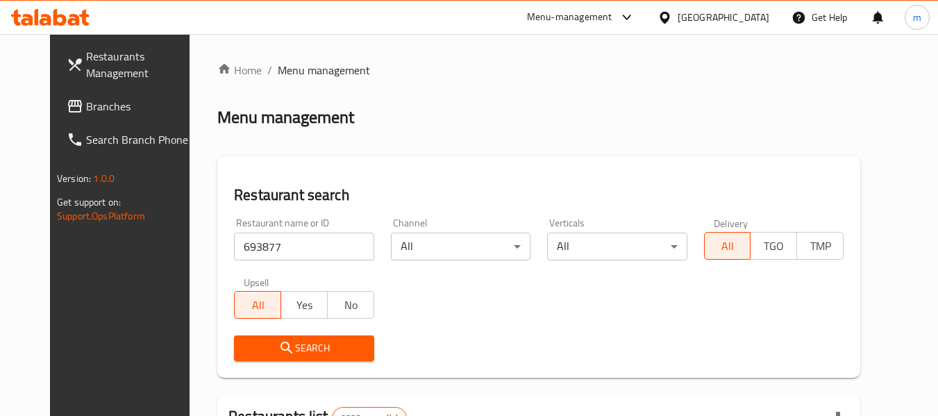
click at [309, 354] on span "Search" at bounding box center [303, 348] width 117 height 17
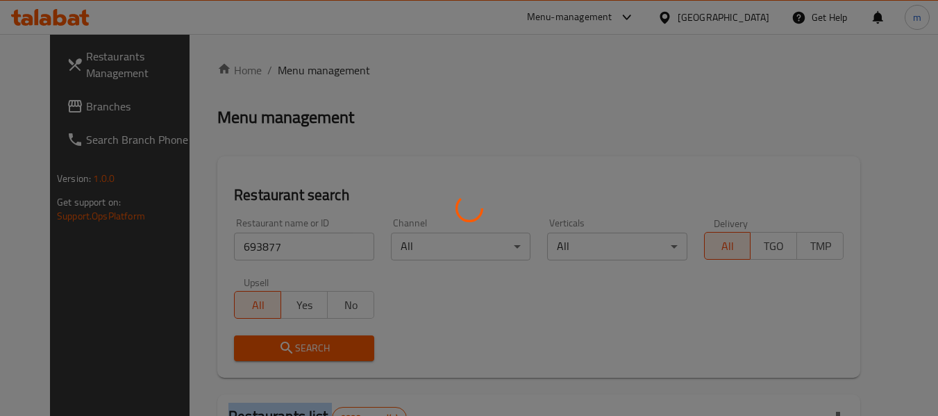
click at [309, 354] on div at bounding box center [469, 208] width 938 height 416
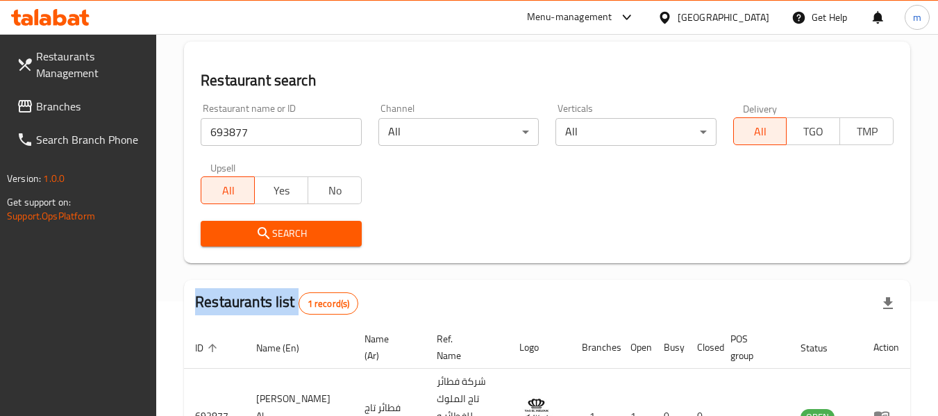
scroll to position [203, 0]
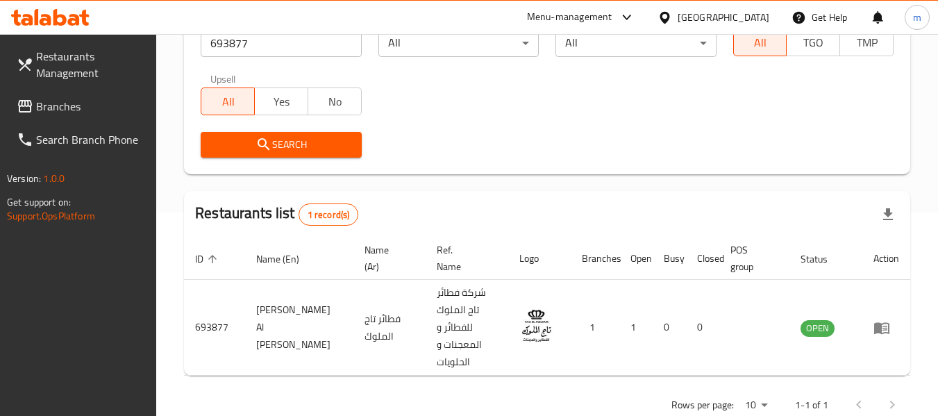
click at [755, 24] on div "[GEOGRAPHIC_DATA]" at bounding box center [724, 17] width 92 height 15
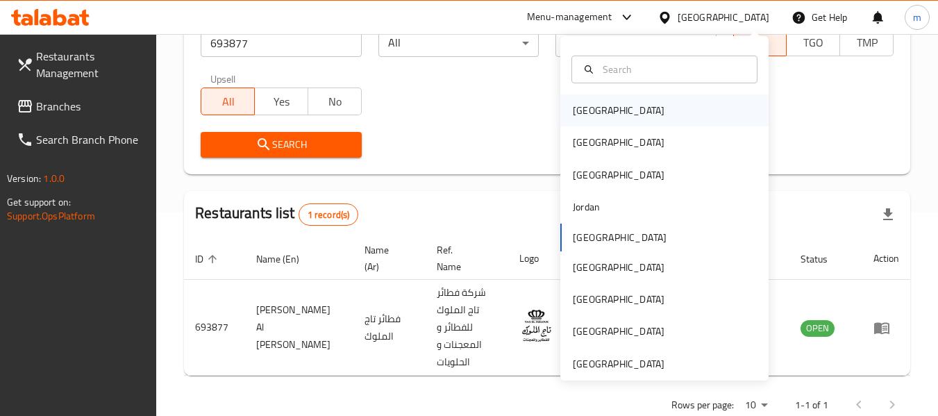
click at [601, 108] on div "[GEOGRAPHIC_DATA]" at bounding box center [619, 110] width 114 height 32
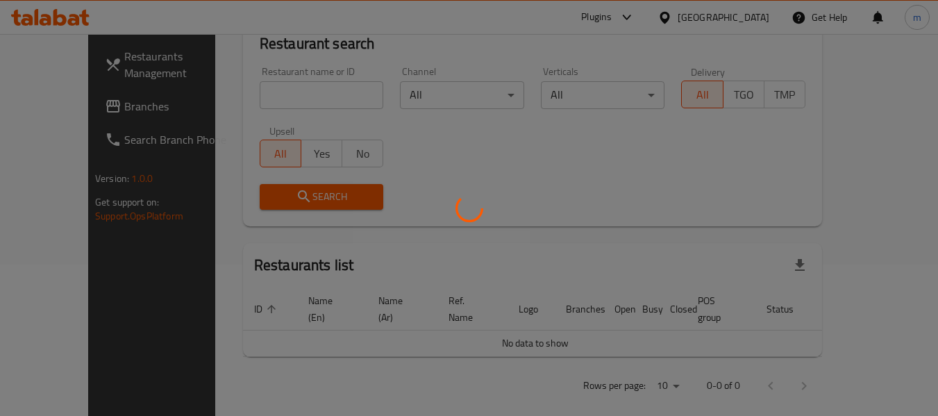
scroll to position [203, 0]
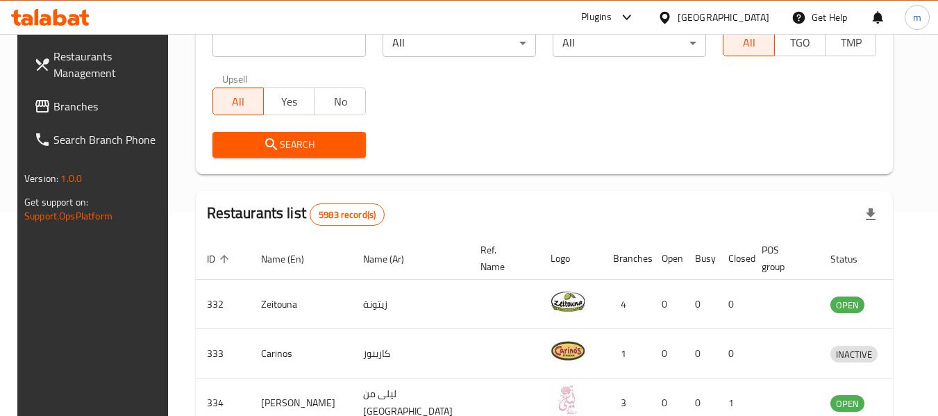
click at [60, 111] on span "Branches" at bounding box center [108, 106] width 110 height 17
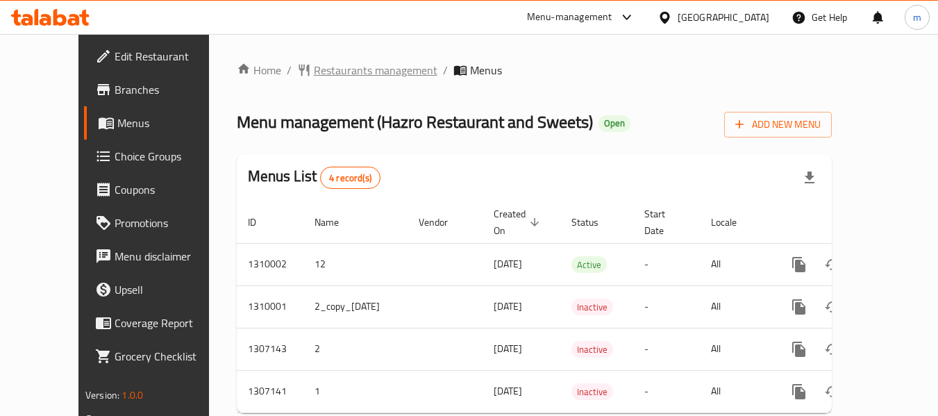
click at [315, 72] on span "Restaurants management" at bounding box center [376, 70] width 124 height 17
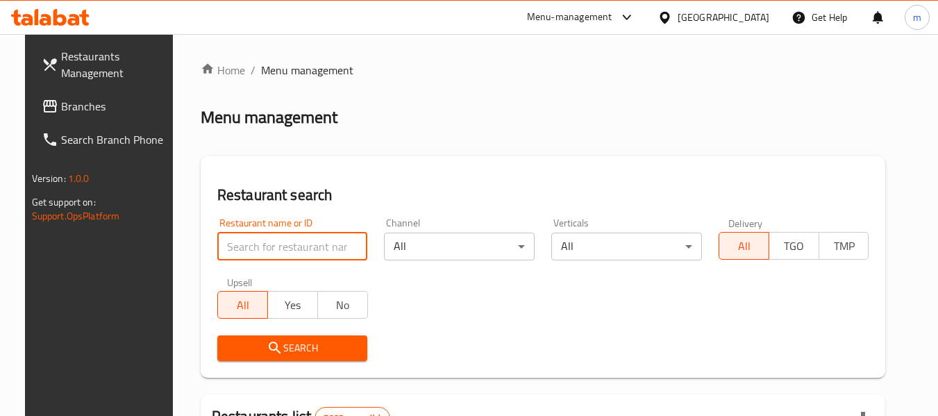
click at [273, 239] on input "search" at bounding box center [292, 247] width 151 height 28
paste input "704313"
type input "704313"
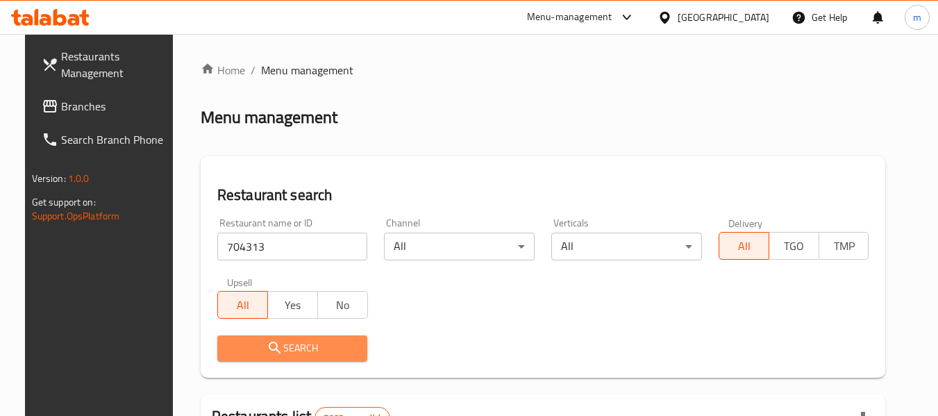
click at [289, 344] on span "Search" at bounding box center [292, 348] width 128 height 17
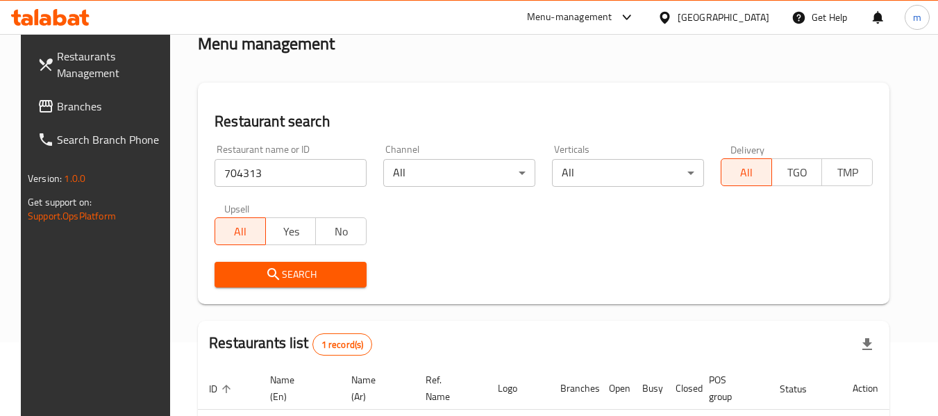
scroll to position [186, 0]
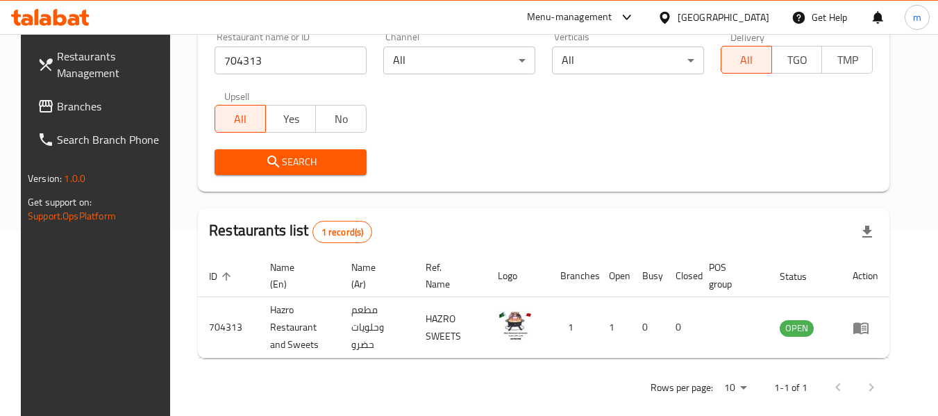
click at [740, 17] on div "Bahrain" at bounding box center [724, 17] width 92 height 15
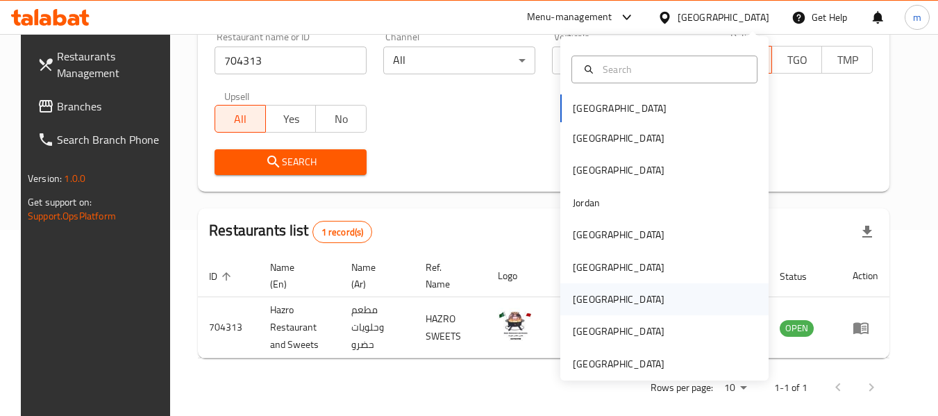
click at [573, 303] on div "[GEOGRAPHIC_DATA]" at bounding box center [619, 299] width 92 height 15
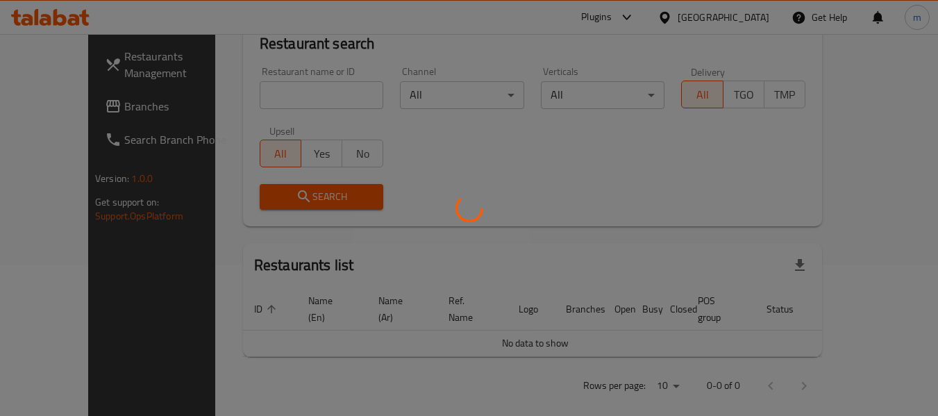
scroll to position [186, 0]
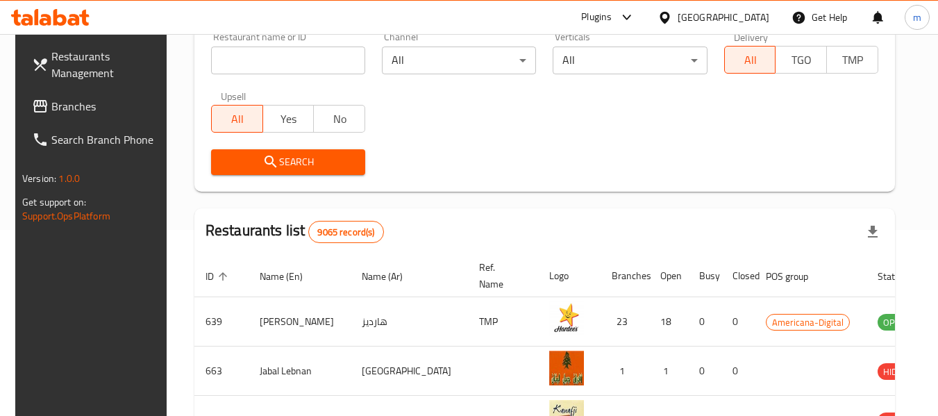
click at [51, 103] on span "Branches" at bounding box center [106, 106] width 110 height 17
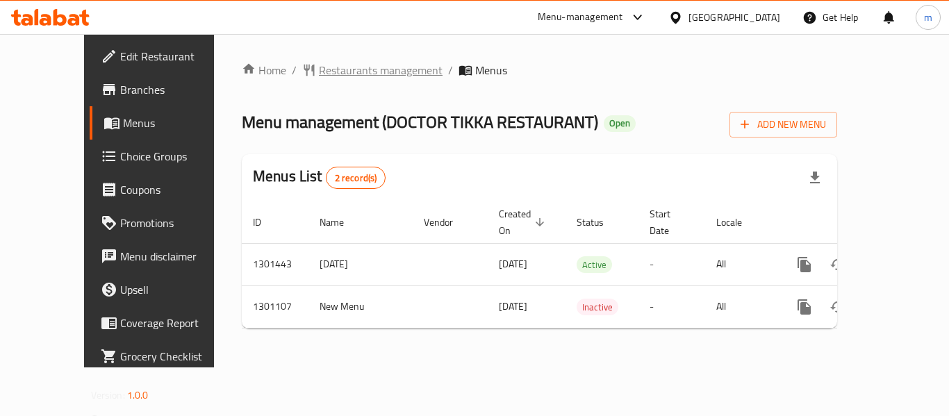
click at [319, 67] on span "Restaurants management" at bounding box center [381, 70] width 124 height 17
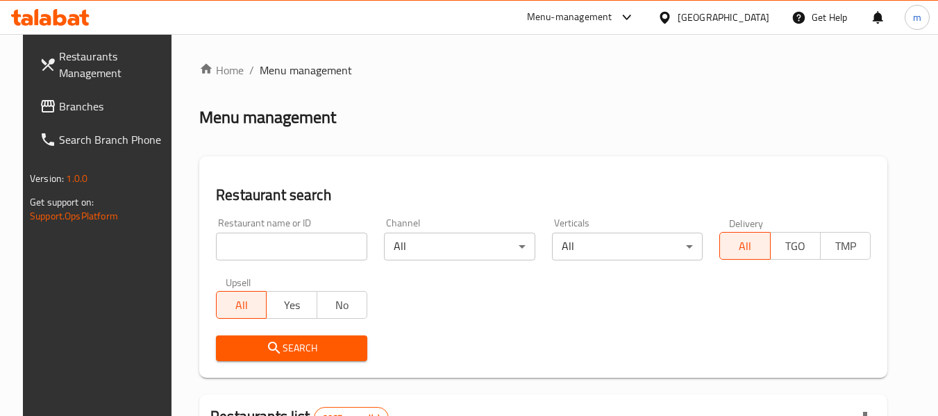
click at [296, 263] on div "Restaurant name or ID Restaurant name or ID" at bounding box center [292, 239] width 168 height 59
click at [299, 251] on input "search" at bounding box center [291, 247] width 151 height 28
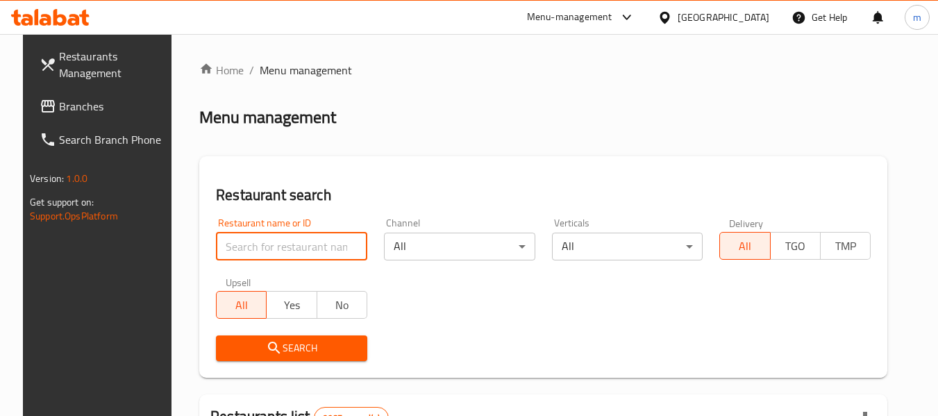
paste input "701895"
type input "701895"
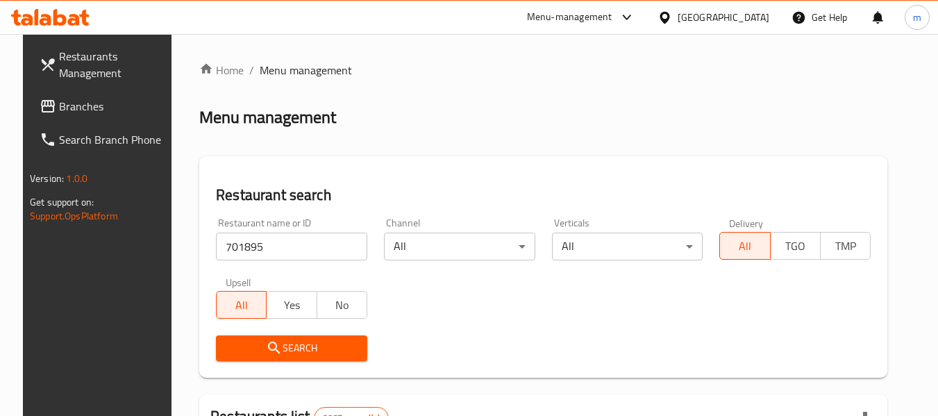
click at [290, 336] on button "Search" at bounding box center [291, 348] width 151 height 26
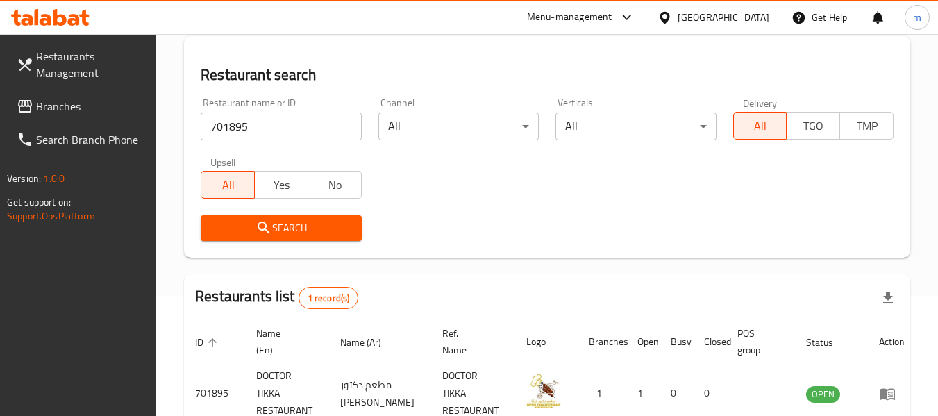
scroll to position [186, 0]
